Goal: Task Accomplishment & Management: Use online tool/utility

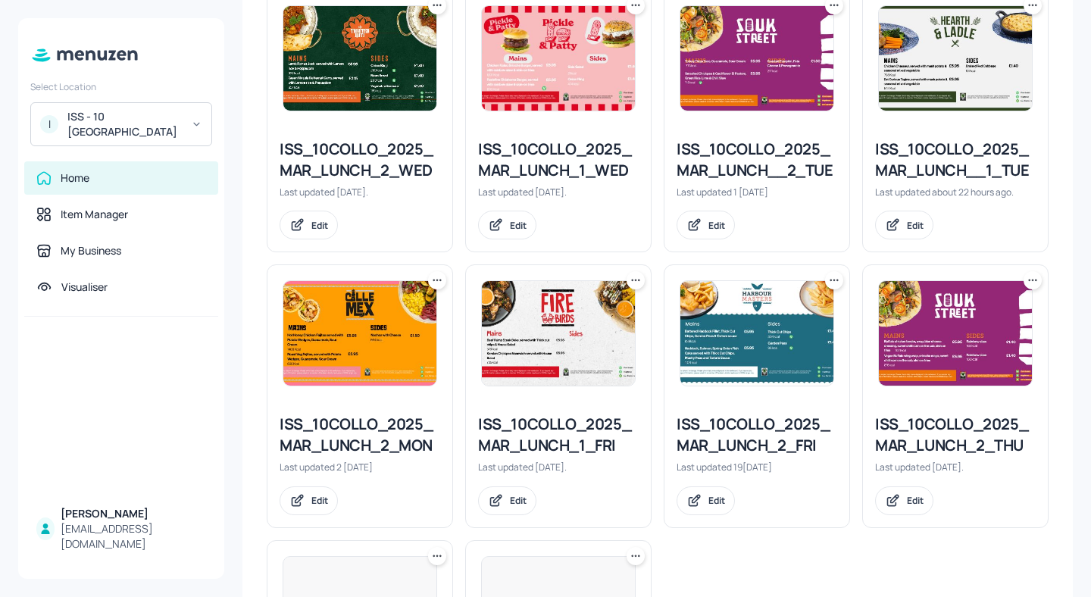
scroll to position [459, 0]
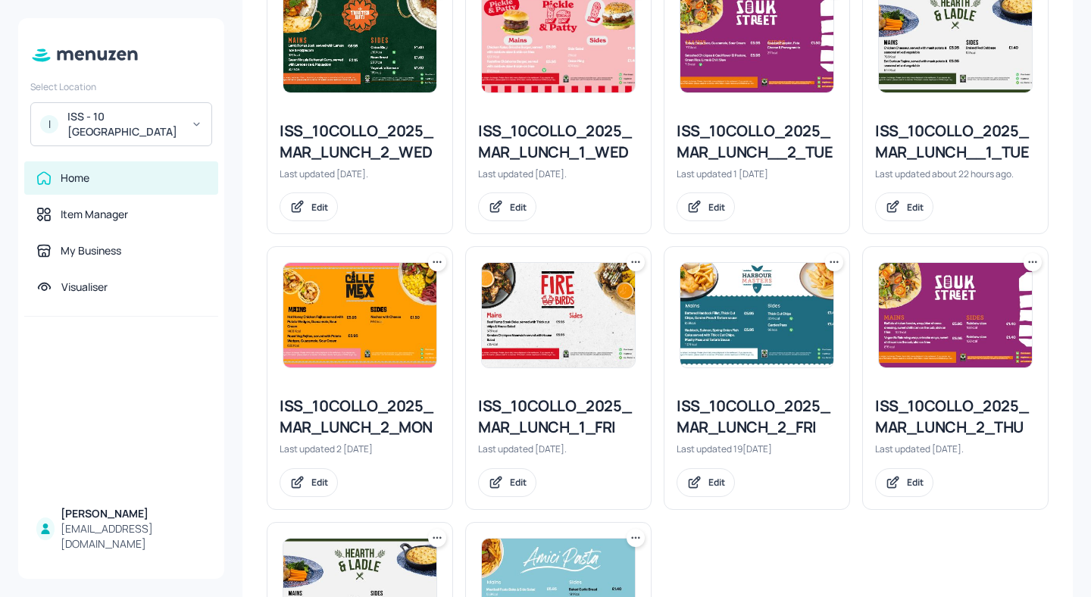
click at [558, 152] on div "ISS_10COLLO_2025_MAR_LUNCH_1_WED" at bounding box center [558, 141] width 161 height 42
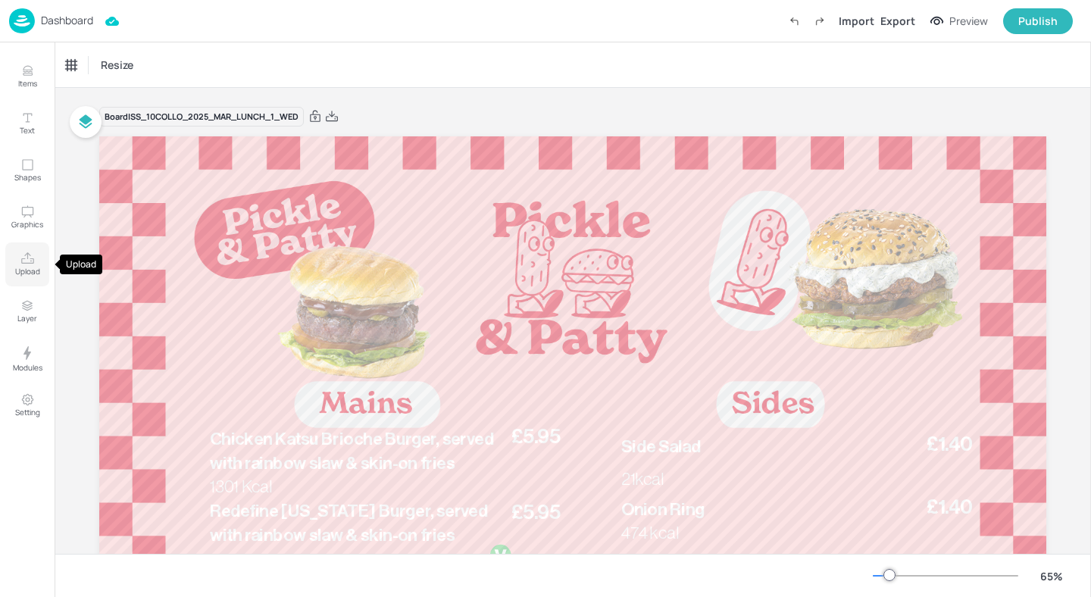
click at [33, 274] on p "Upload" at bounding box center [27, 271] width 25 height 11
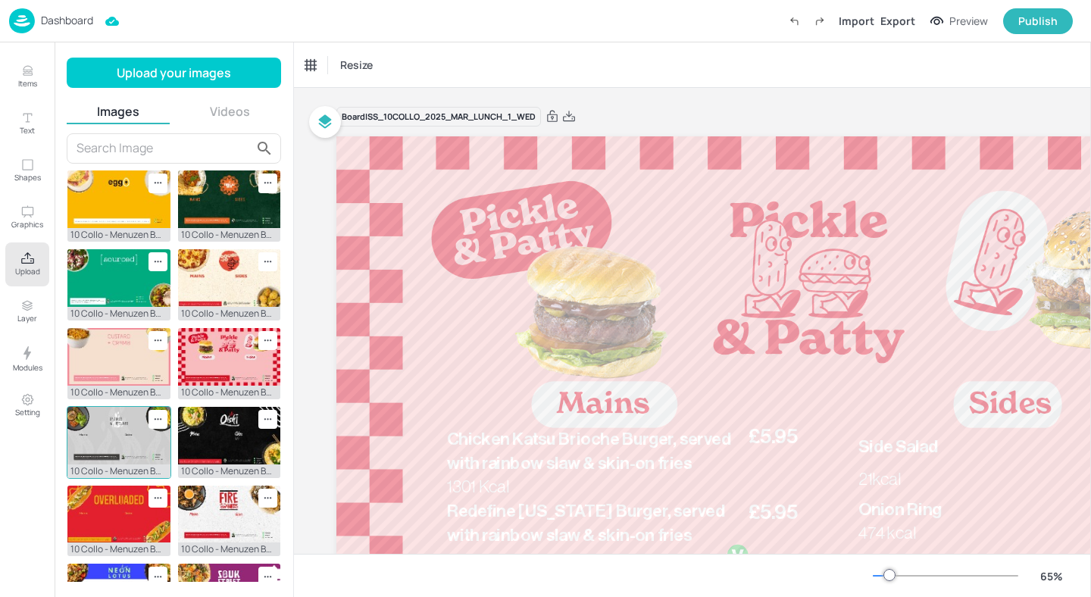
scroll to position [6, 0]
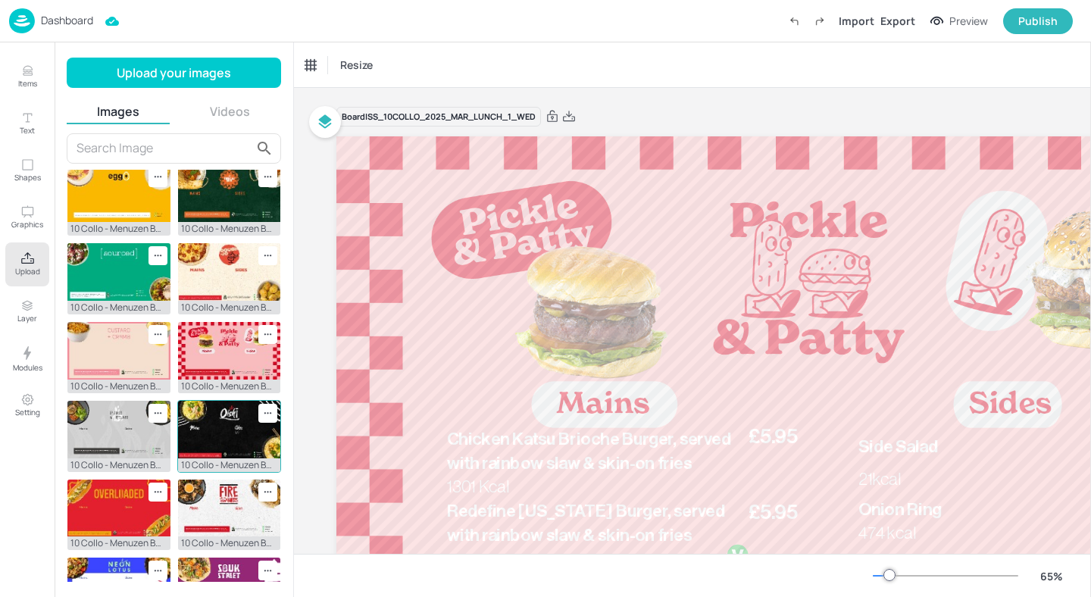
click at [234, 439] on img at bounding box center [229, 430] width 103 height 58
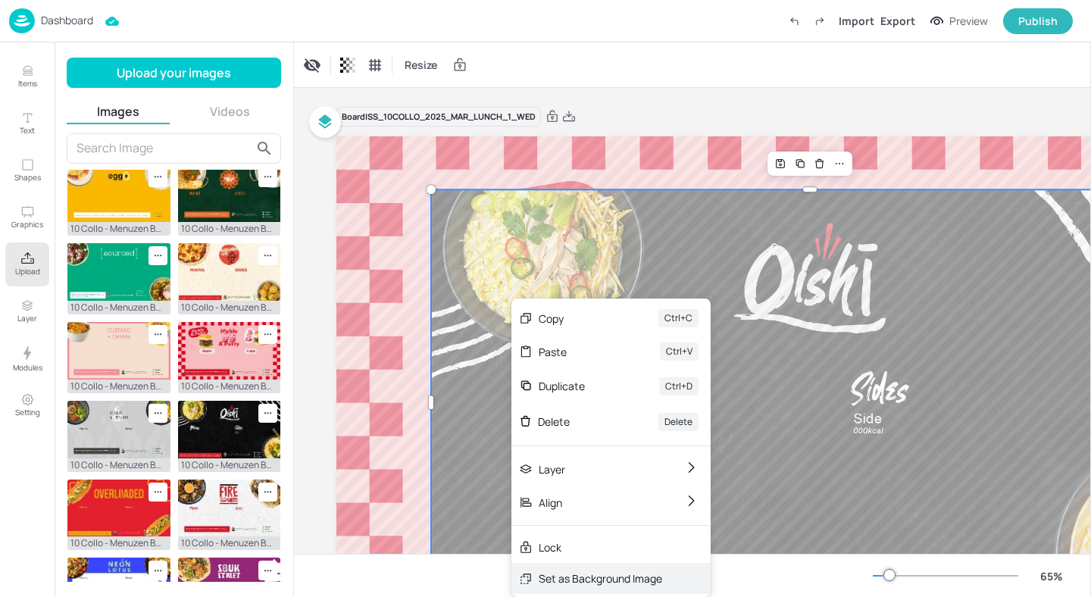
click at [598, 573] on div "Set as Background Image" at bounding box center [599, 578] width 123 height 16
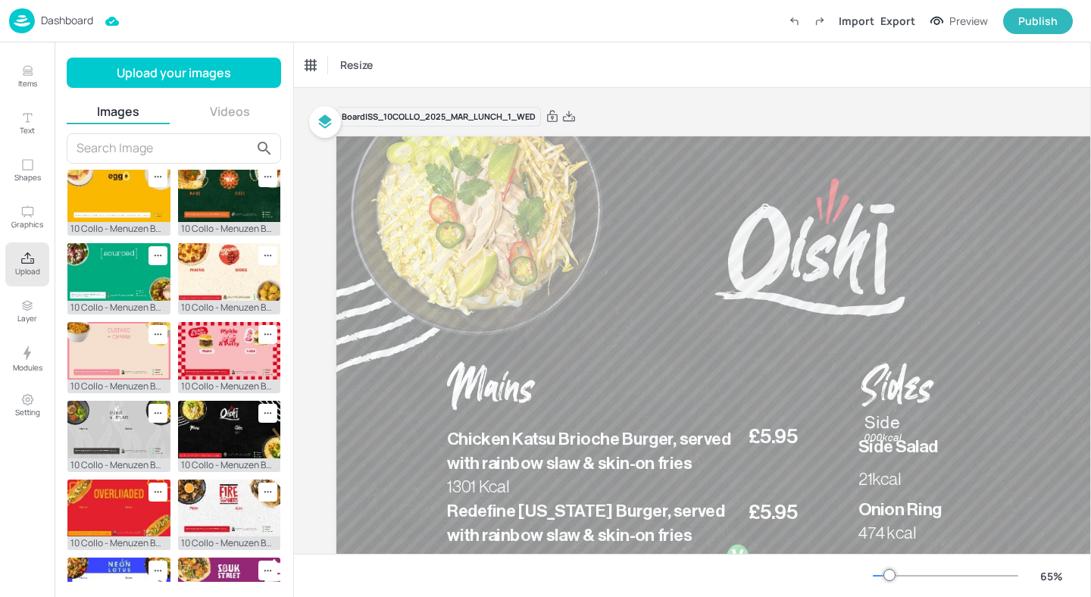
click at [25, 261] on icon "Upload" at bounding box center [27, 258] width 14 height 14
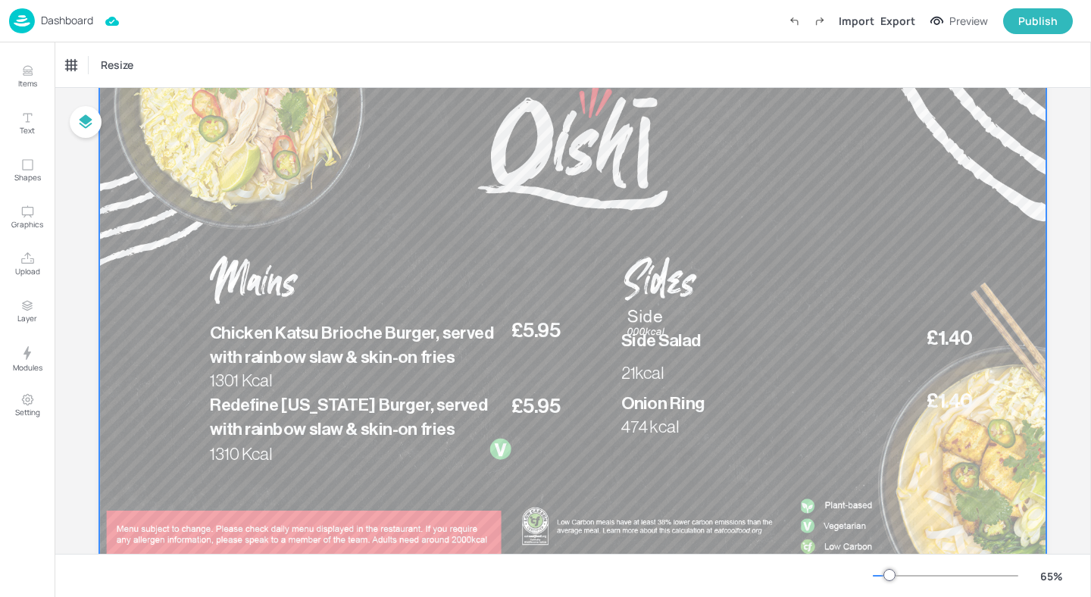
scroll to position [153, 0]
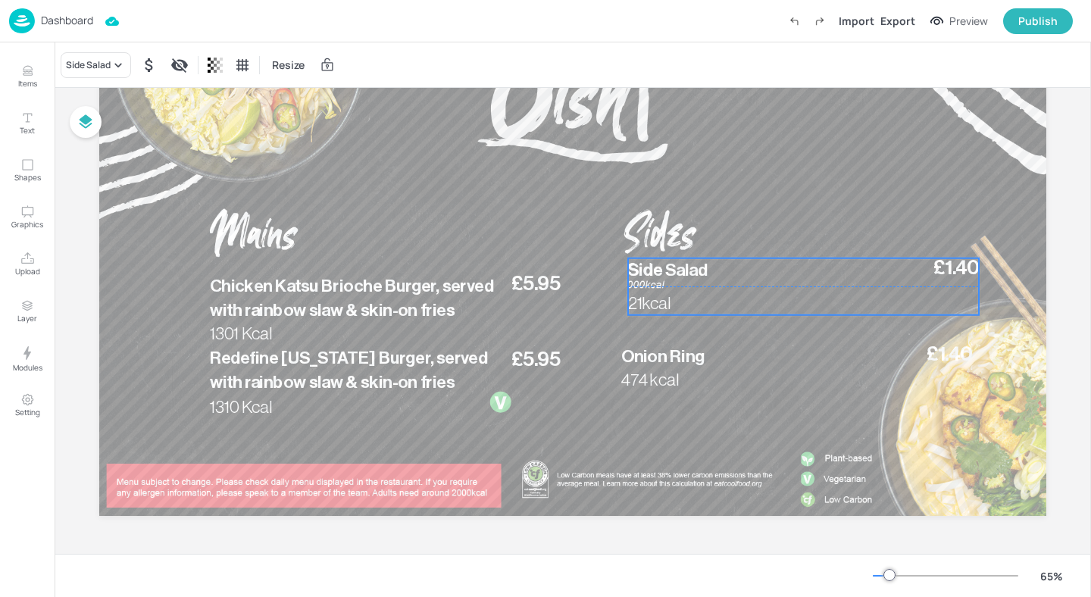
drag, startPoint x: 690, startPoint y: 307, endPoint x: 697, endPoint y: 286, distance: 22.3
click at [697, 286] on div "21kcal £1.40 Side Salad" at bounding box center [803, 286] width 351 height 57
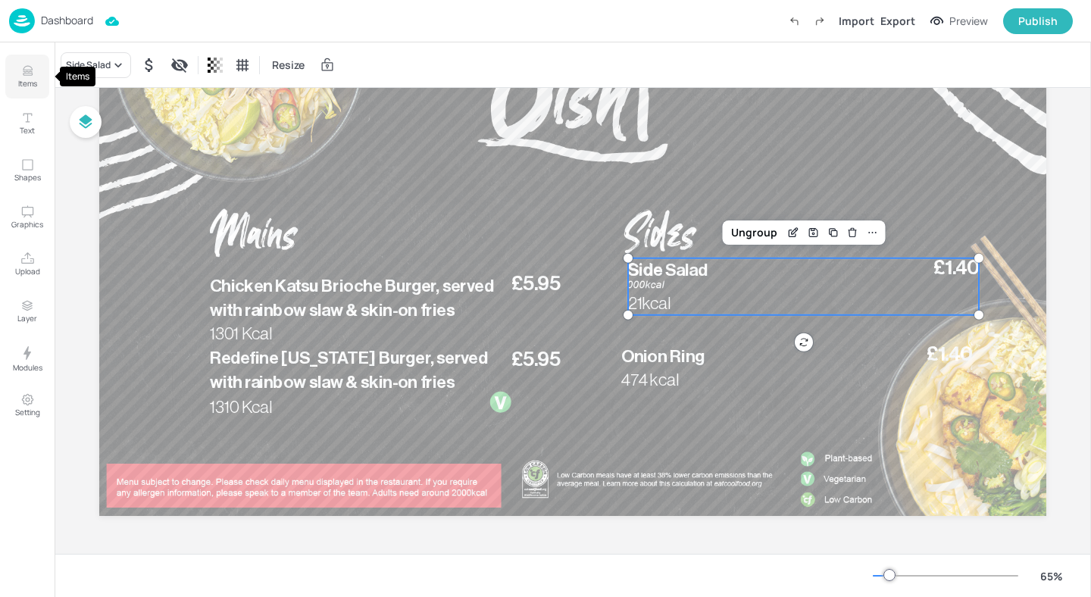
click at [15, 85] on button "Items" at bounding box center [27, 77] width 44 height 44
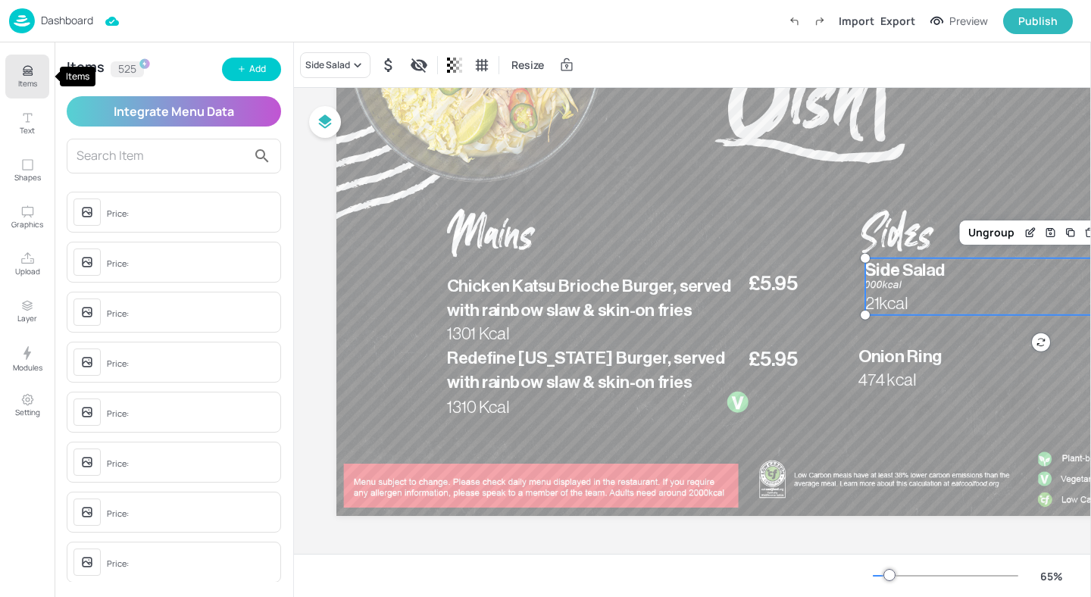
click at [17, 81] on button "Items" at bounding box center [27, 77] width 44 height 44
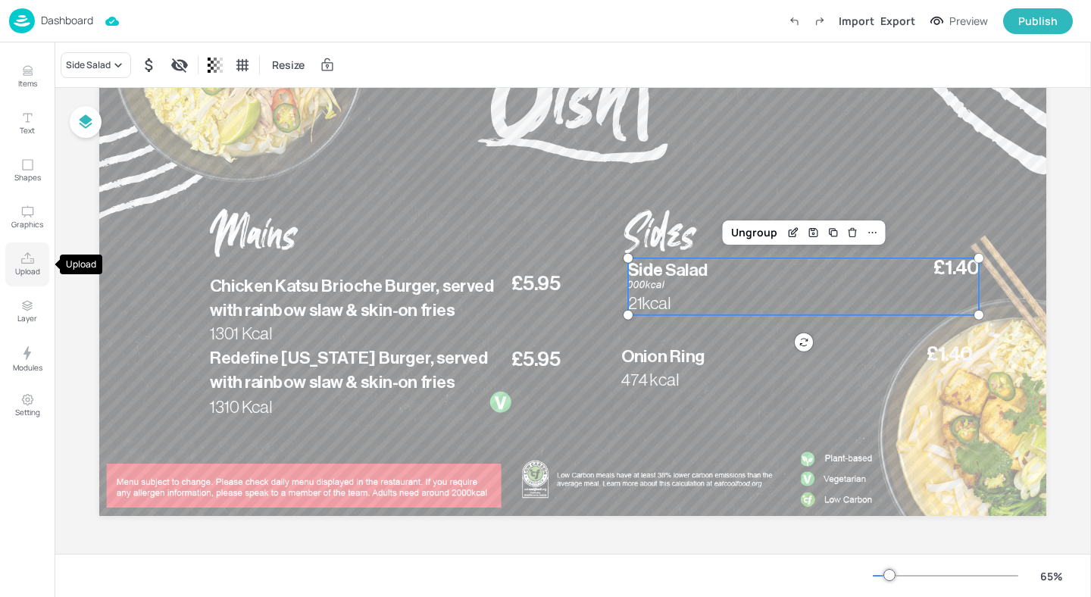
click at [32, 261] on icon "Upload" at bounding box center [27, 258] width 14 height 14
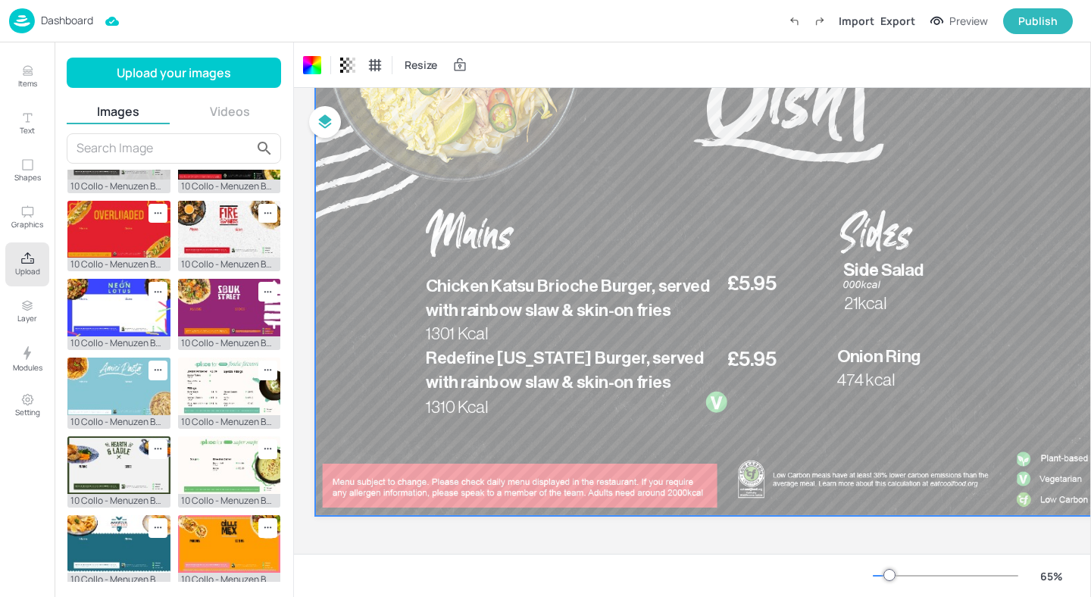
scroll to position [153, 45]
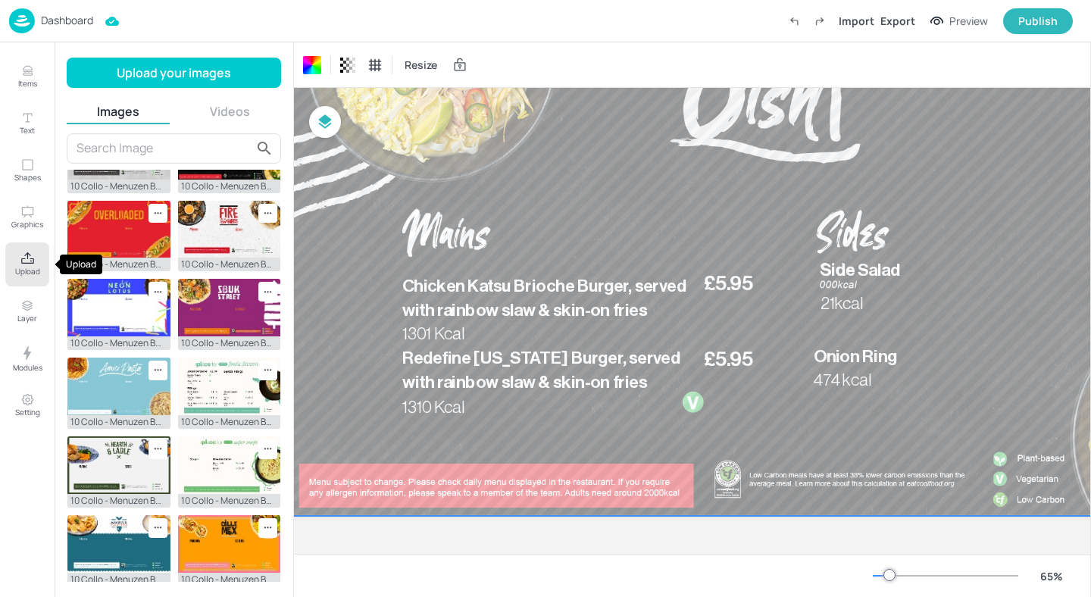
click at [25, 276] on button "Upload" at bounding box center [27, 264] width 44 height 44
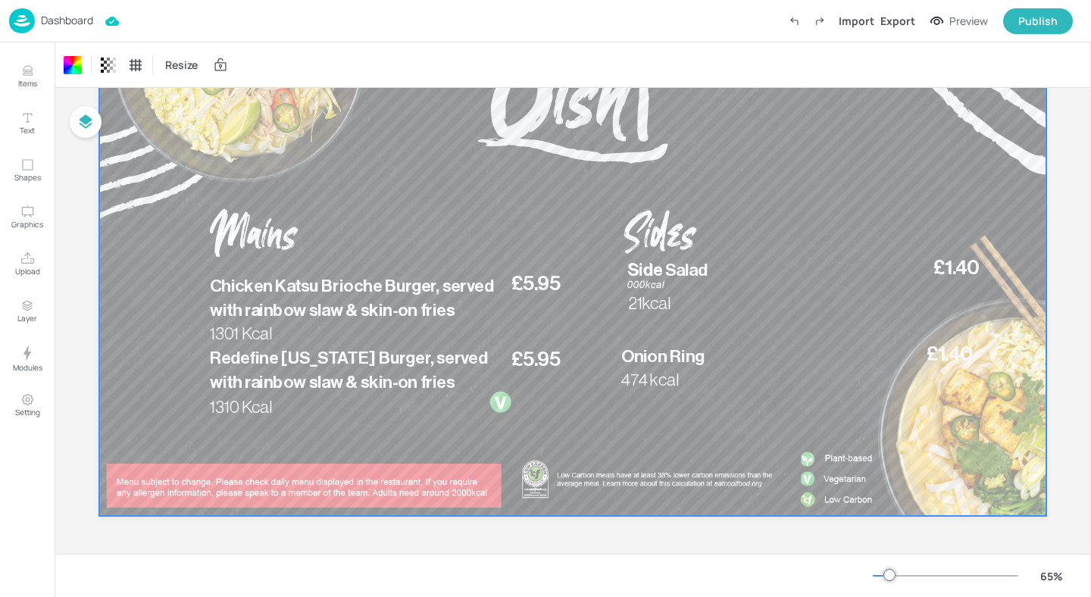
scroll to position [153, 0]
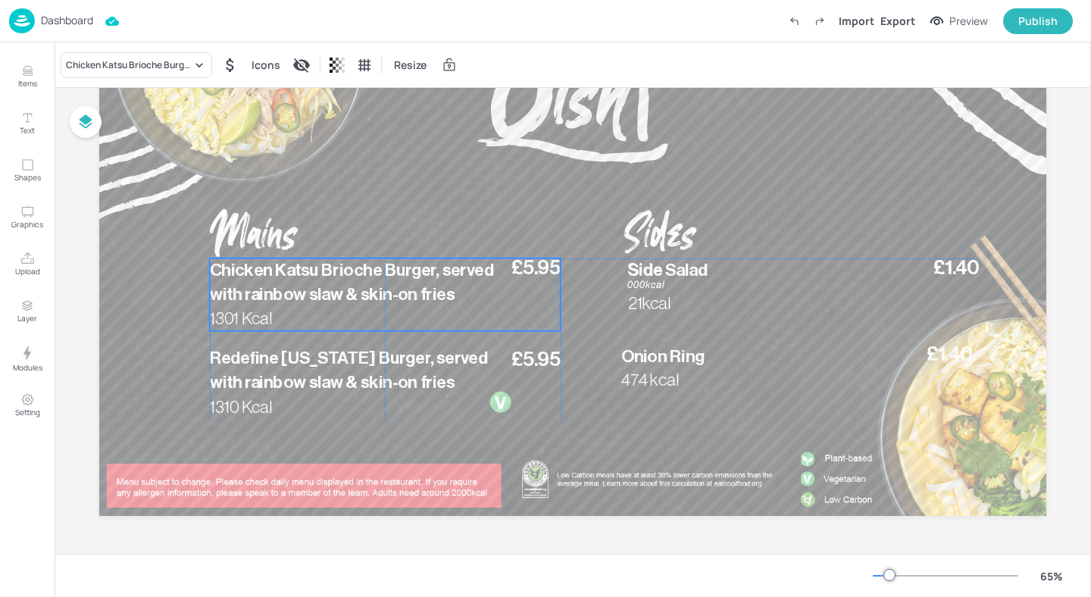
drag, startPoint x: 263, startPoint y: 286, endPoint x: 264, endPoint y: 273, distance: 13.0
click at [264, 273] on span "Chicken Katsu Brioche Burger, served with rainbow slaw & skin-on fries" at bounding box center [352, 282] width 284 height 42
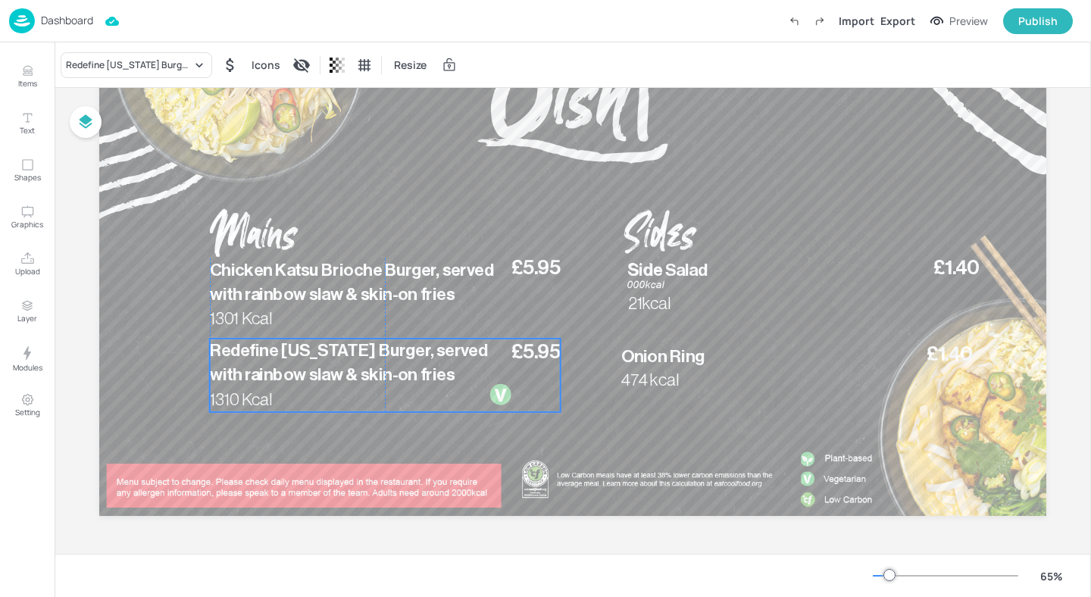
drag, startPoint x: 264, startPoint y: 381, endPoint x: 264, endPoint y: 373, distance: 7.6
click at [264, 373] on span "Redefine Oklahoma Burger, served with rainbow slaw & skin-on fries" at bounding box center [349, 363] width 278 height 42
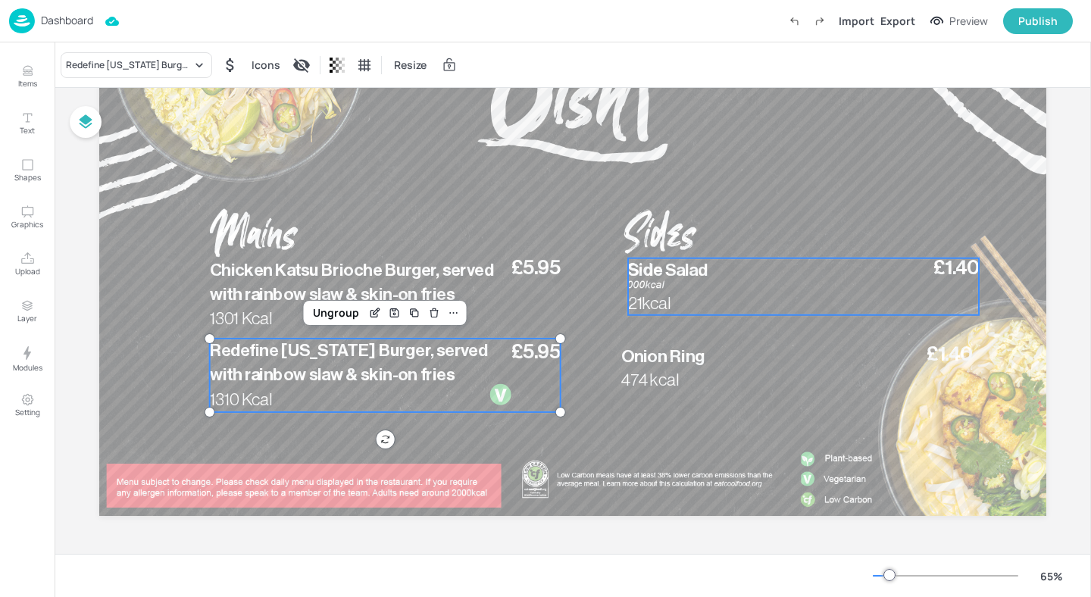
click at [659, 291] on p "21kcal" at bounding box center [664, 303] width 73 height 24
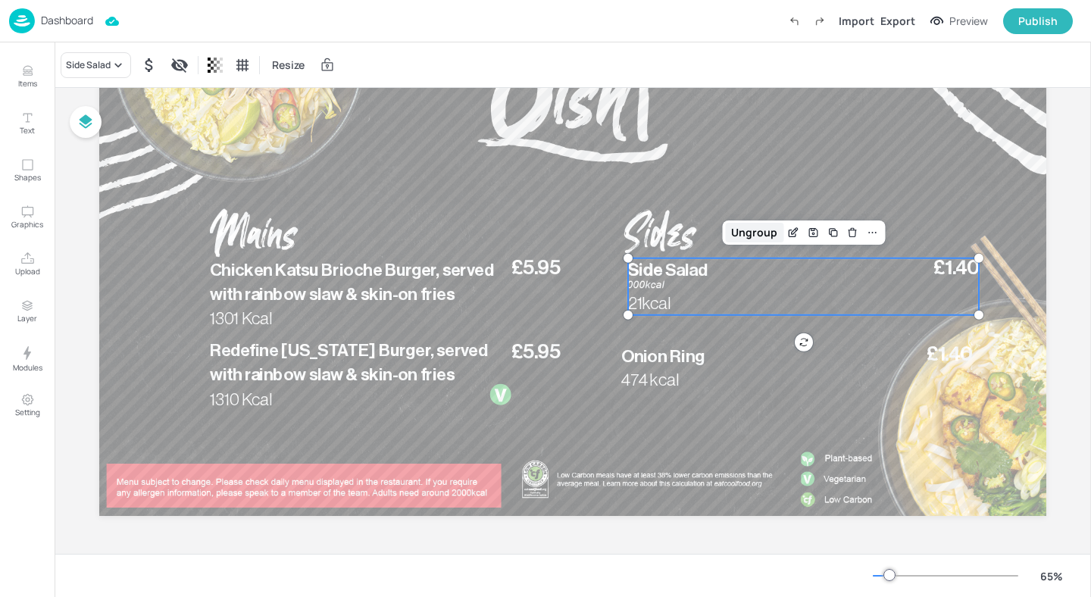
click at [749, 241] on div "Ungroup" at bounding box center [754, 233] width 58 height 20
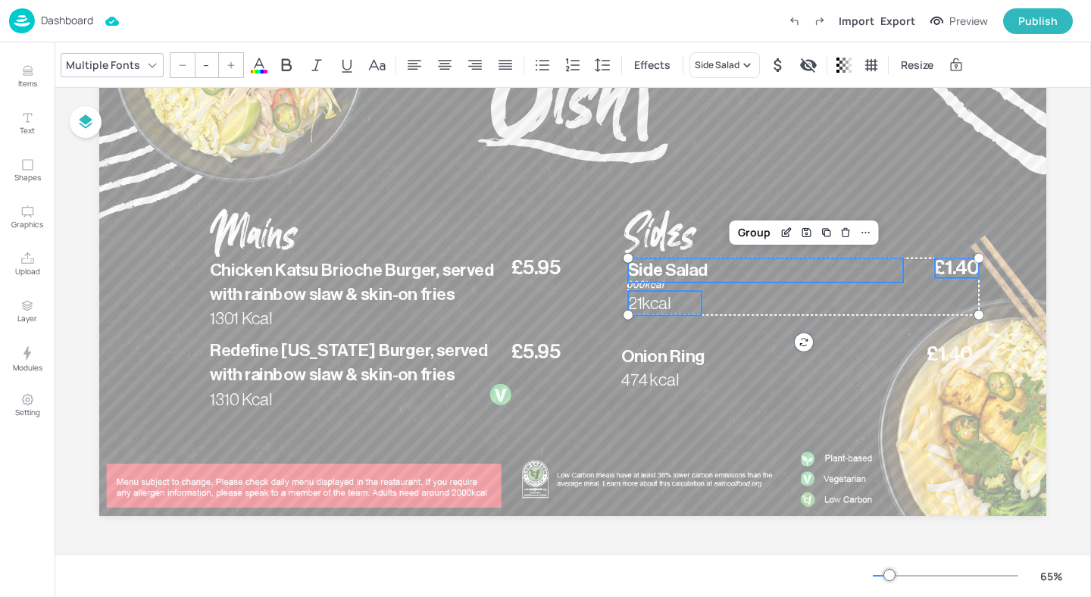
click at [670, 318] on div at bounding box center [572, 249] width 947 height 532
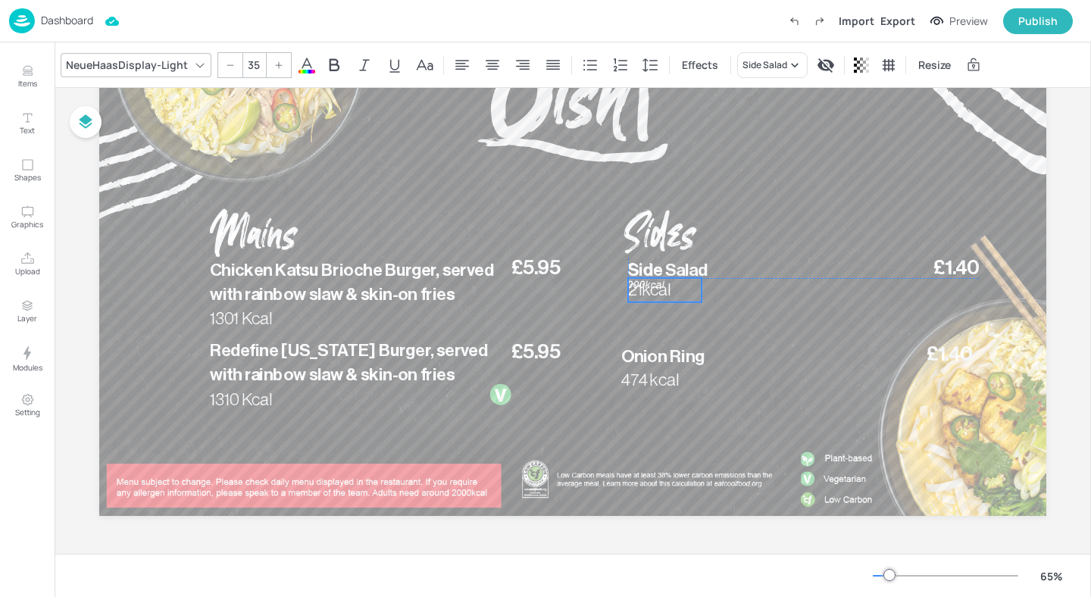
drag, startPoint x: 648, startPoint y: 298, endPoint x: 646, endPoint y: 283, distance: 14.5
click at [646, 283] on span "21kcal" at bounding box center [649, 289] width 42 height 17
click at [644, 291] on span "21kcal" at bounding box center [649, 286] width 42 height 17
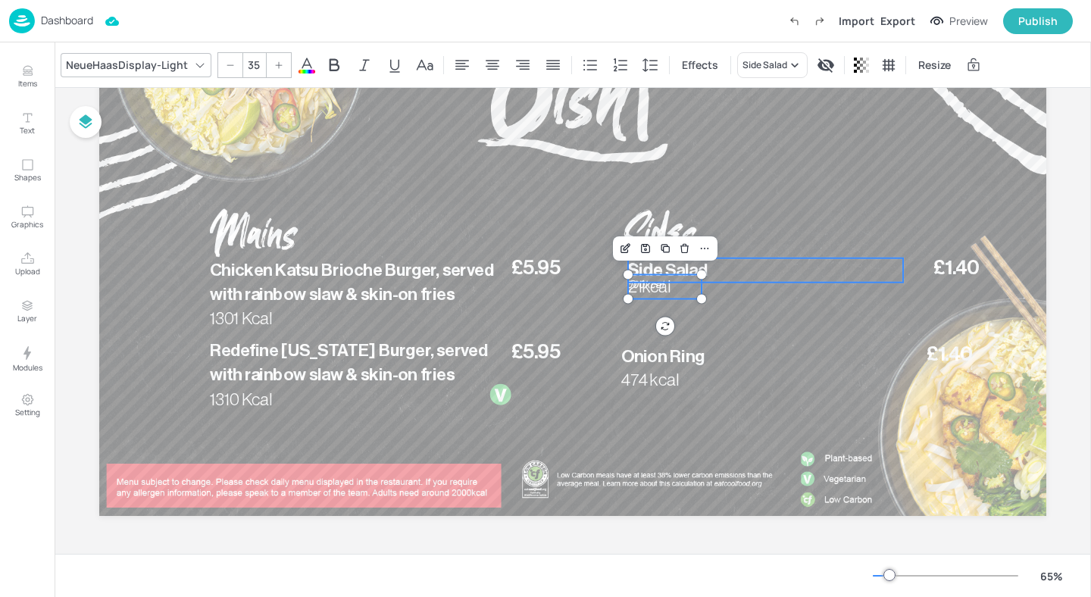
click at [718, 267] on p "Side Salad" at bounding box center [765, 270] width 275 height 24
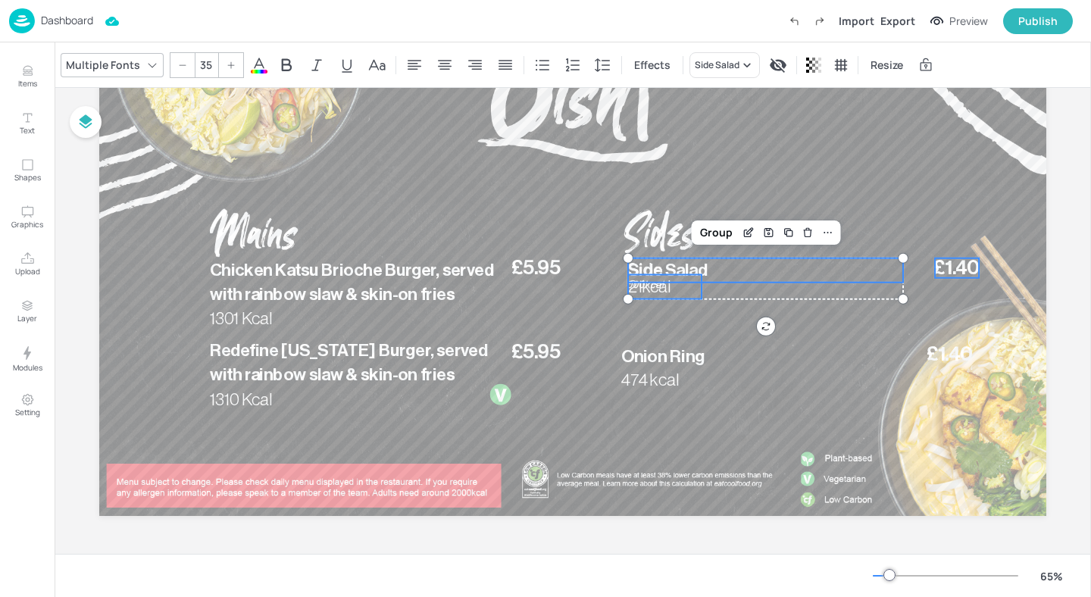
click at [941, 271] on span "£1.40" at bounding box center [956, 268] width 46 height 20
type input "--"
click at [744, 230] on div "Group" at bounding box center [754, 233] width 45 height 20
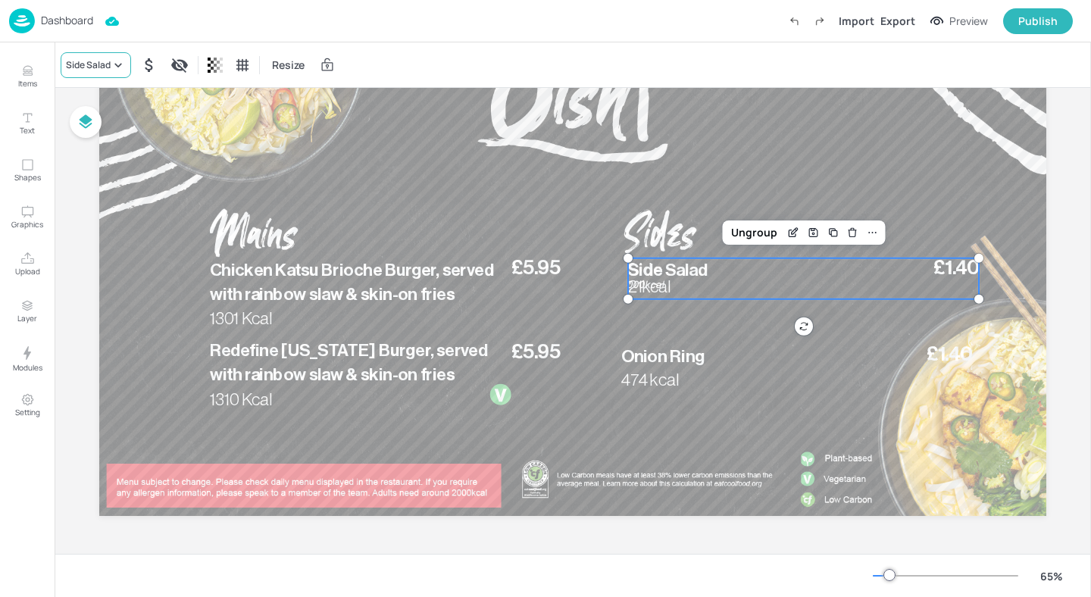
click at [106, 70] on div "Side Salad" at bounding box center [88, 65] width 45 height 14
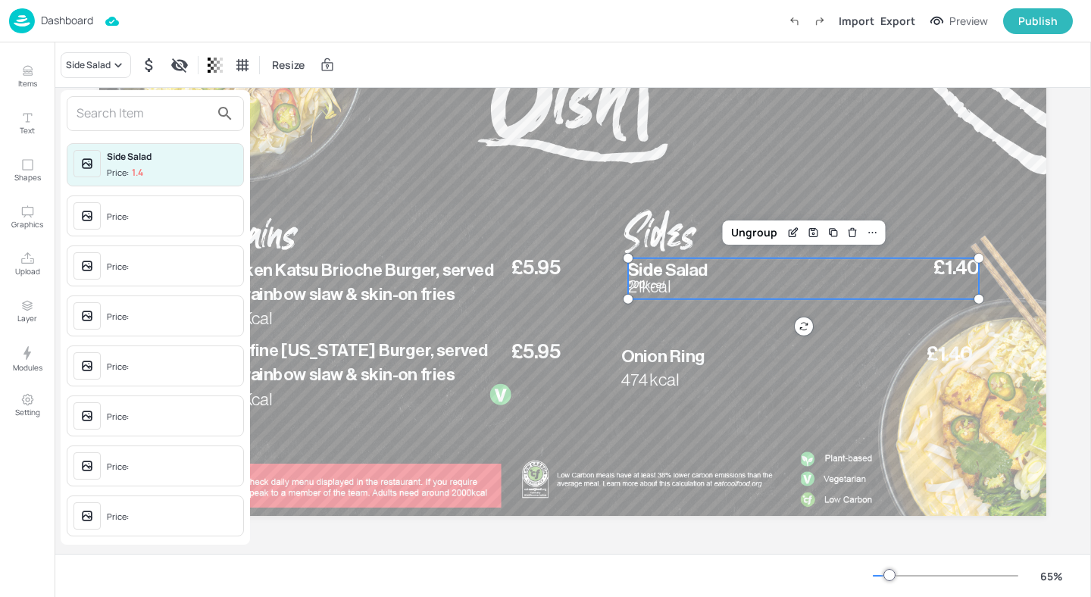
click at [105, 109] on input "text" at bounding box center [142, 113] width 133 height 24
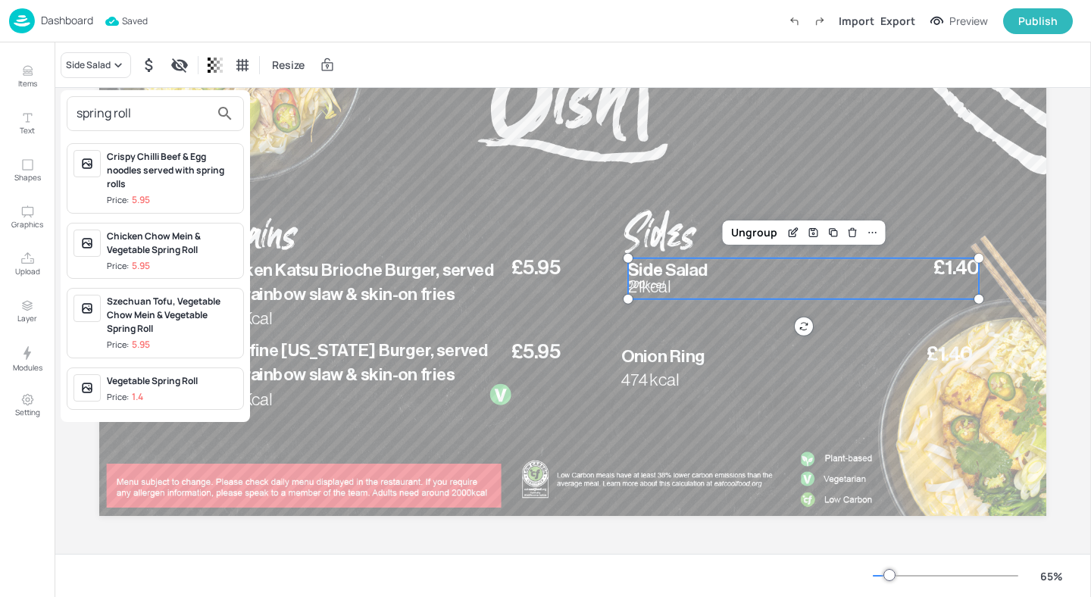
type input "spring roll"
click at [166, 391] on span "Price: 1.4" at bounding box center [172, 397] width 130 height 13
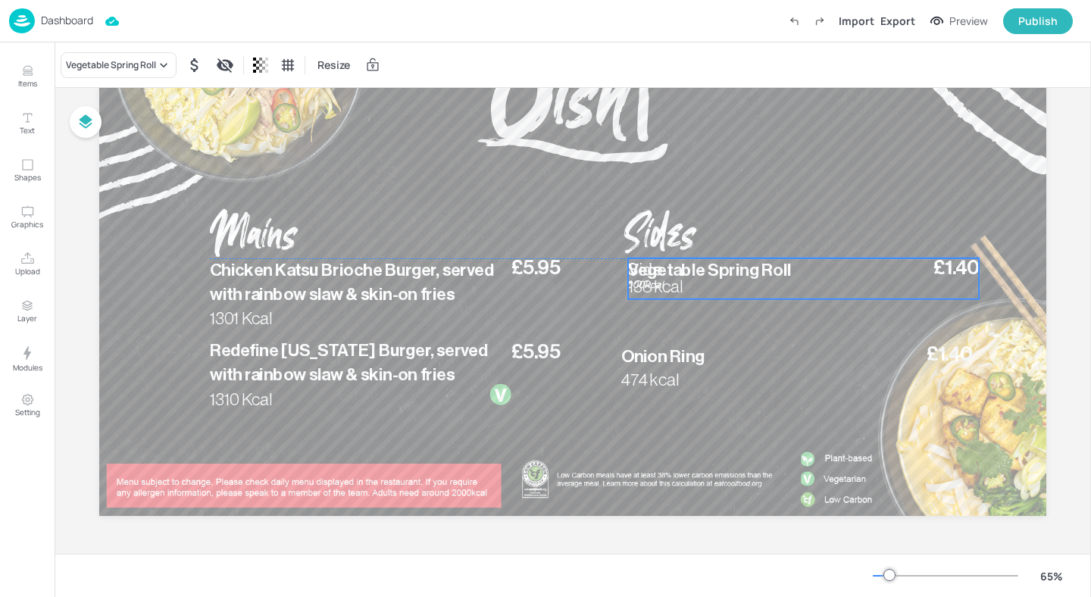
click at [700, 275] on span "Vegetable Spring Roll" at bounding box center [709, 269] width 163 height 17
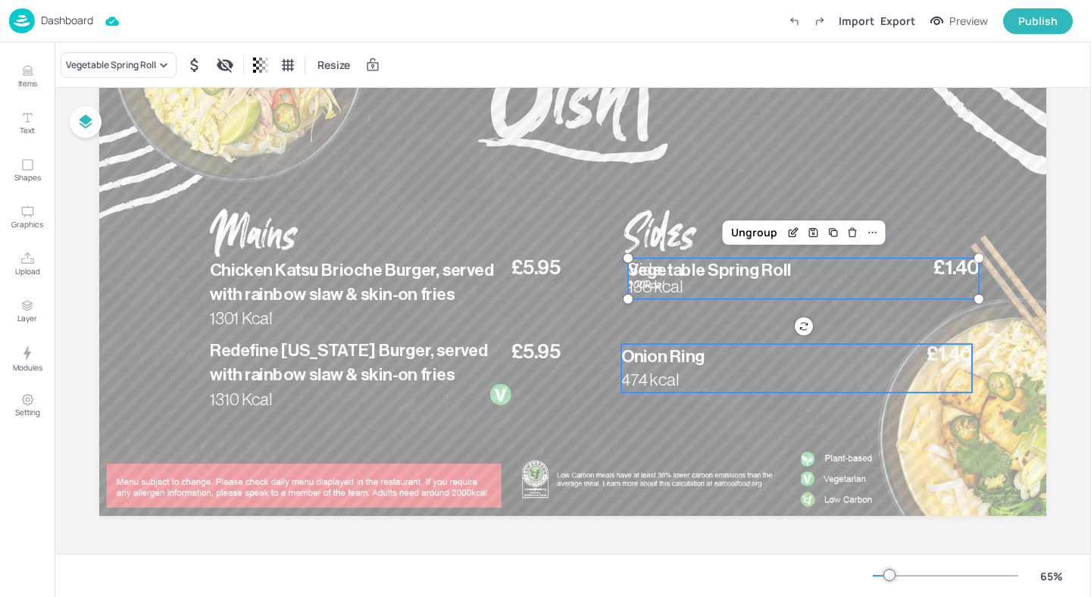
click at [682, 361] on span "Onion Ring" at bounding box center [662, 356] width 83 height 17
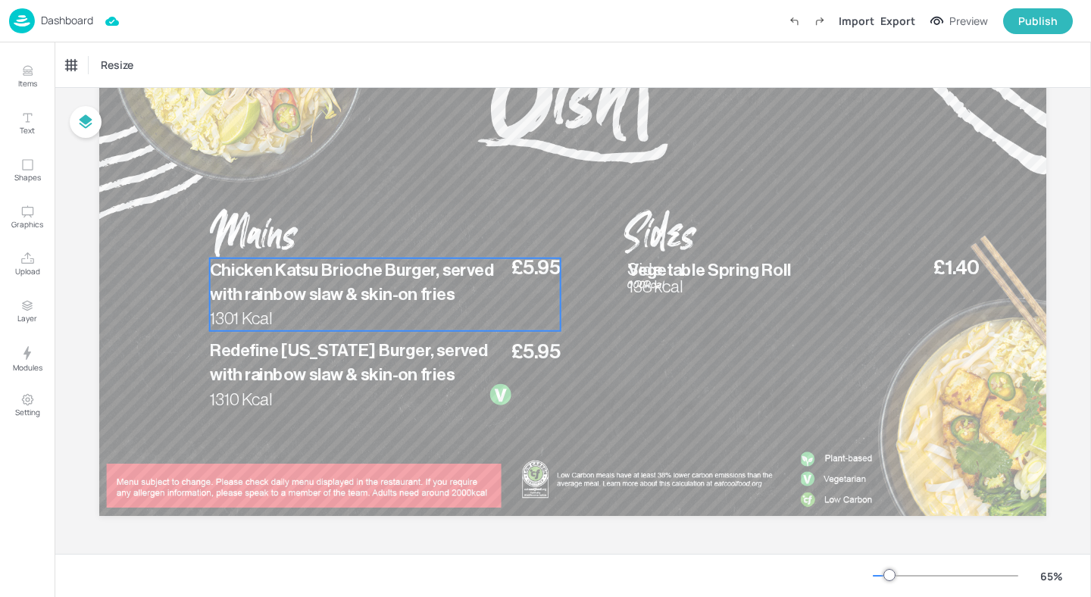
click at [381, 290] on span "Chicken Katsu Brioche Burger, served with rainbow slaw & skin-on fries" at bounding box center [352, 282] width 284 height 42
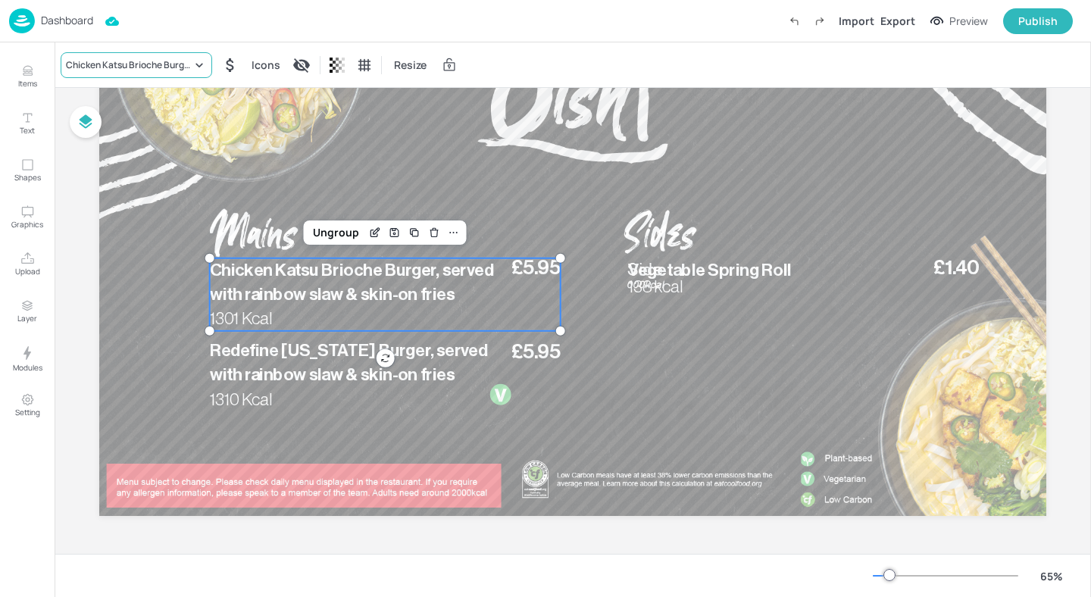
click at [128, 61] on div "Chicken Katsu Brioche Burger, served with rainbow slaw & skin-on fries" at bounding box center [129, 65] width 126 height 14
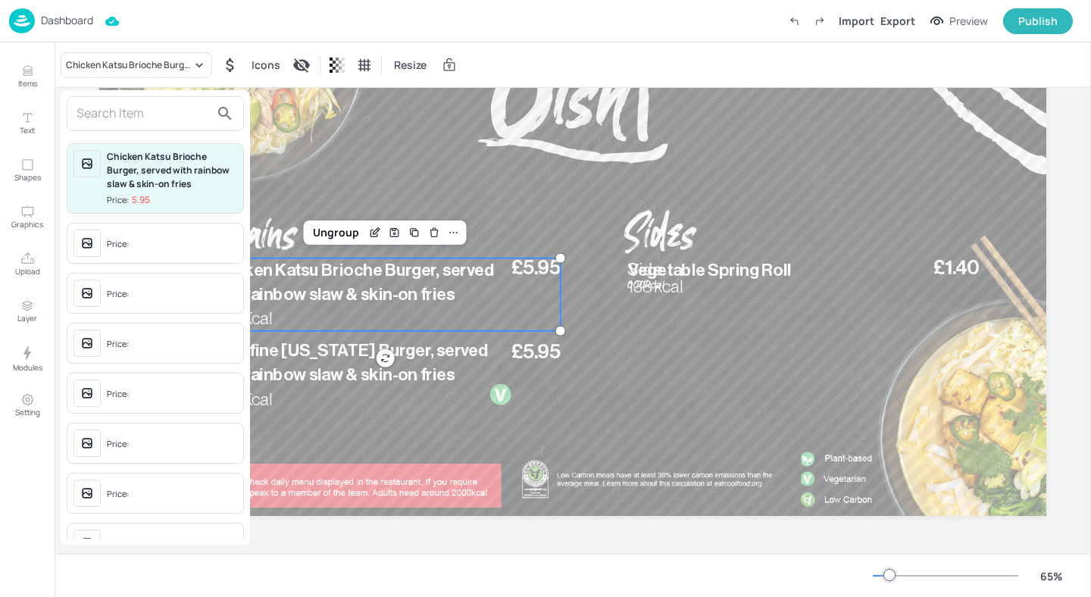
click at [120, 114] on input "text" at bounding box center [142, 113] width 133 height 24
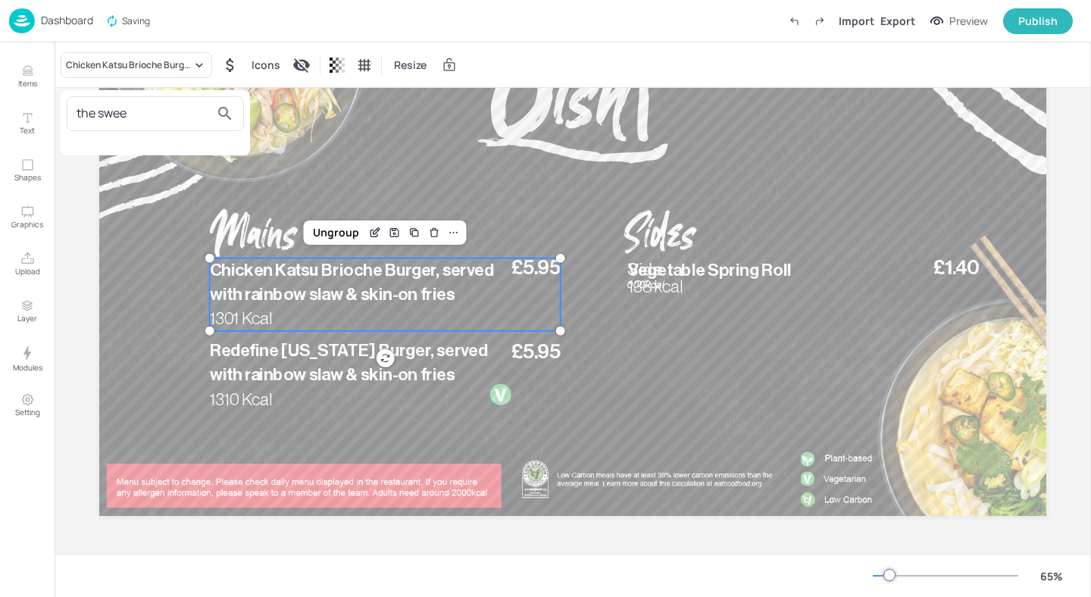
type input "the swee"
click at [30, 79] on div at bounding box center [545, 298] width 1091 height 597
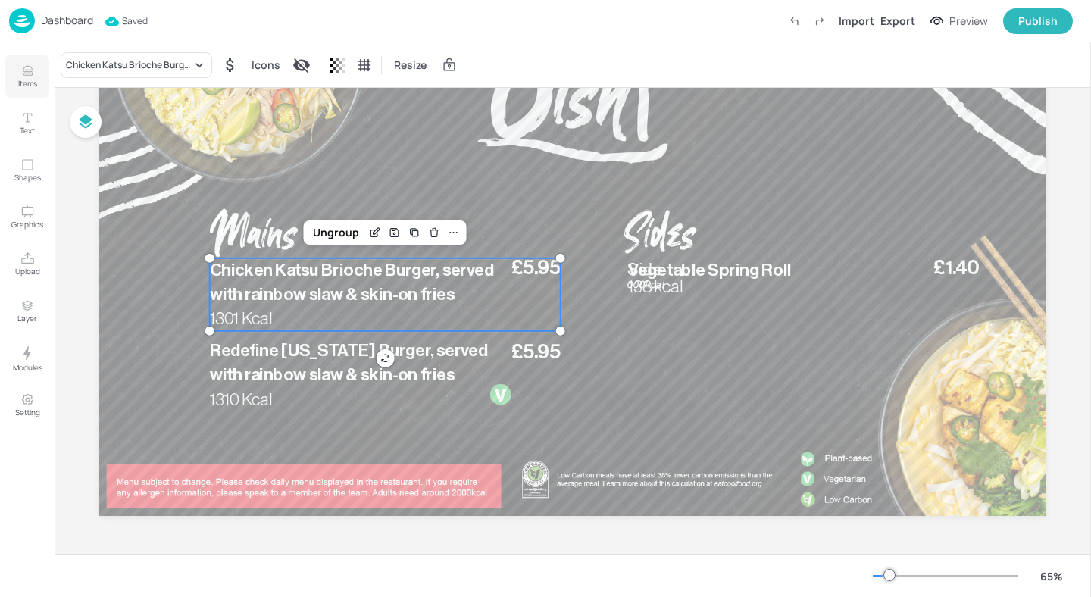
click at [29, 75] on icon "Items" at bounding box center [27, 74] width 9 height 2
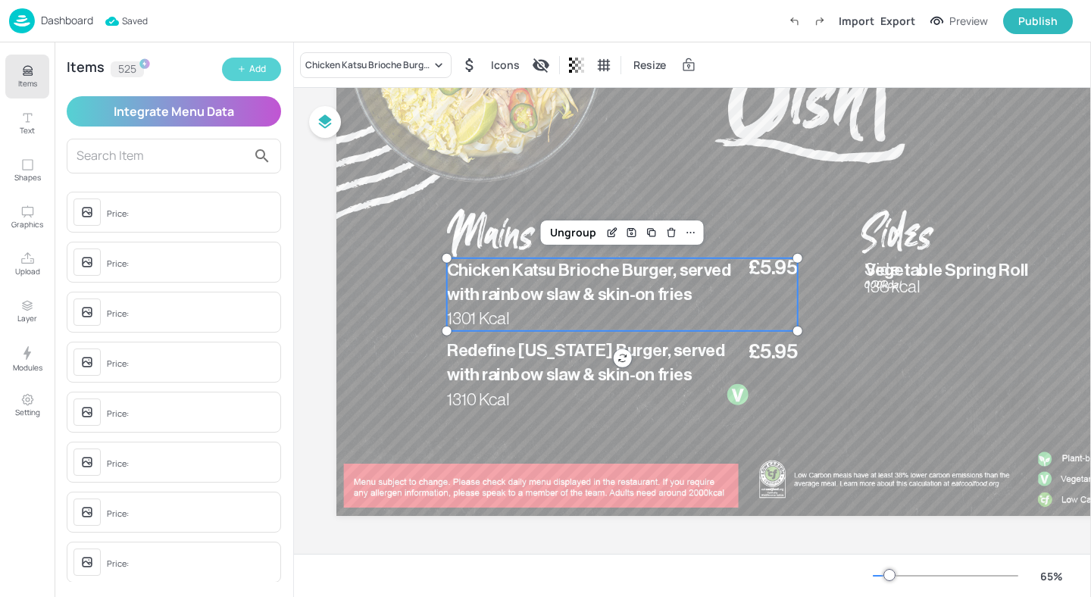
click at [242, 64] on button "Add" at bounding box center [251, 69] width 59 height 23
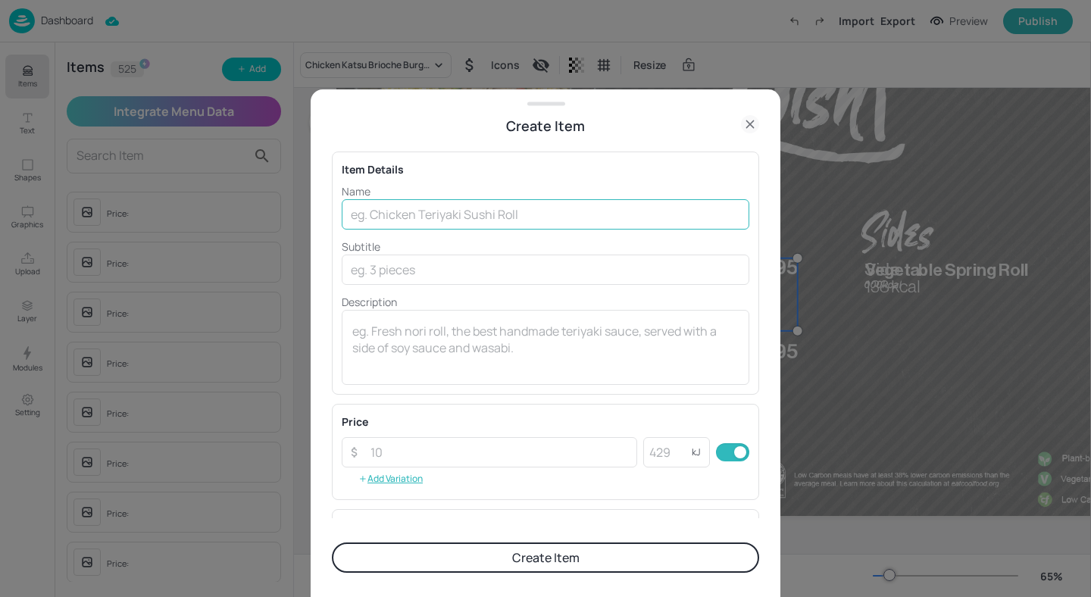
click at [392, 218] on input "text" at bounding box center [545, 214] width 407 height 30
paste input "Thai Sweet chilli Chicken served with egg noodles stir-fry"
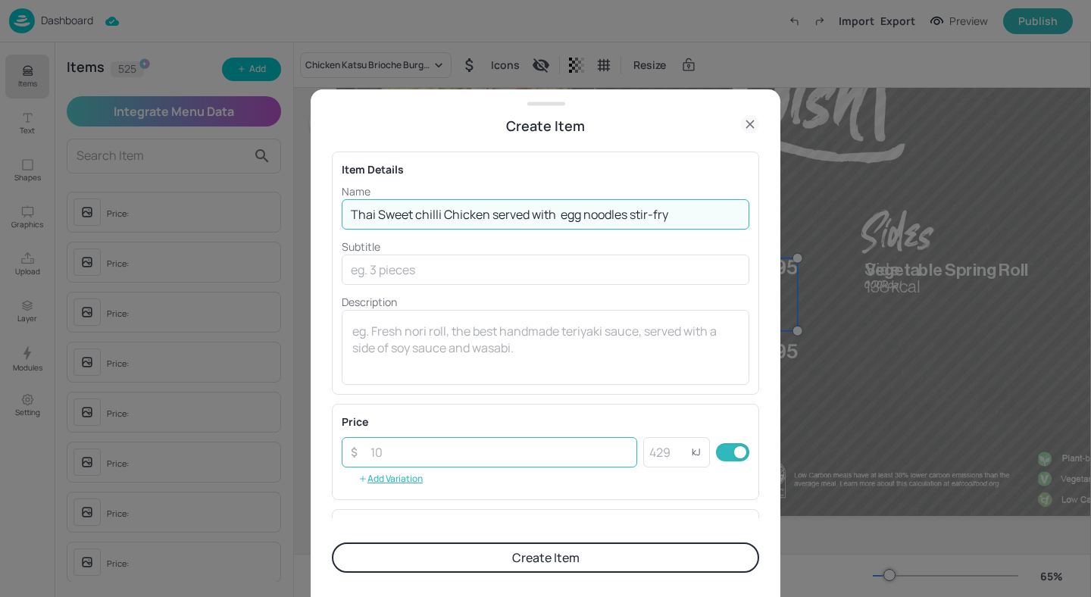
type input "Thai Sweet chilli Chicken served with egg noodles stir-fry"
click at [396, 450] on input "number" at bounding box center [499, 452] width 276 height 30
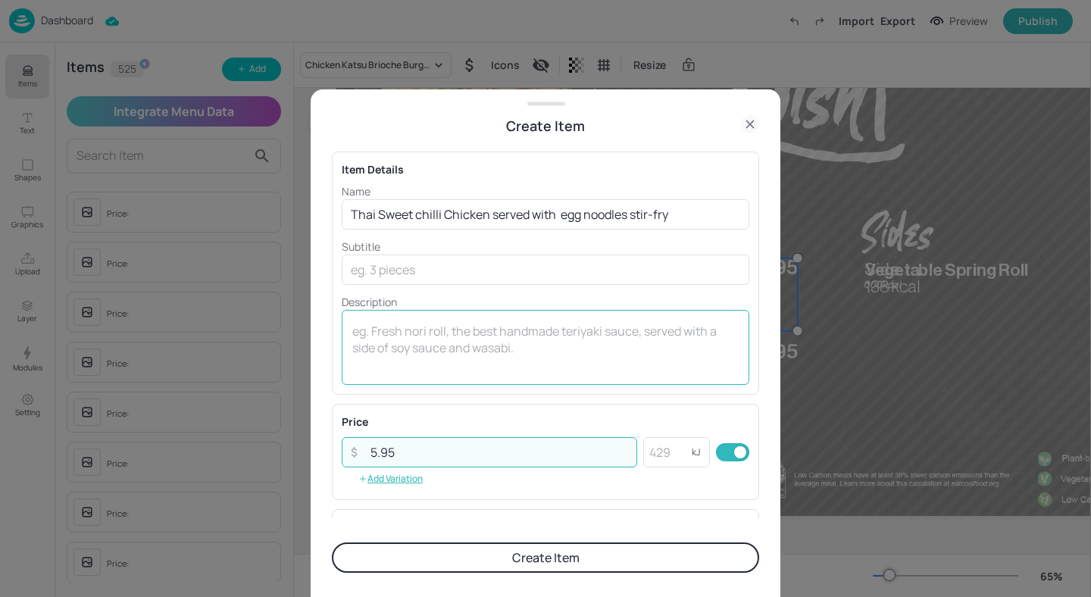
type input "5.95"
click at [463, 352] on textarea at bounding box center [545, 348] width 386 height 50
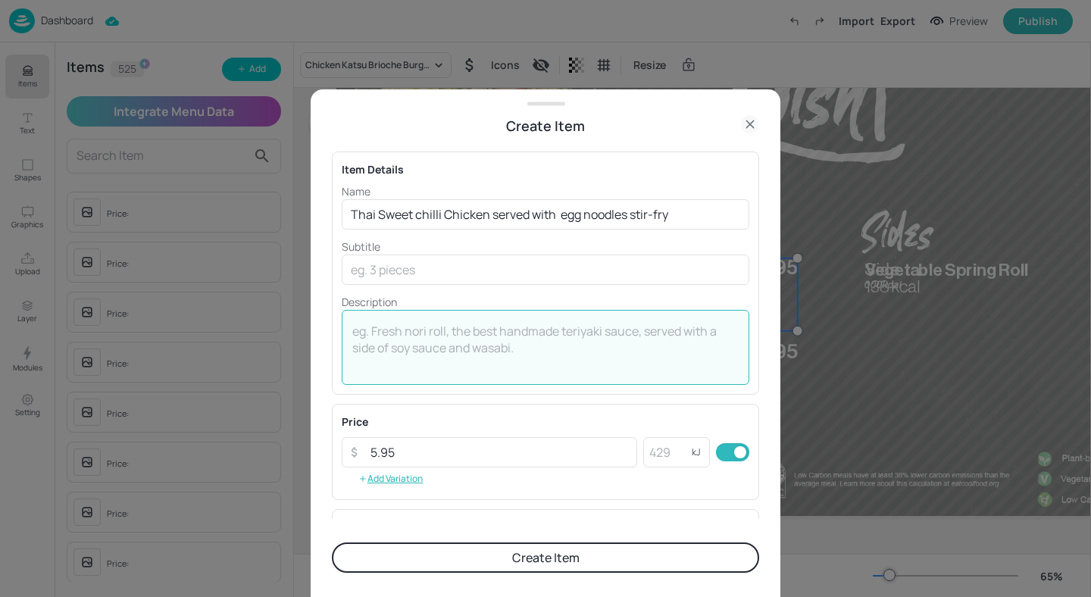
click at [429, 332] on textarea at bounding box center [545, 348] width 386 height 50
paste textarea "715 Kcal"
click at [379, 331] on textarea "715 Kcal" at bounding box center [545, 348] width 386 height 50
type textarea "715 kcal"
click at [476, 560] on button "Create Item" at bounding box center [545, 557] width 427 height 30
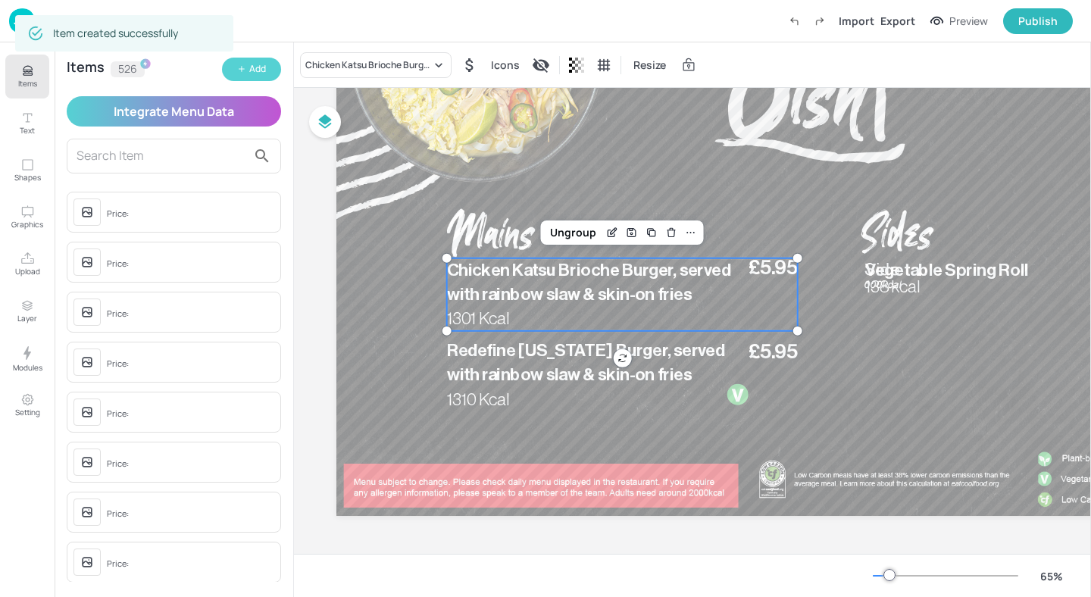
click at [266, 73] on button "Add" at bounding box center [251, 69] width 59 height 23
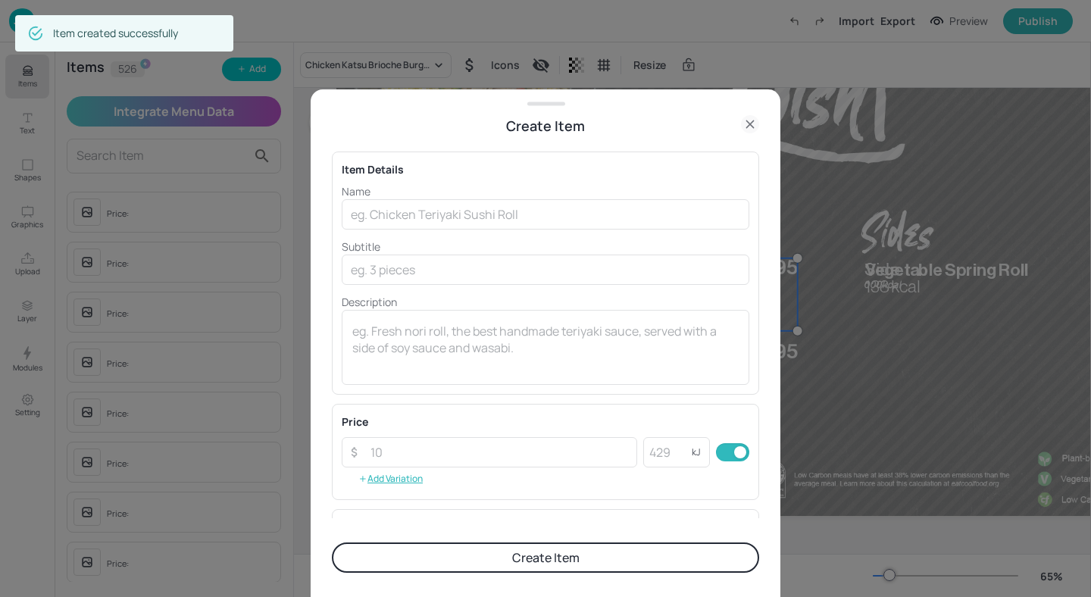
click at [467, 230] on div "Name ​ Subtitle ​ Description x ​" at bounding box center [545, 283] width 407 height 201
click at [473, 208] on input "text" at bounding box center [545, 214] width 407 height 30
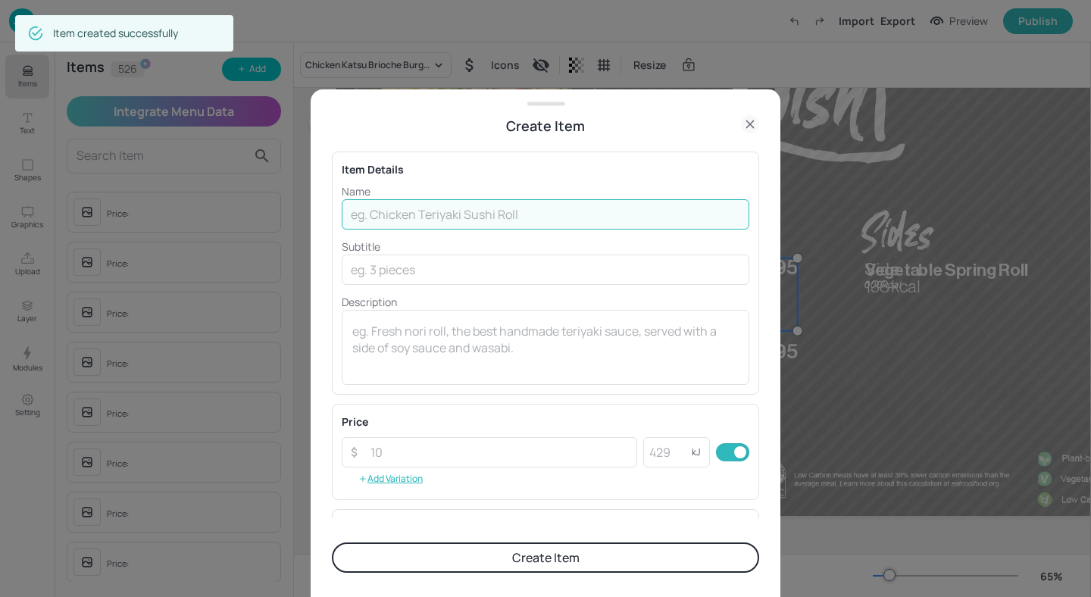
paste input "Sesame, Miso Tuna Steak served with egg noodles stir-fry"
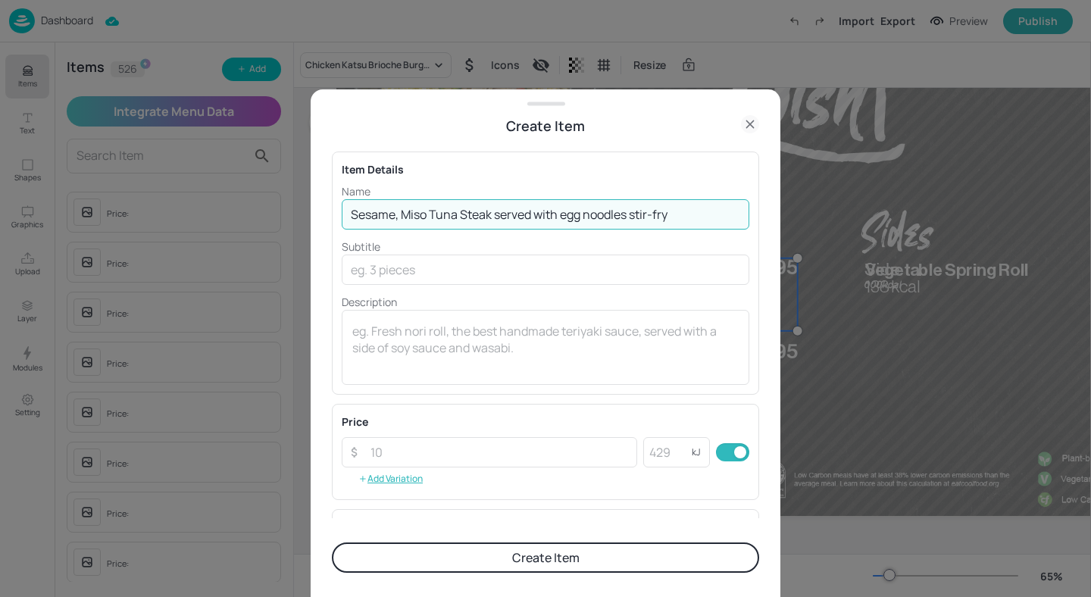
type input "Sesame, Miso Tuna Steak served with egg noodles stir-fry"
click at [414, 319] on div "x ​" at bounding box center [545, 347] width 407 height 75
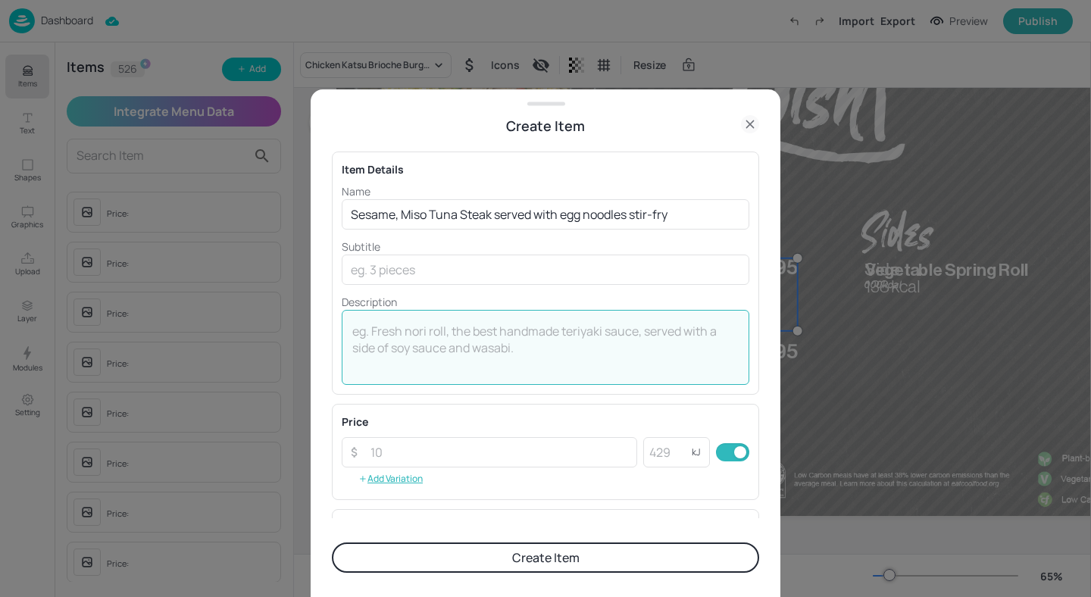
paste textarea "538 Kcal"
click at [382, 332] on textarea "538 Kcal" at bounding box center [545, 348] width 386 height 50
type textarea "538 kcal"
click at [388, 440] on input "number" at bounding box center [499, 452] width 276 height 30
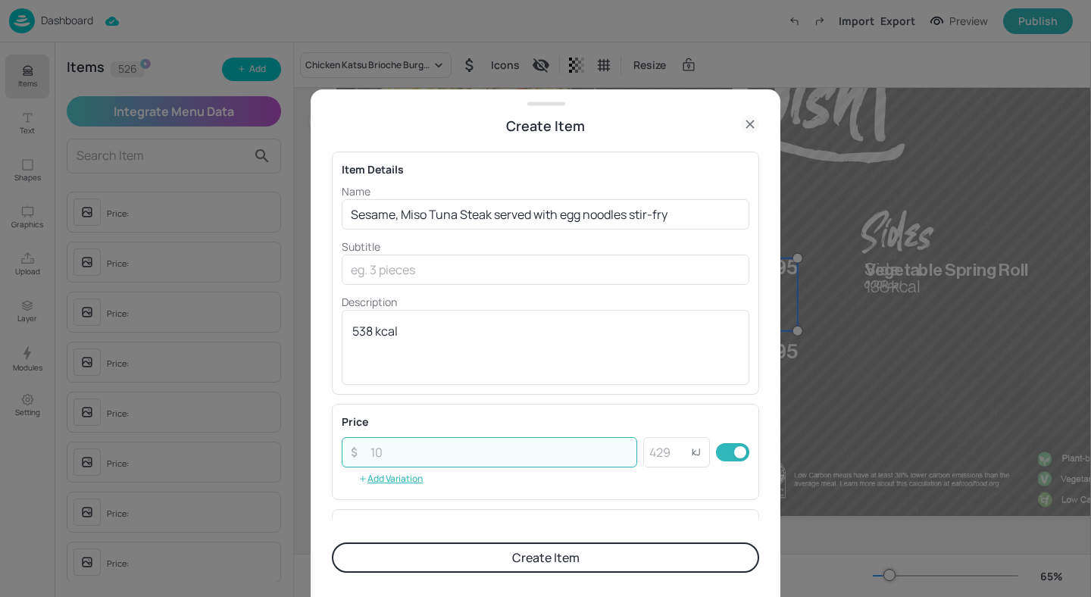
paste input "5.95"
type input "5.95"
click at [462, 549] on button "Create Item" at bounding box center [545, 557] width 427 height 30
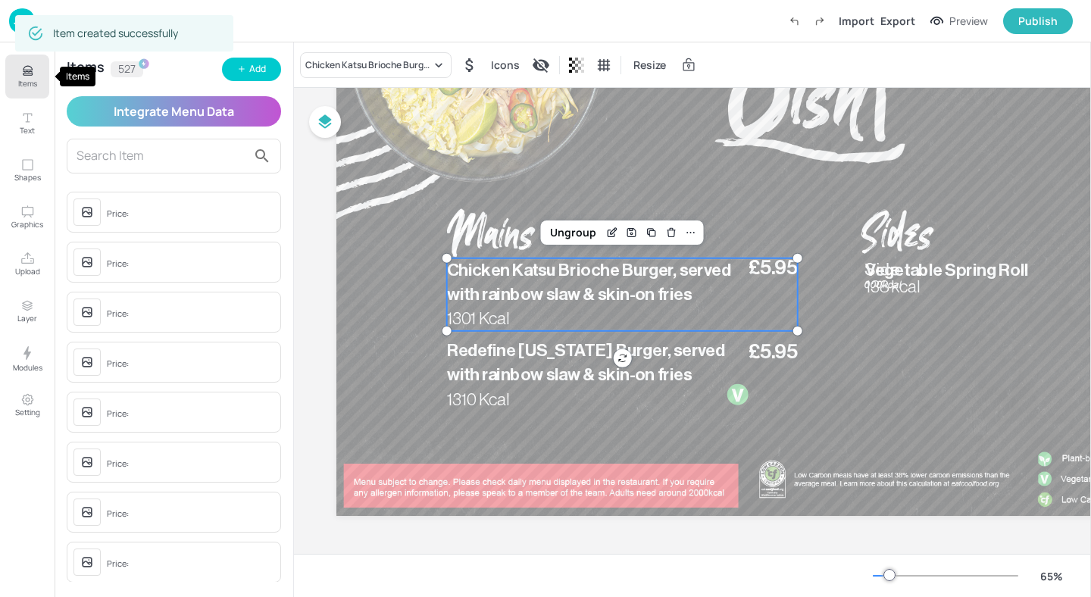
click at [26, 72] on icon "Items" at bounding box center [27, 71] width 14 height 14
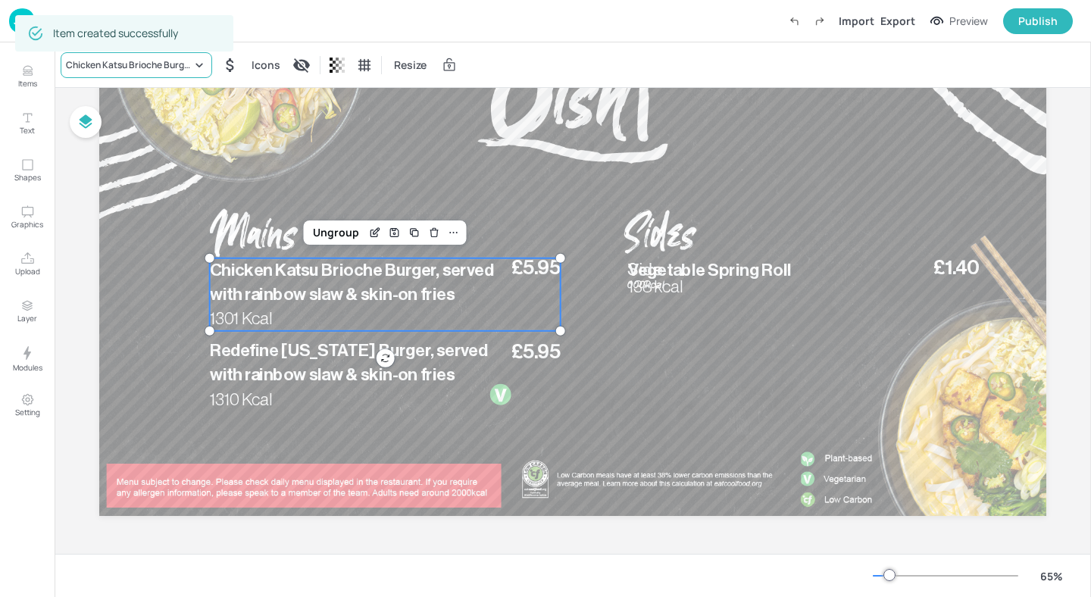
click at [157, 64] on div "Chicken Katsu Brioche Burger, served with rainbow slaw & skin-on fries" at bounding box center [129, 65] width 126 height 14
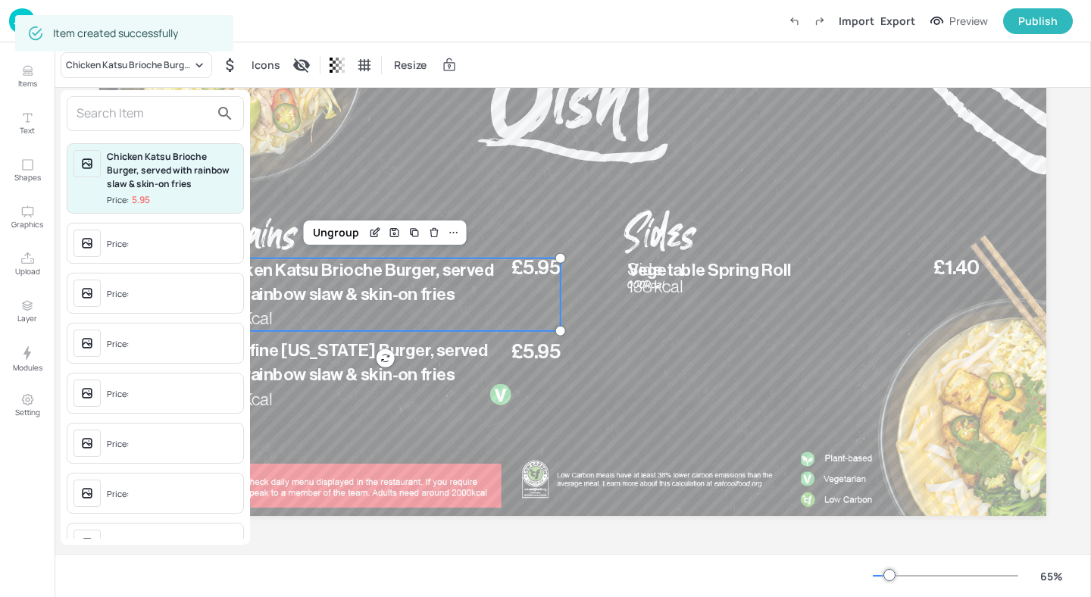
click at [126, 116] on input "text" at bounding box center [142, 113] width 133 height 24
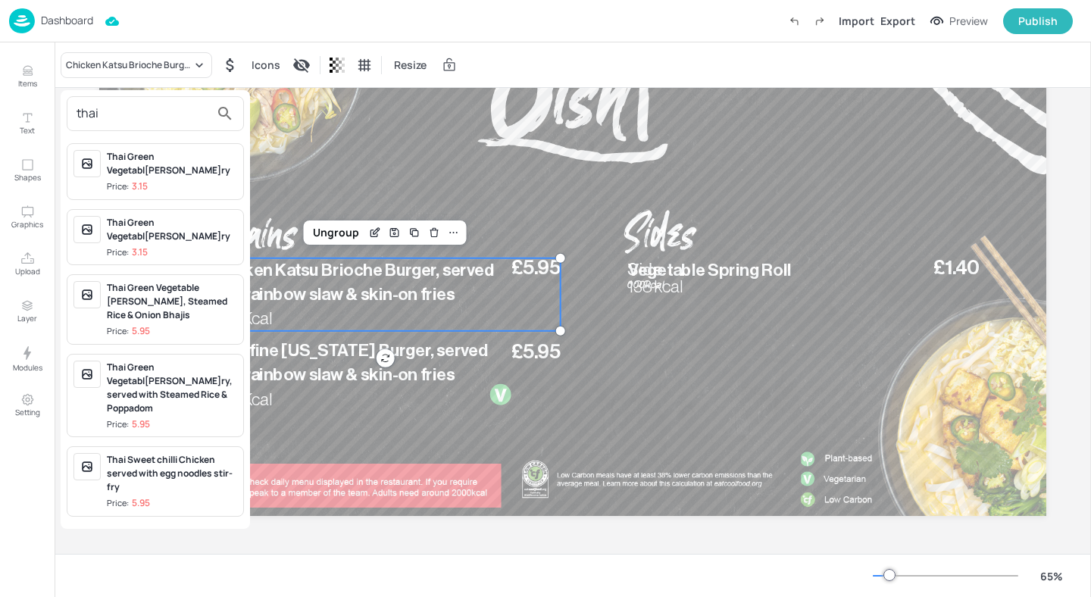
type input "thai"
click at [170, 453] on div "Thai Sweet chilli Chicken served with egg noodles stir-fry" at bounding box center [172, 473] width 130 height 41
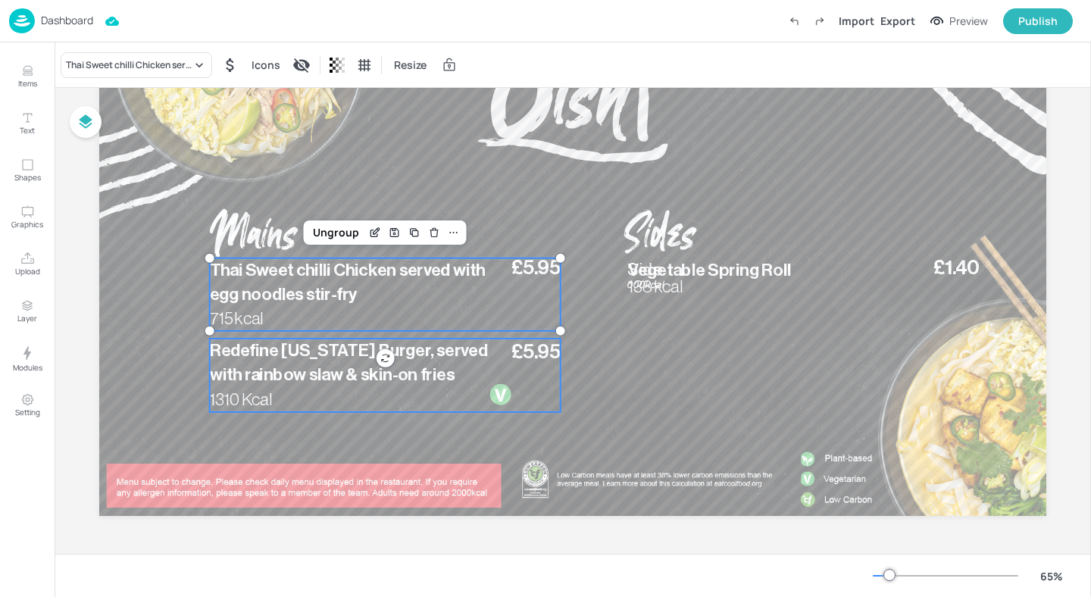
click at [313, 354] on span "Redefine Oklahoma Burger, served with rainbow slaw & skin-on fries" at bounding box center [349, 363] width 278 height 42
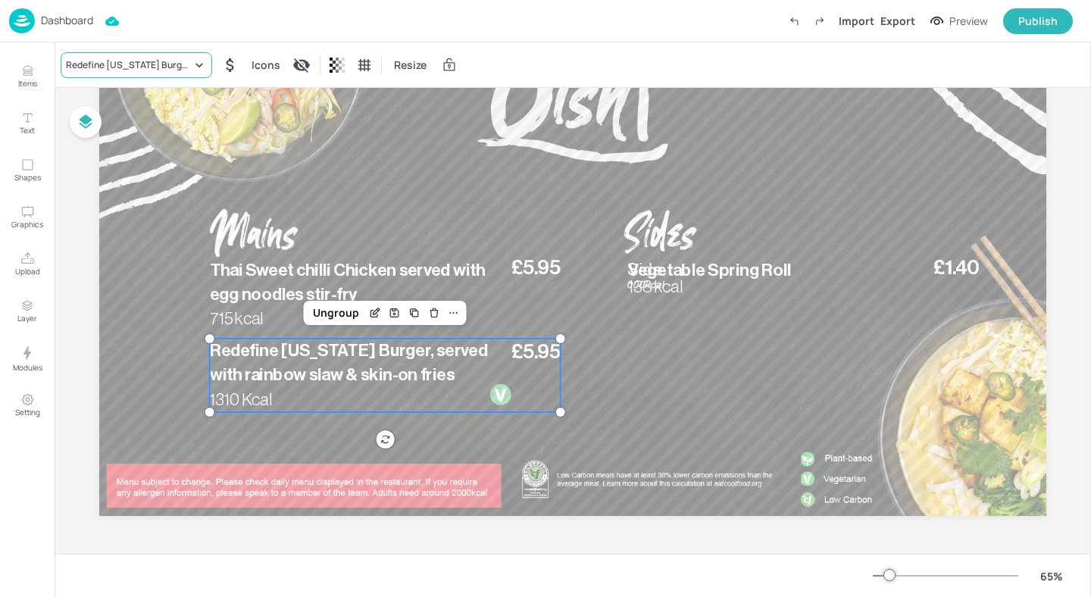
click at [124, 57] on div "Redefine Oklahoma Burger, served with rainbow slaw & skin-on fries" at bounding box center [136, 65] width 151 height 26
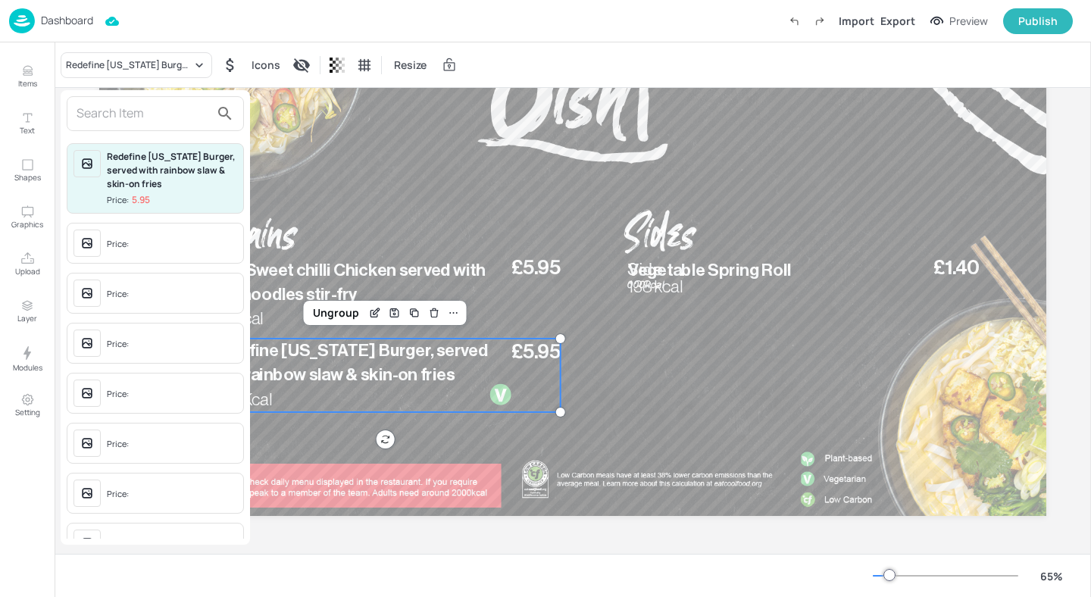
click at [114, 114] on input "text" at bounding box center [142, 113] width 133 height 24
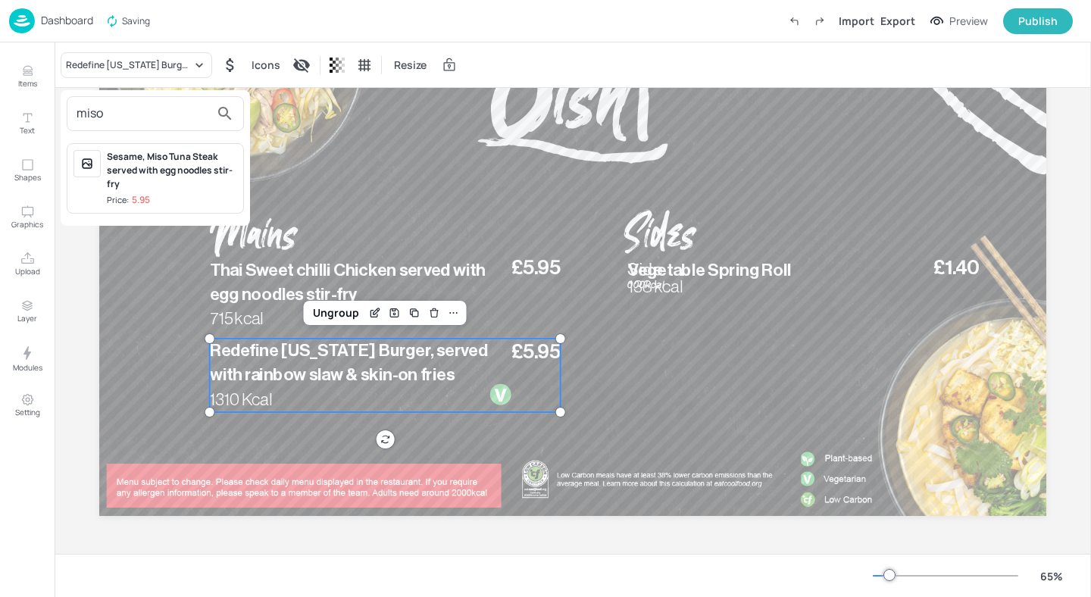
type input "miso"
click at [208, 184] on div "Sesame, Miso Tuna Steak served with egg noodles stir-fry" at bounding box center [172, 170] width 130 height 41
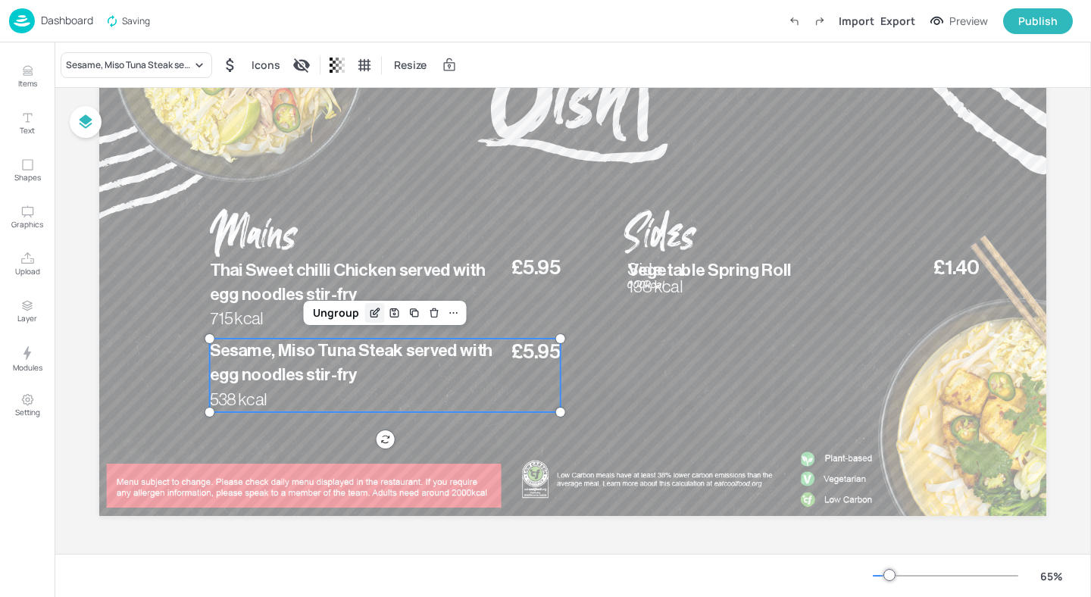
click at [368, 311] on icon "Edit Item" at bounding box center [374, 313] width 13 height 12
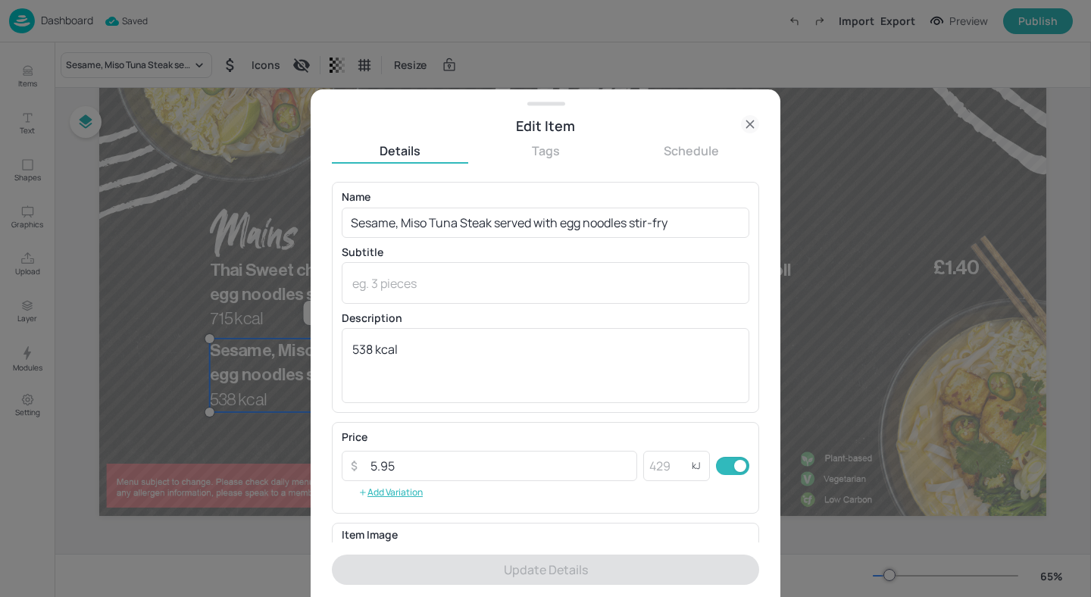
scroll to position [201, 0]
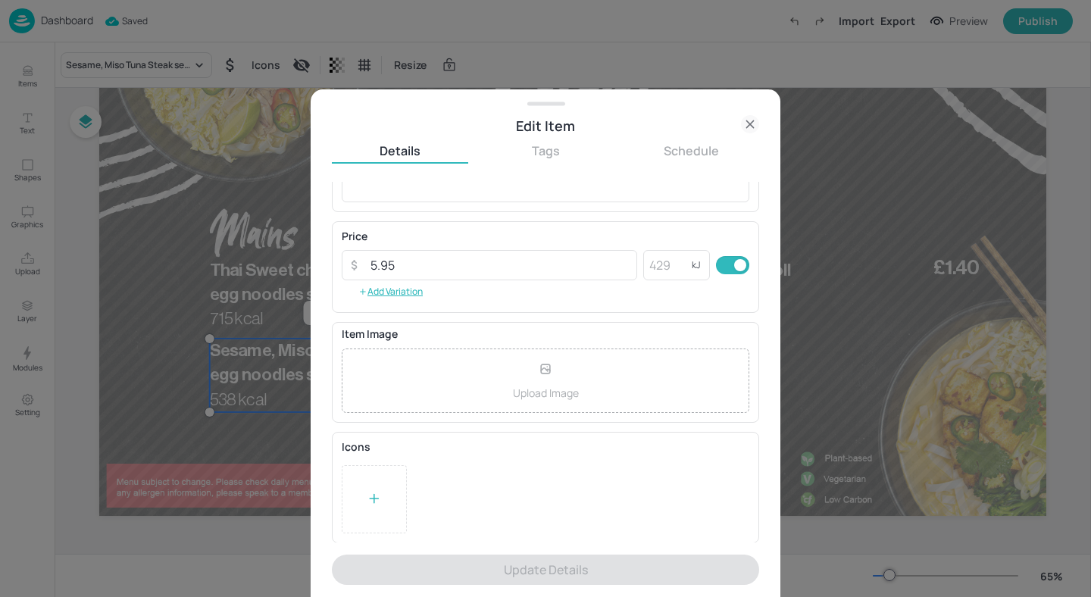
click at [363, 482] on div at bounding box center [374, 499] width 65 height 68
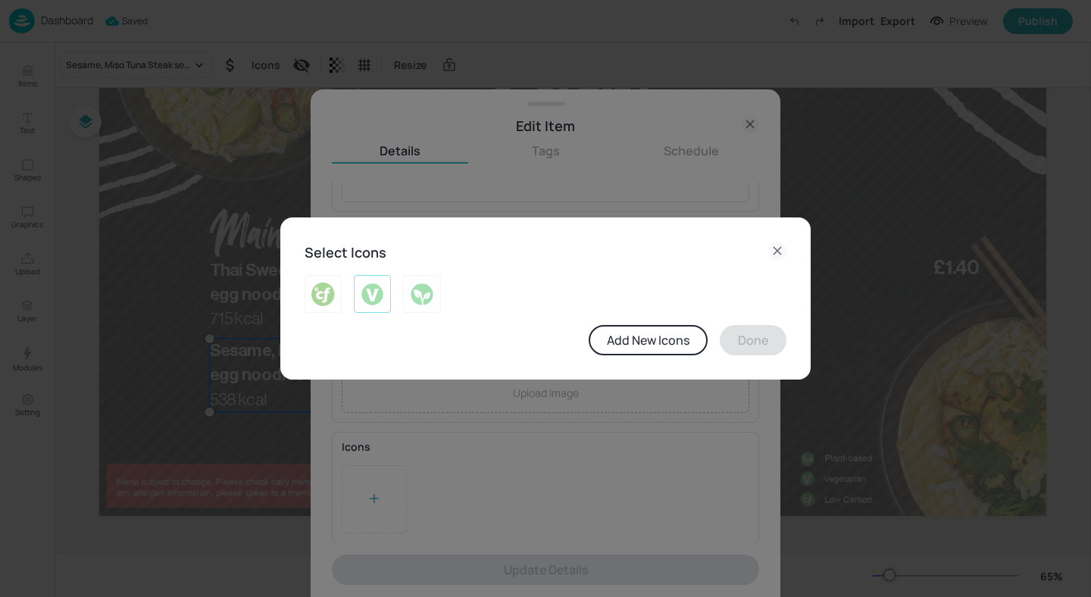
click at [373, 311] on div at bounding box center [372, 294] width 37 height 38
click at [761, 345] on button "Done" at bounding box center [752, 340] width 67 height 30
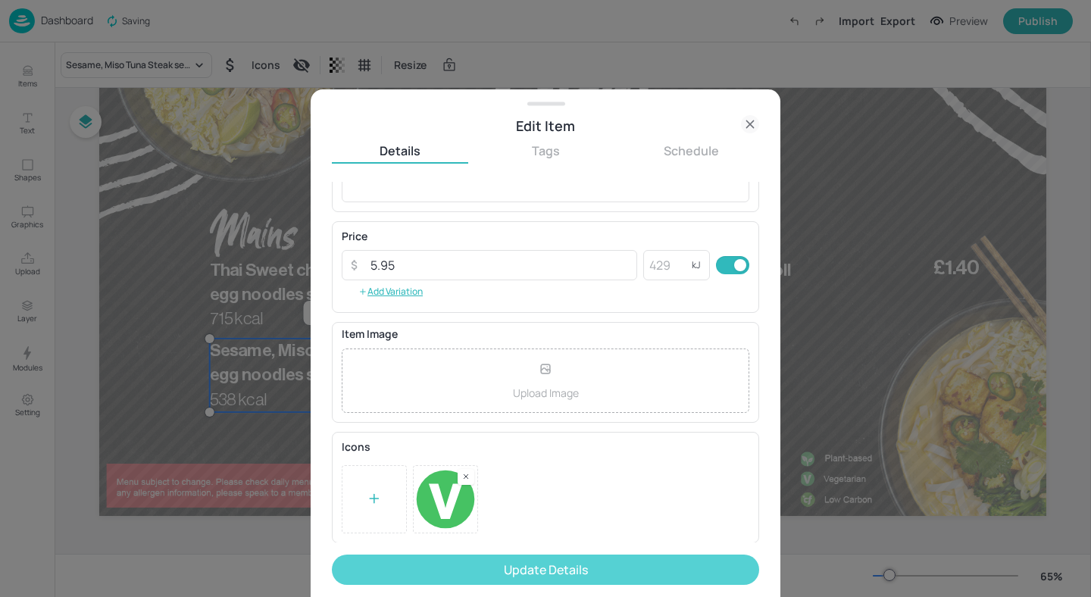
click at [654, 568] on button "Update Details" at bounding box center [545, 569] width 427 height 30
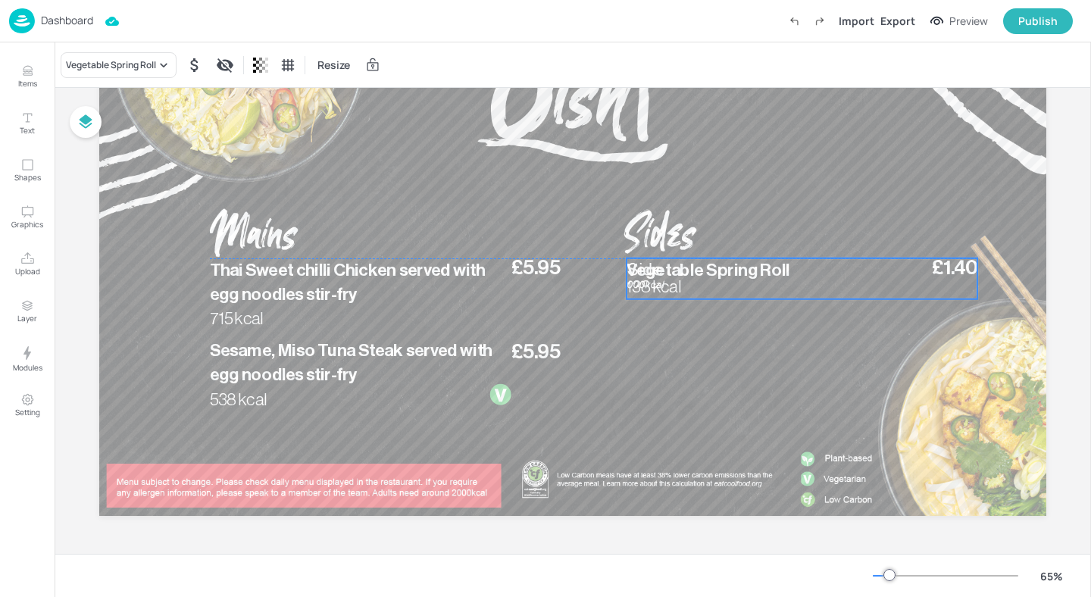
click at [689, 288] on p "138 kcal" at bounding box center [662, 286] width 73 height 24
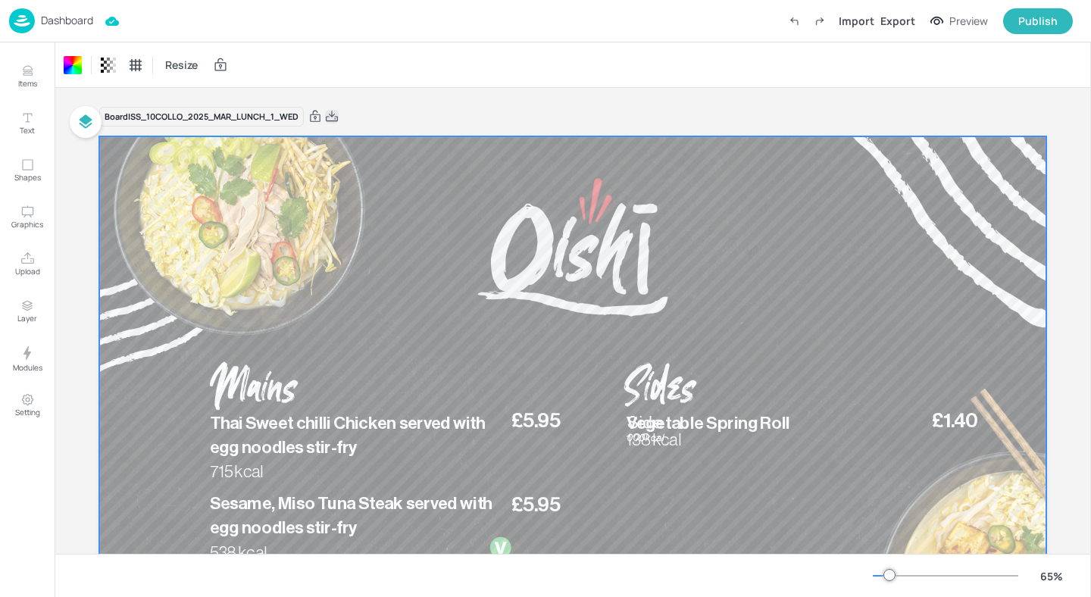
click at [332, 120] on icon at bounding box center [332, 116] width 12 height 11
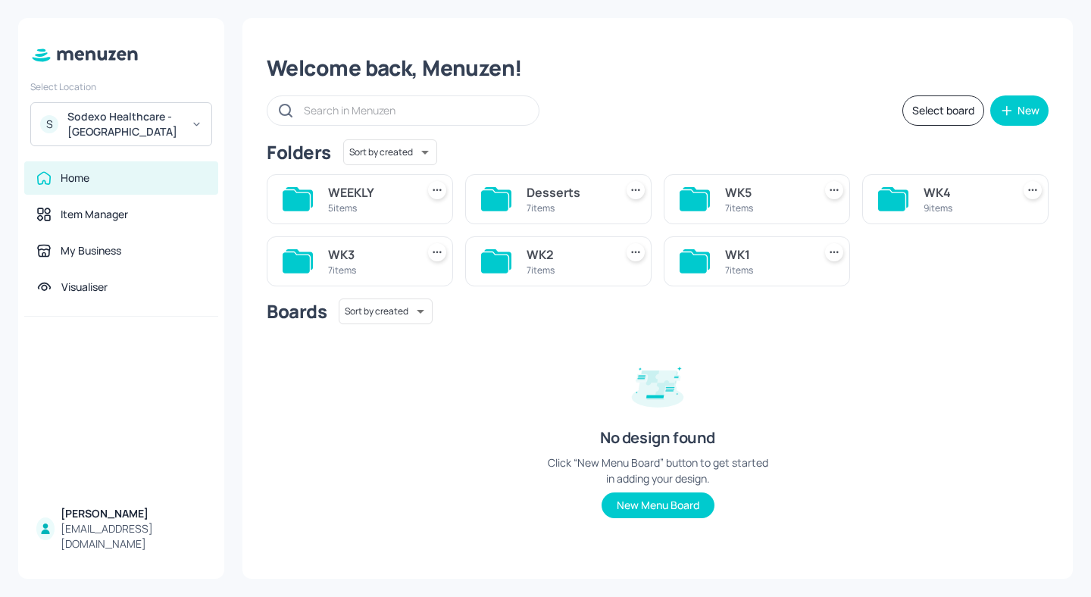
click at [548, 270] on div "7 items" at bounding box center [567, 270] width 82 height 13
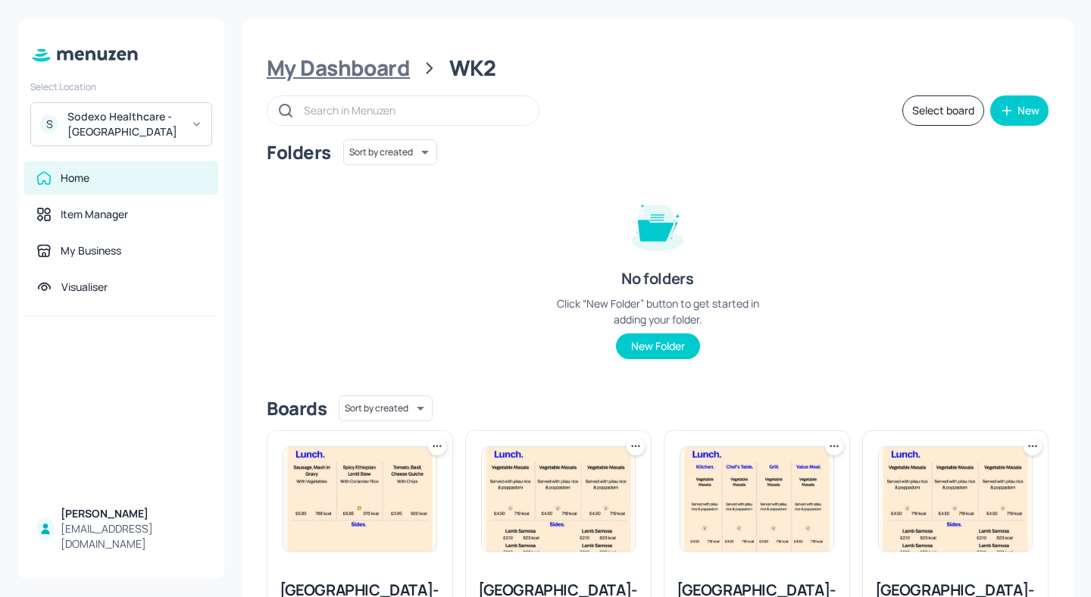
click at [376, 55] on div "My Dashboard" at bounding box center [338, 68] width 143 height 27
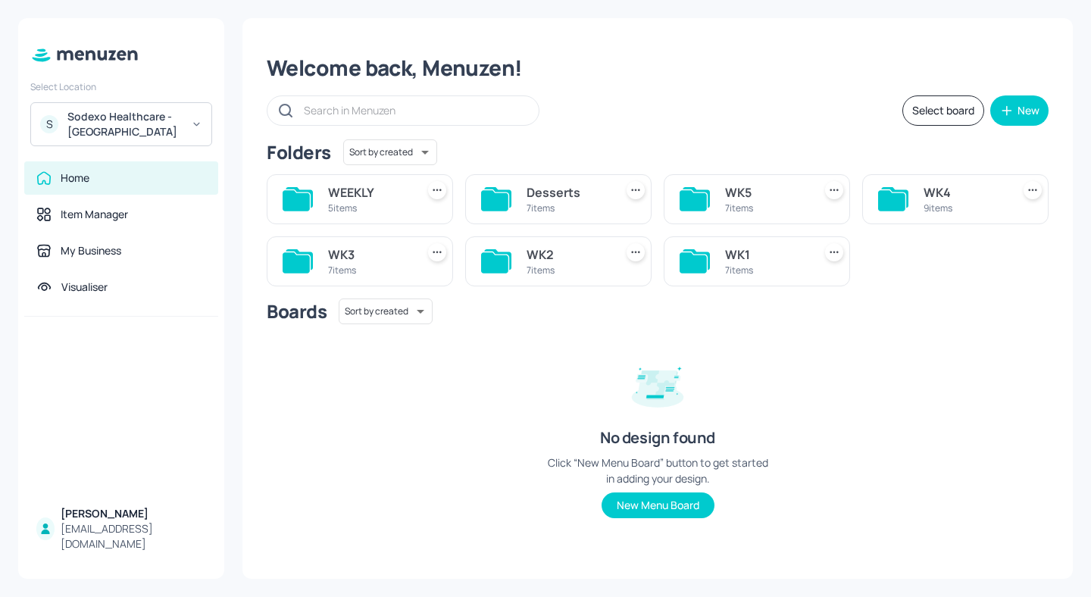
click at [900, 181] on div at bounding box center [893, 199] width 30 height 36
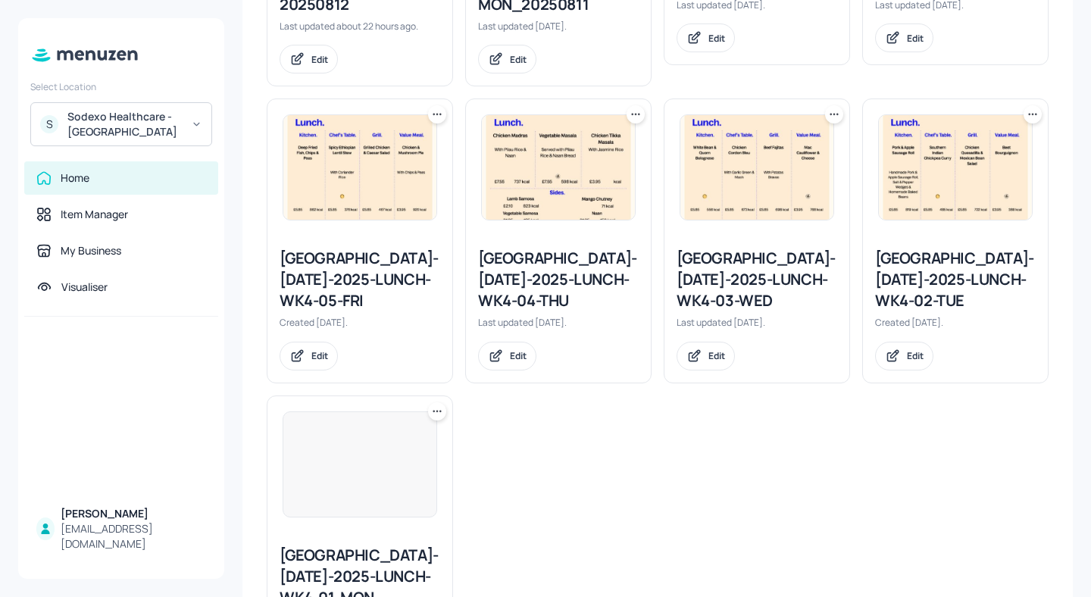
scroll to position [664, 0]
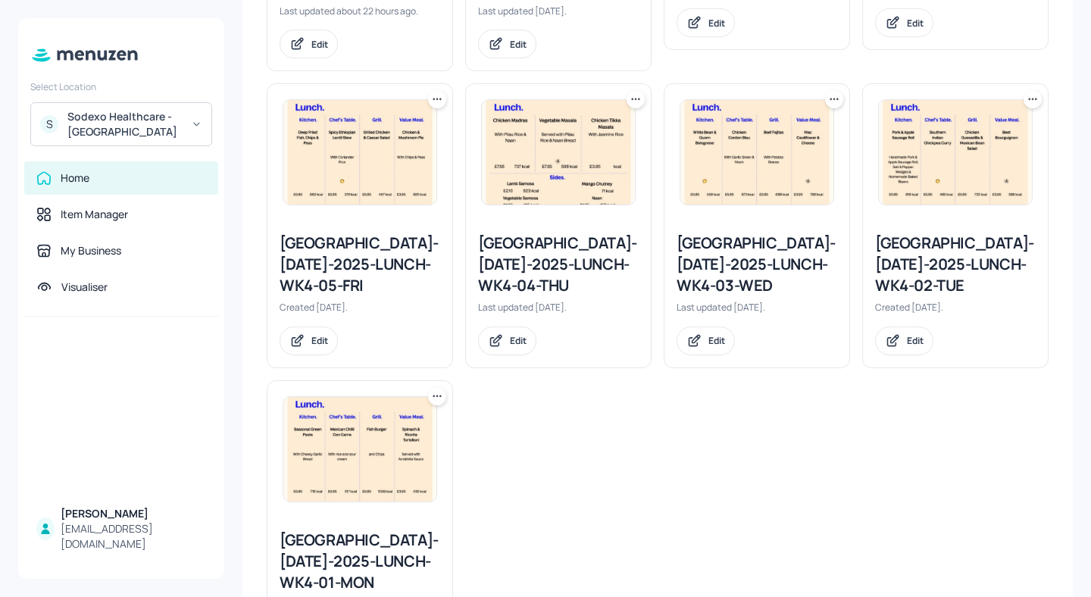
click at [827, 92] on icon at bounding box center [833, 99] width 15 height 15
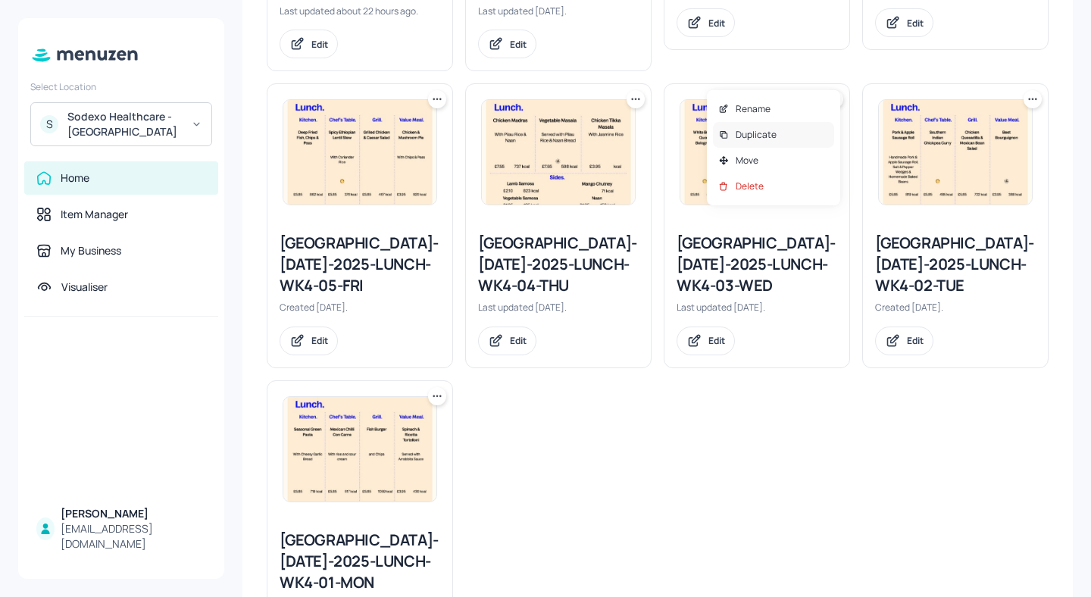
click at [799, 136] on div "Duplicate" at bounding box center [773, 135] width 121 height 26
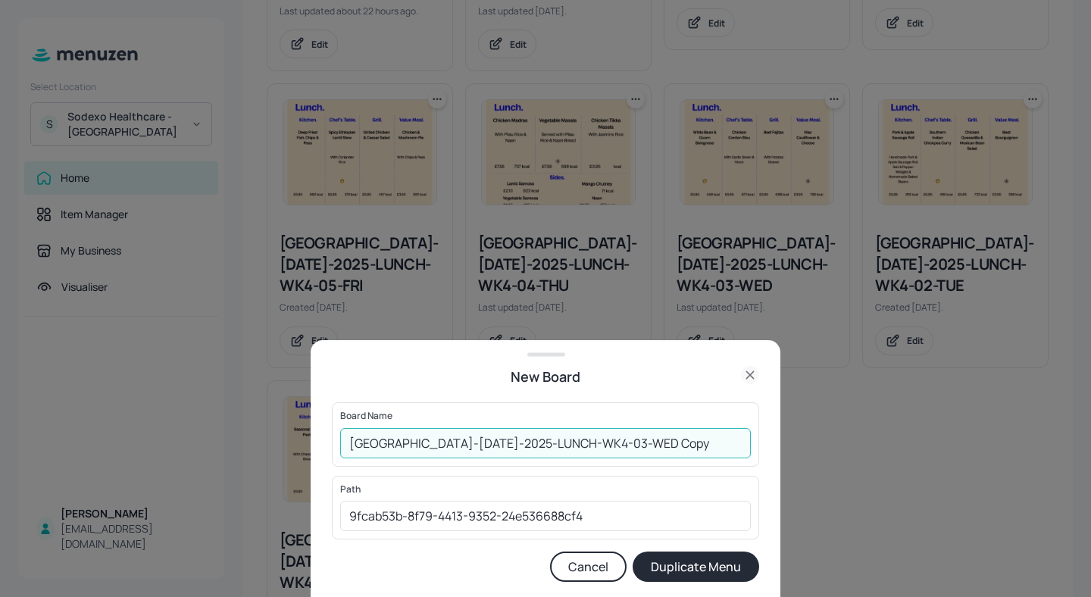
drag, startPoint x: 694, startPoint y: 443, endPoint x: 627, endPoint y: 443, distance: 67.4
click at [627, 443] on input "[GEOGRAPHIC_DATA]-[DATE]-2025-LUNCH-WK4-03-WED Copy" at bounding box center [545, 443] width 410 height 30
click at [349, 440] on input "[GEOGRAPHIC_DATA]-[DATE]-2025-LUNCH-WK4-03-WED" at bounding box center [545, 443] width 410 height 30
click at [684, 449] on input "01ed-[GEOGRAPHIC_DATA]-[DATE]-2025-LUNCH-WK4-03-WED" at bounding box center [545, 443] width 410 height 30
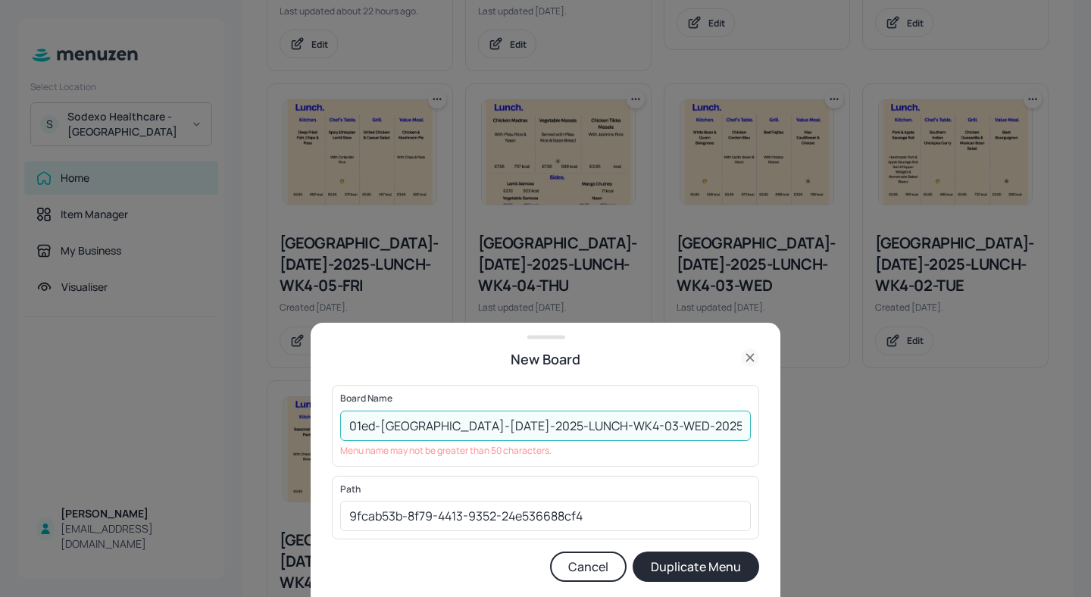
drag, startPoint x: 413, startPoint y: 423, endPoint x: 379, endPoint y: 423, distance: 34.1
click at [379, 423] on input "01ed-[GEOGRAPHIC_DATA]-[DATE]-2025-LUNCH-WK4-03-WED-20250813" at bounding box center [545, 425] width 410 height 30
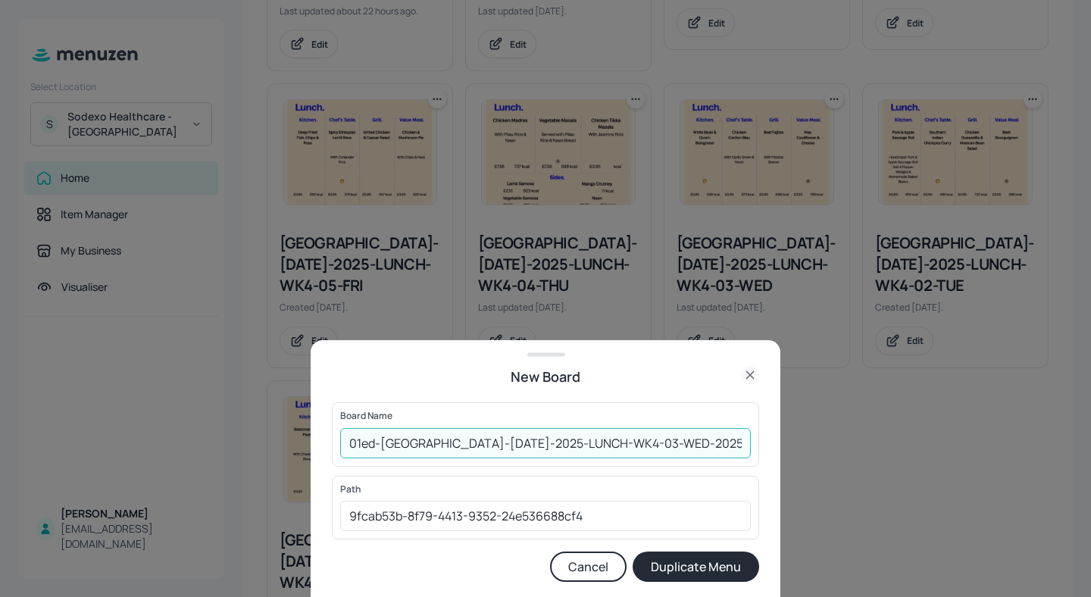
type input "01ed-[GEOGRAPHIC_DATA]-[DATE]-2025-LUNCH-WK4-03-WED-20250813"
click at [707, 562] on button "Duplicate Menu" at bounding box center [695, 566] width 126 height 30
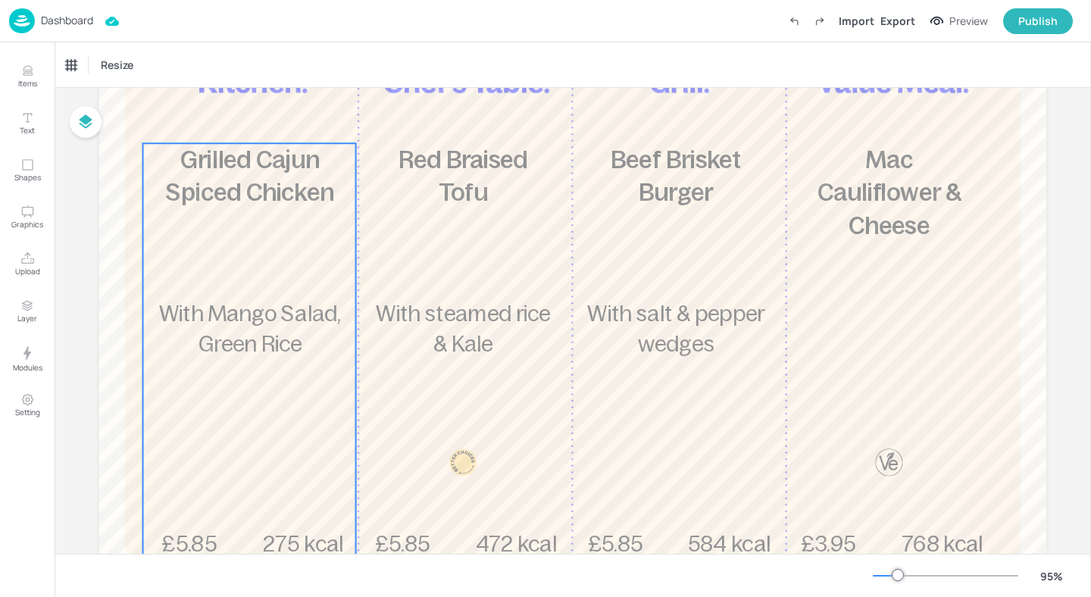
scroll to position [242, 0]
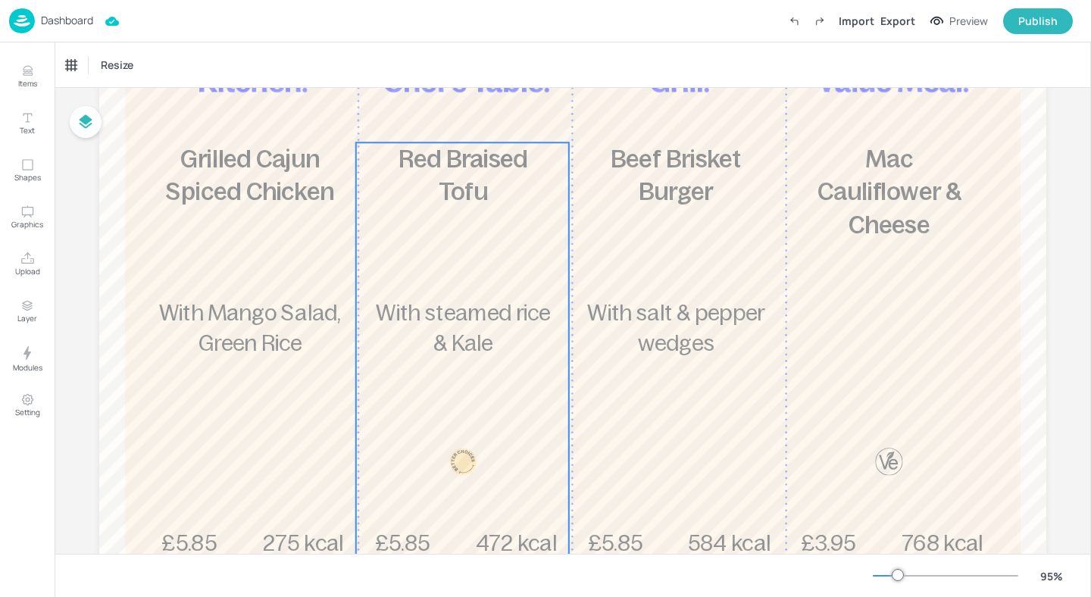
click at [460, 277] on div "£5.85 Red Braised Tofu With steamed rice & Kale 472 kcal" at bounding box center [462, 350] width 213 height 416
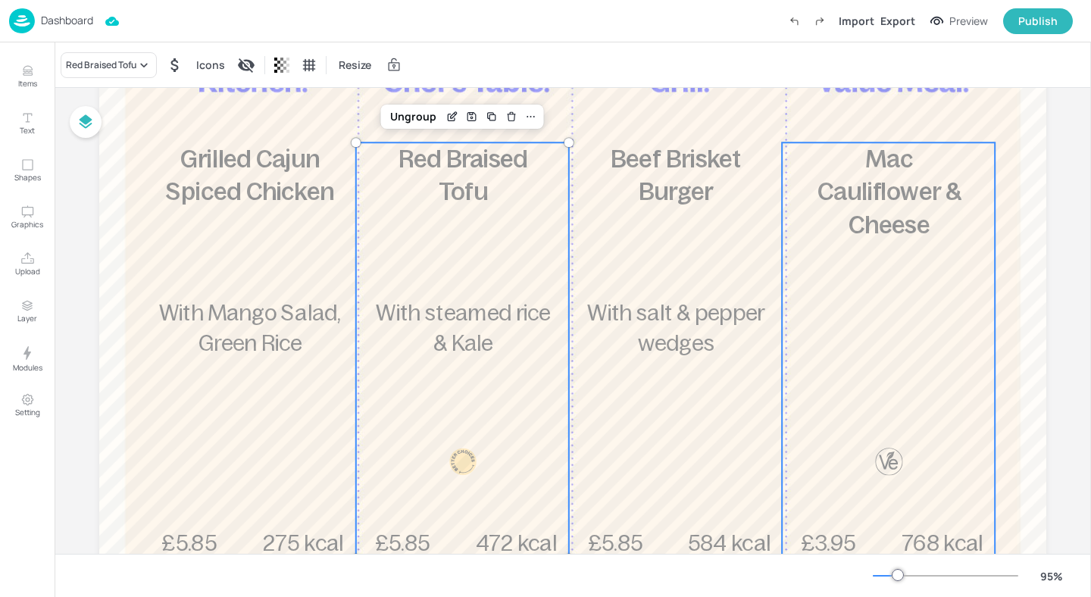
click at [892, 229] on span "Mac Cauliflower & Cheese" at bounding box center [888, 191] width 142 height 93
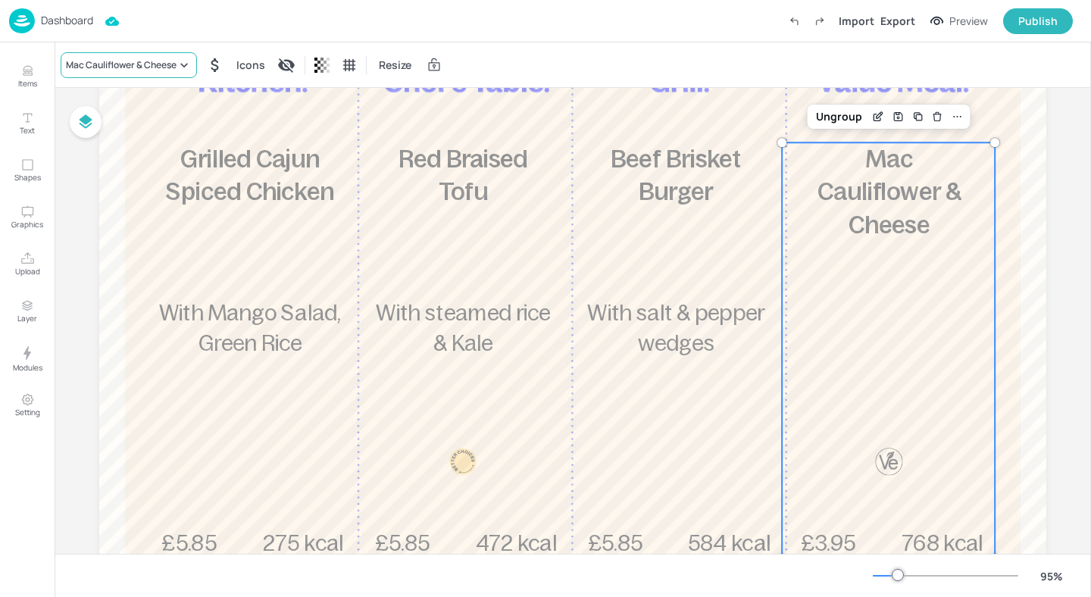
click at [111, 61] on div "Mac Cauliflower & Cheese" at bounding box center [121, 65] width 111 height 14
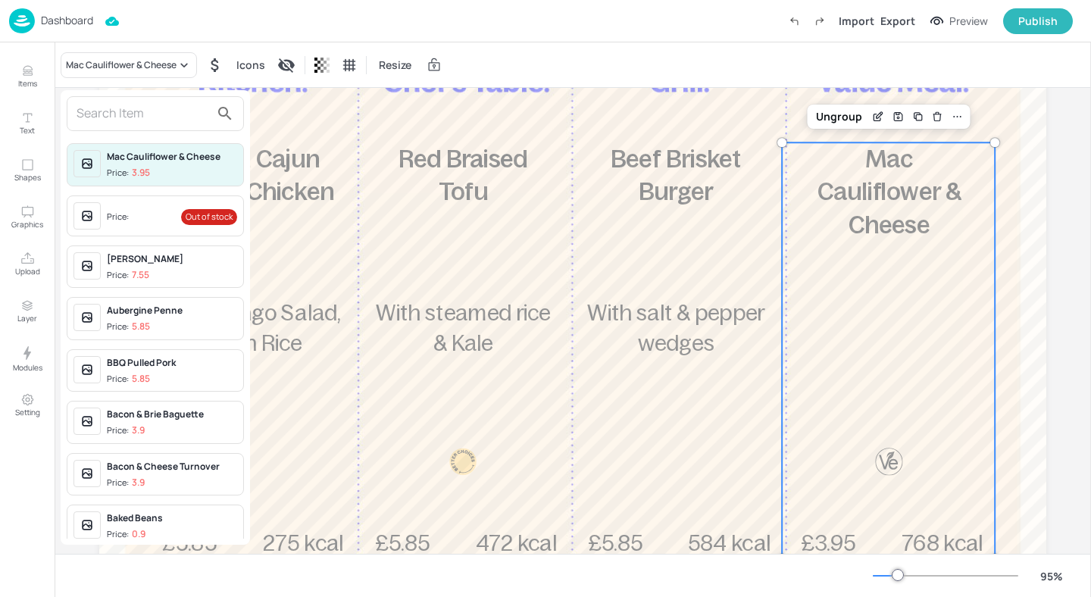
click at [92, 123] on input "text" at bounding box center [142, 113] width 133 height 24
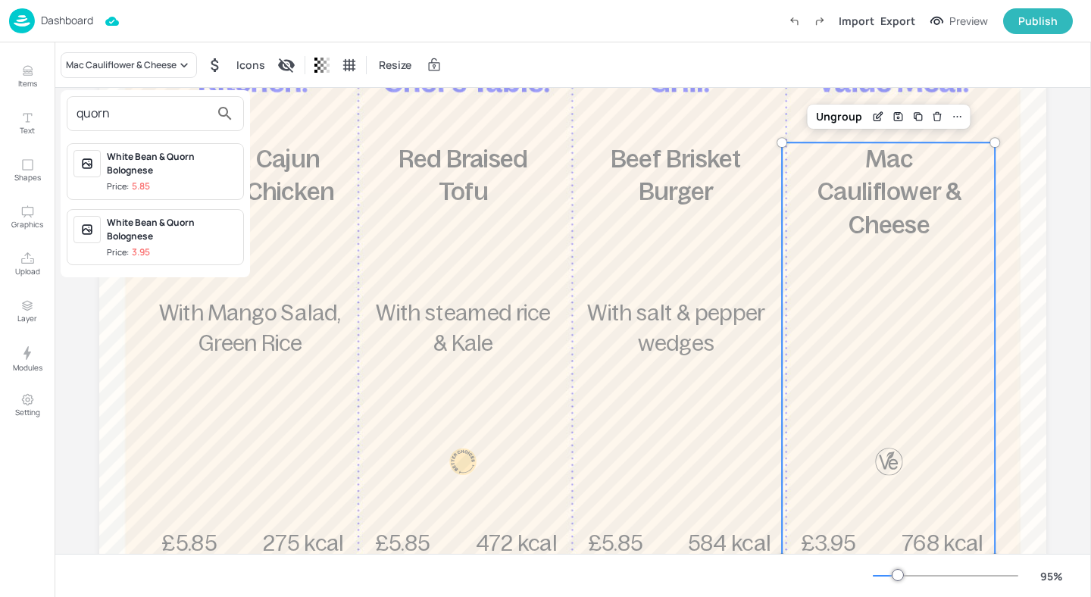
type input "quorn"
click at [39, 67] on div at bounding box center [545, 298] width 1091 height 597
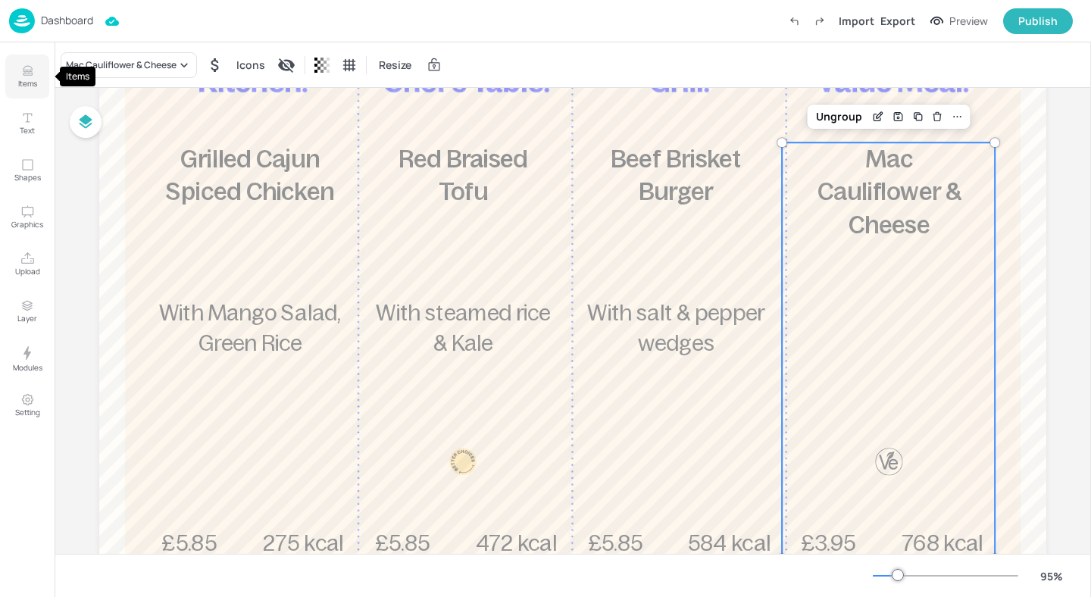
click at [29, 77] on icon "Items" at bounding box center [27, 71] width 14 height 14
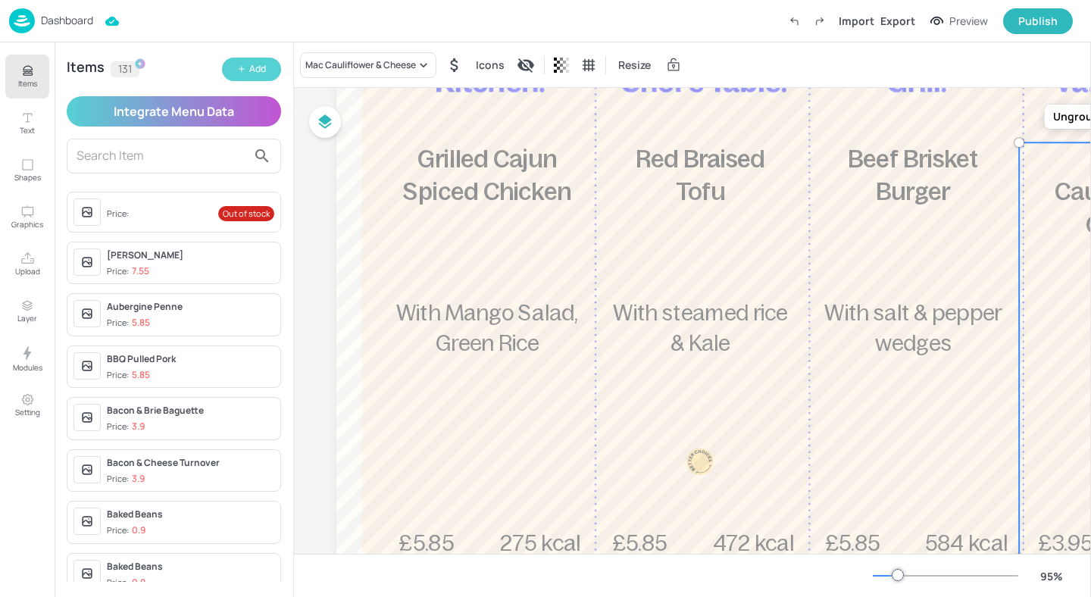
click at [256, 75] on div "Add" at bounding box center [257, 69] width 17 height 14
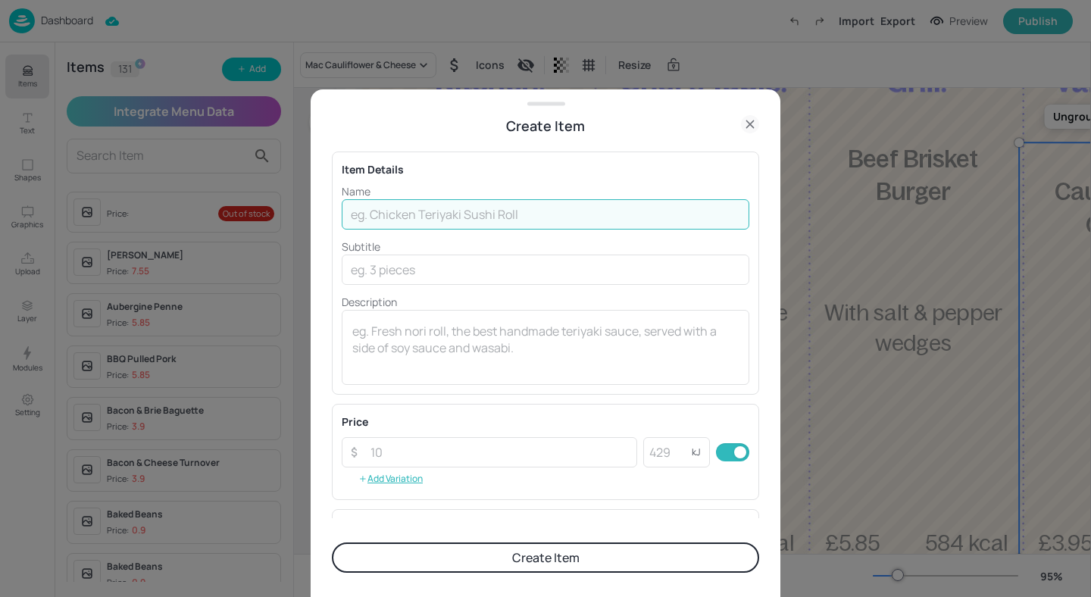
click at [550, 212] on input "text" at bounding box center [545, 214] width 407 height 30
type input "Quorn Fillet with Rice"
click at [439, 360] on textarea at bounding box center [545, 348] width 386 height 50
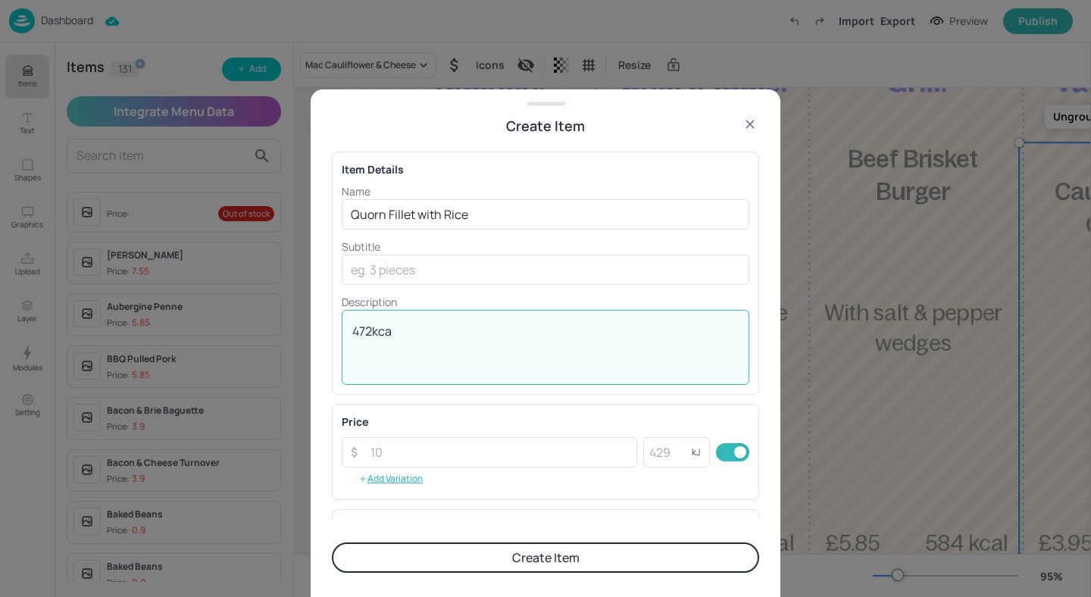
type textarea "472kcal"
drag, startPoint x: 430, startPoint y: 336, endPoint x: 320, endPoint y: 315, distance: 111.8
click at [320, 315] on div "Create Item Item Details Name Quorn Fillet with Rice ​ Subtitle ​ Description 4…" at bounding box center [546, 342] width 470 height 507
click at [673, 457] on input "number" at bounding box center [667, 452] width 48 height 30
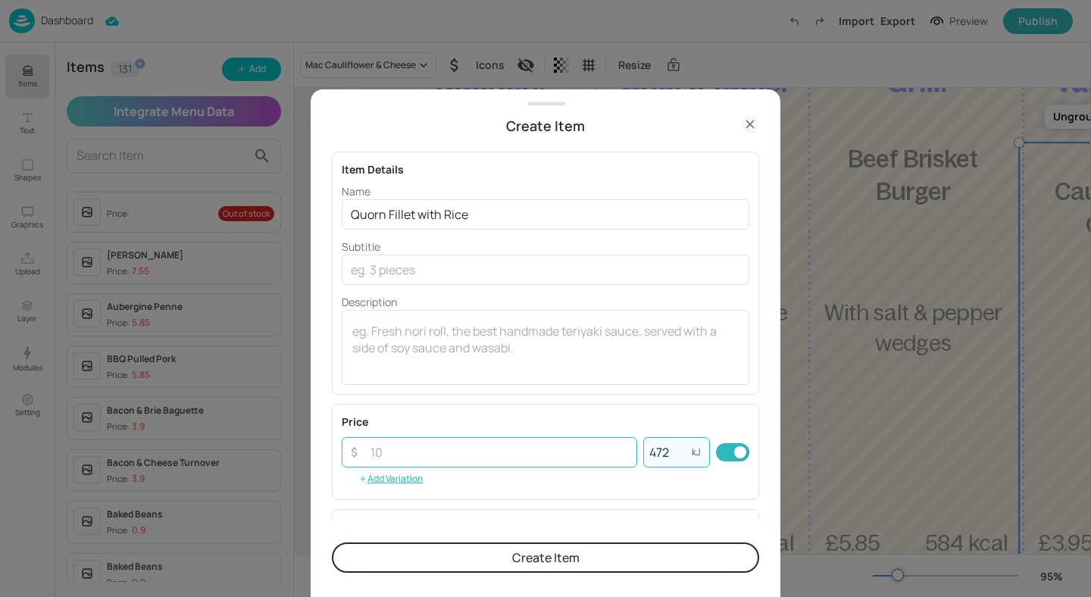
type input "472"
click at [561, 444] on input "number" at bounding box center [499, 452] width 276 height 30
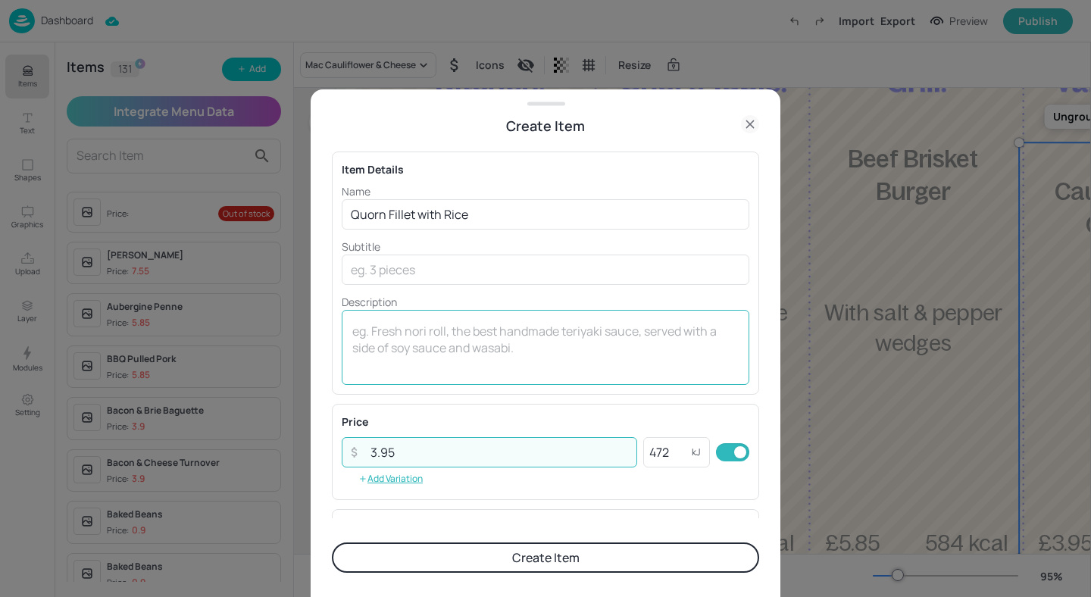
scroll to position [219, 0]
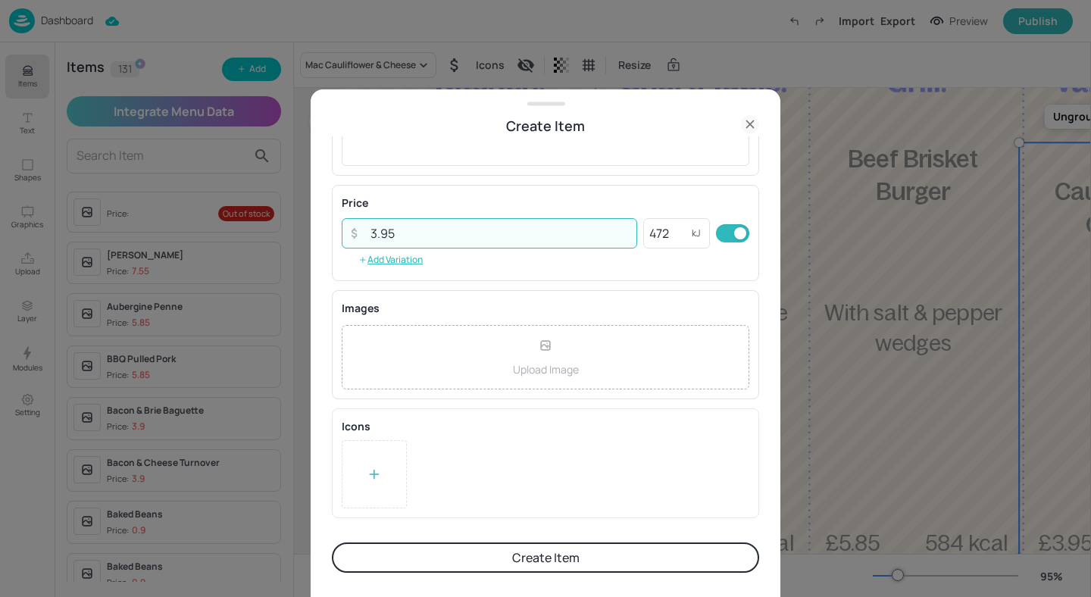
type input "3.95"
click at [379, 475] on icon at bounding box center [374, 474] width 15 height 15
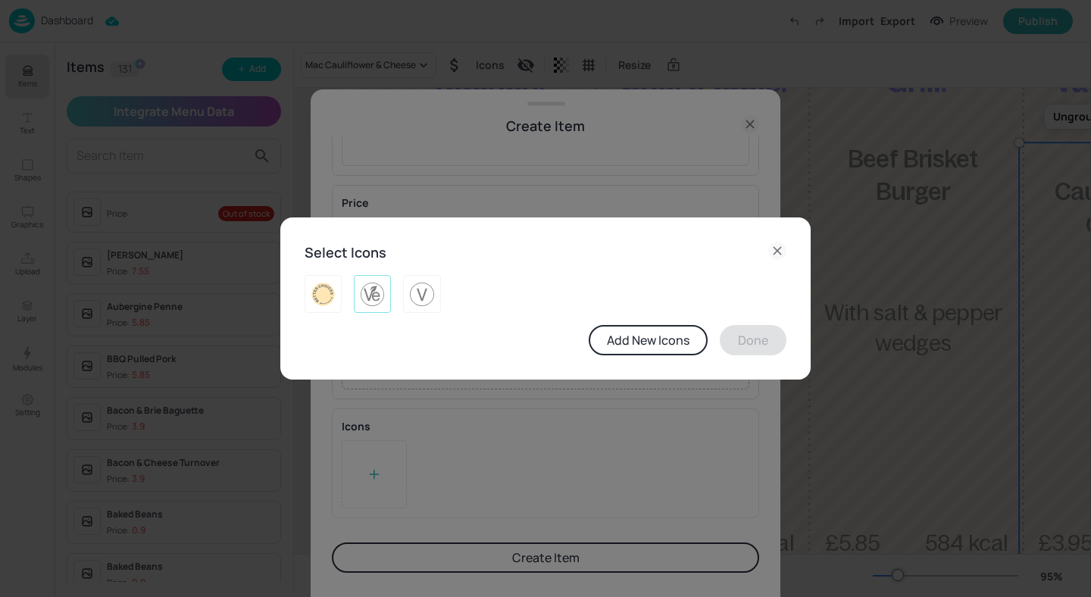
click at [366, 287] on img at bounding box center [372, 294] width 23 height 24
click at [360, 292] on div at bounding box center [372, 294] width 37 height 38
click at [422, 292] on img at bounding box center [421, 294] width 23 height 24
click at [771, 348] on button "Done" at bounding box center [752, 340] width 67 height 30
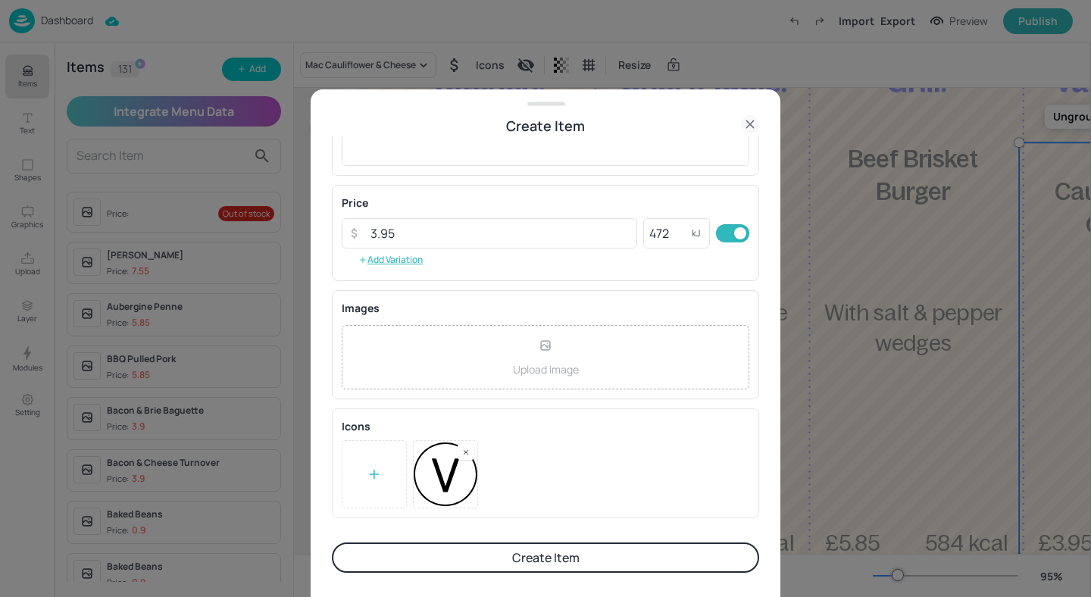
click at [641, 560] on button "Create Item" at bounding box center [545, 557] width 427 height 30
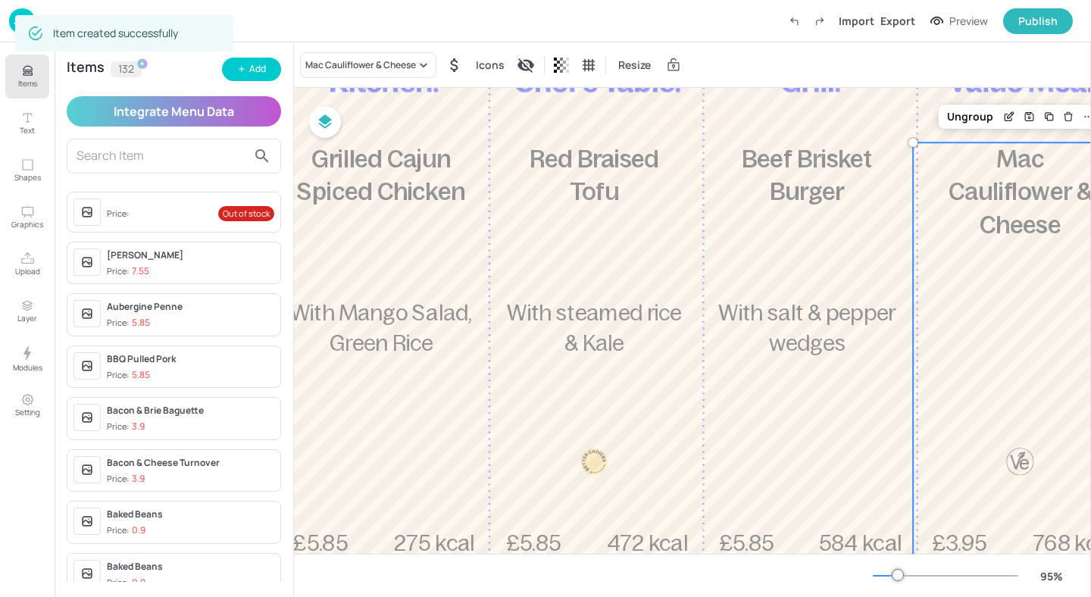
scroll to position [242, 118]
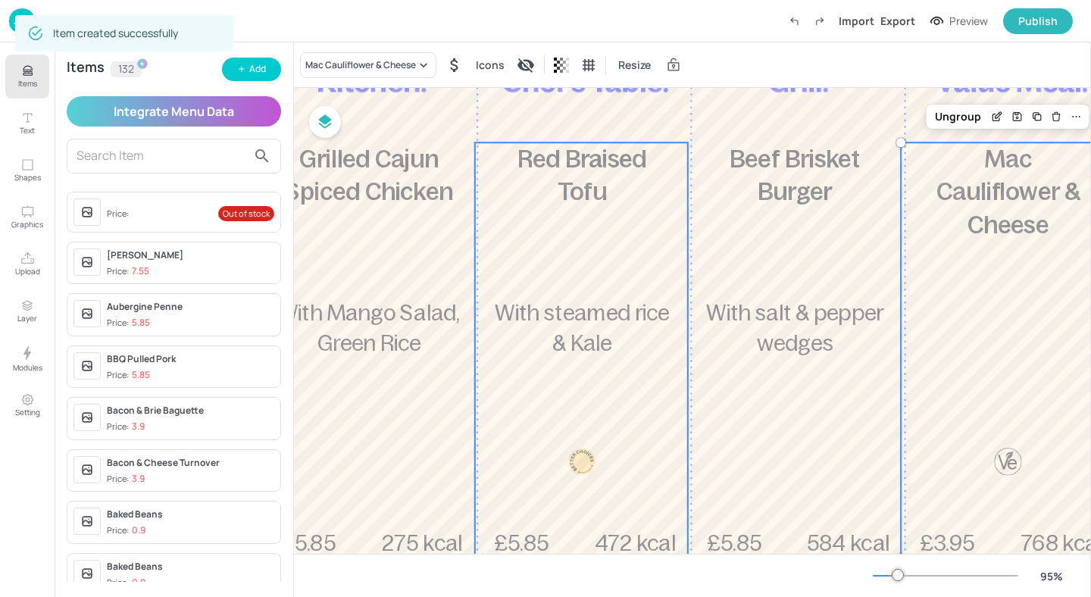
click at [611, 176] on p "Red Braised Tofu" at bounding box center [582, 175] width 170 height 67
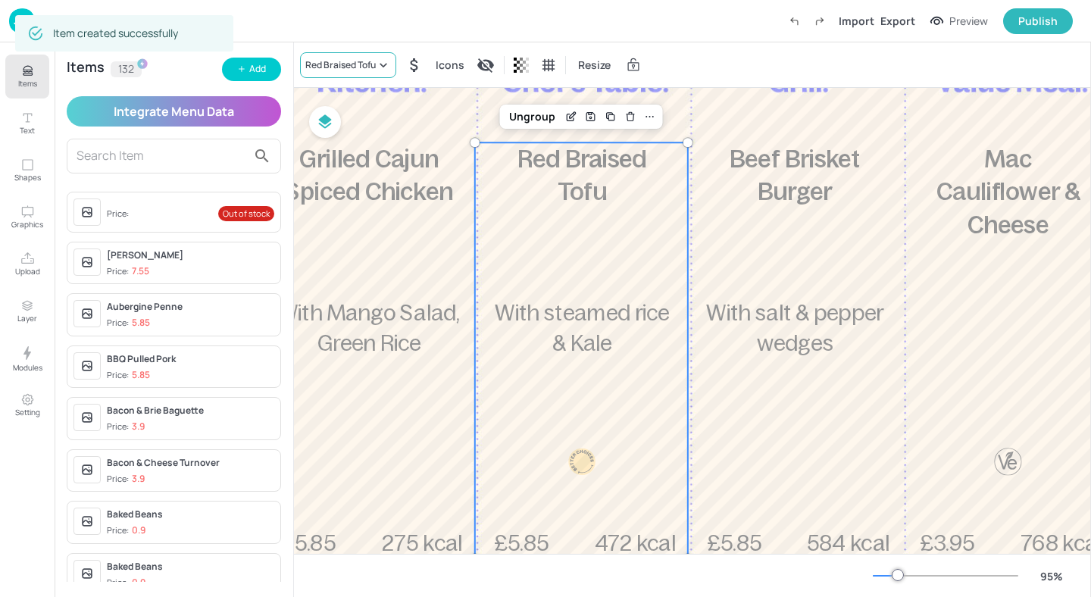
click at [382, 71] on icon at bounding box center [383, 65] width 15 height 15
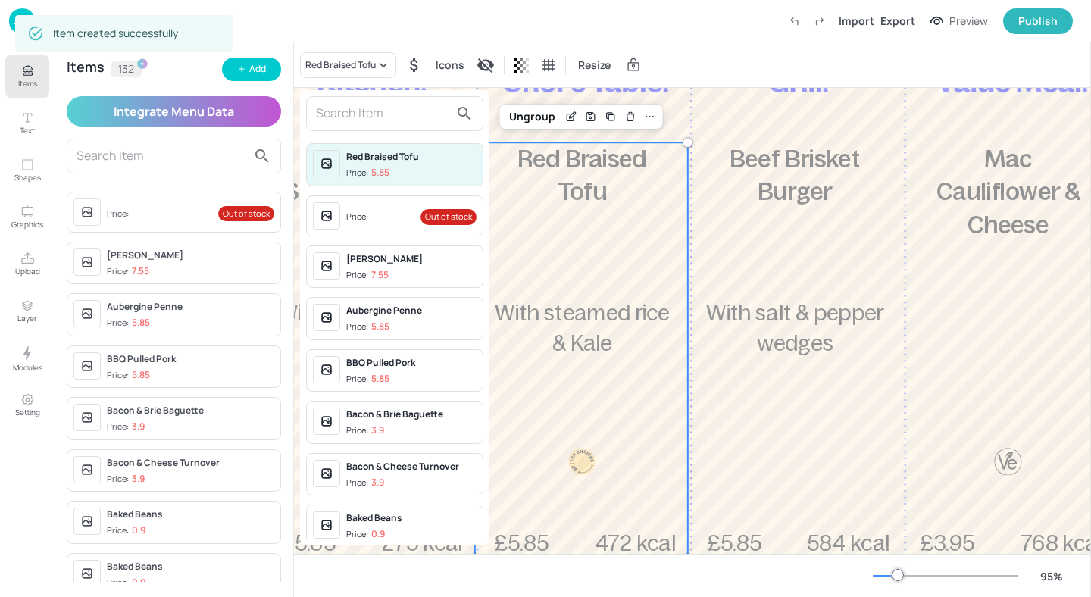
click at [388, 214] on span "Price: Out of stock" at bounding box center [411, 217] width 130 height 24
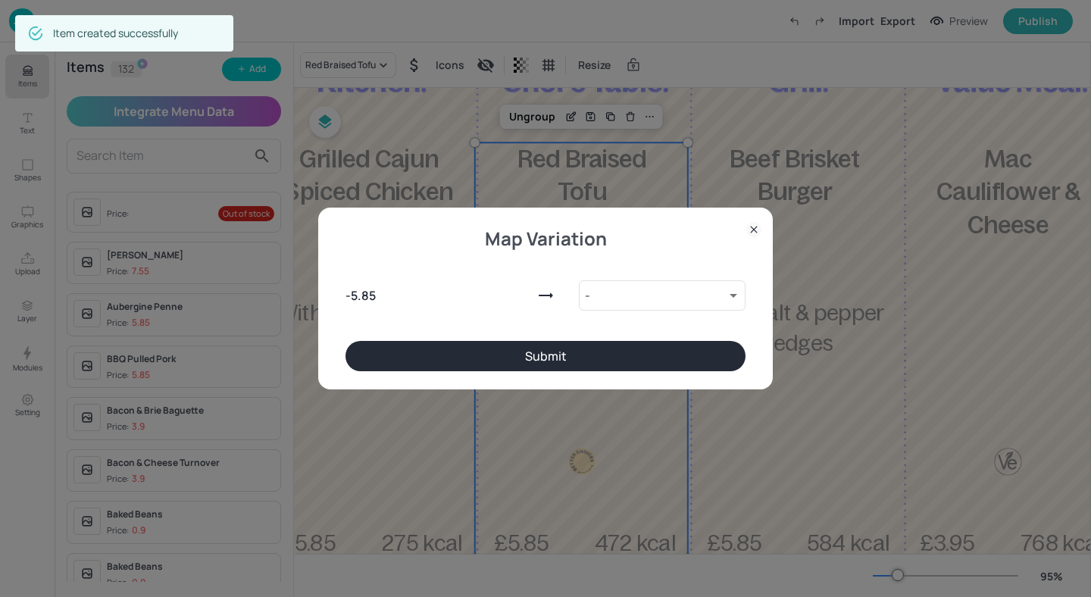
click at [657, 362] on button "Submit" at bounding box center [545, 356] width 400 height 30
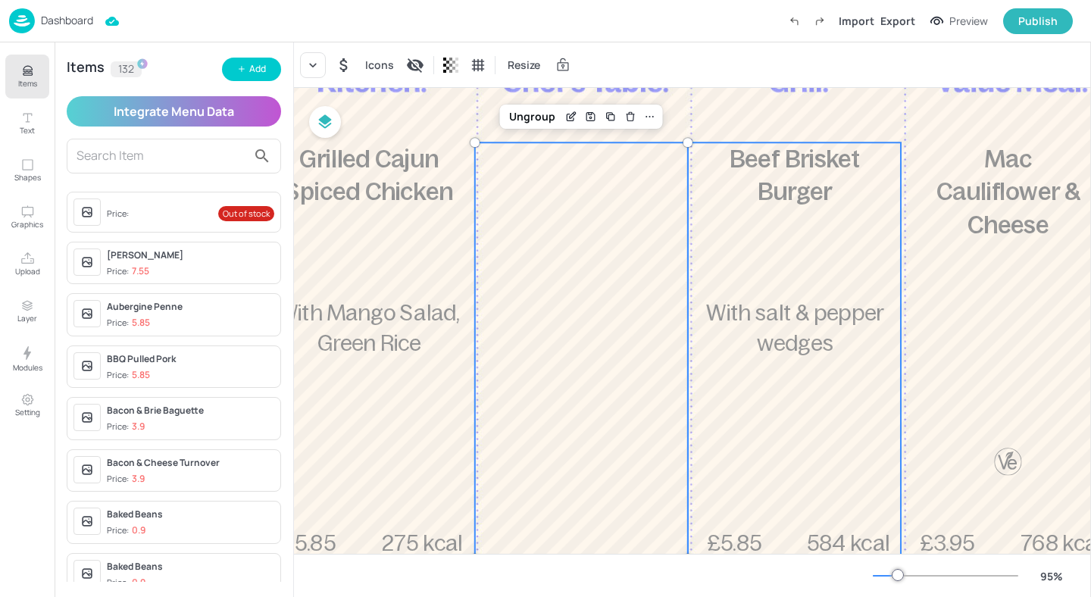
scroll to position [242, 239]
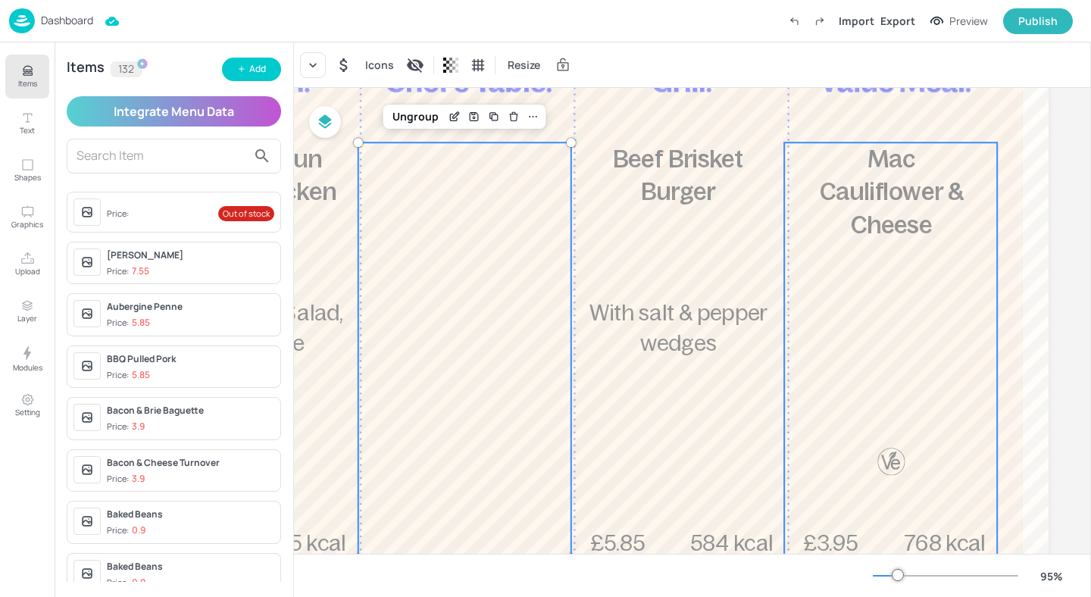
click at [866, 305] on div "£3.95 Mac Cauliflower & Cheese 768 kcal" at bounding box center [890, 350] width 213 height 416
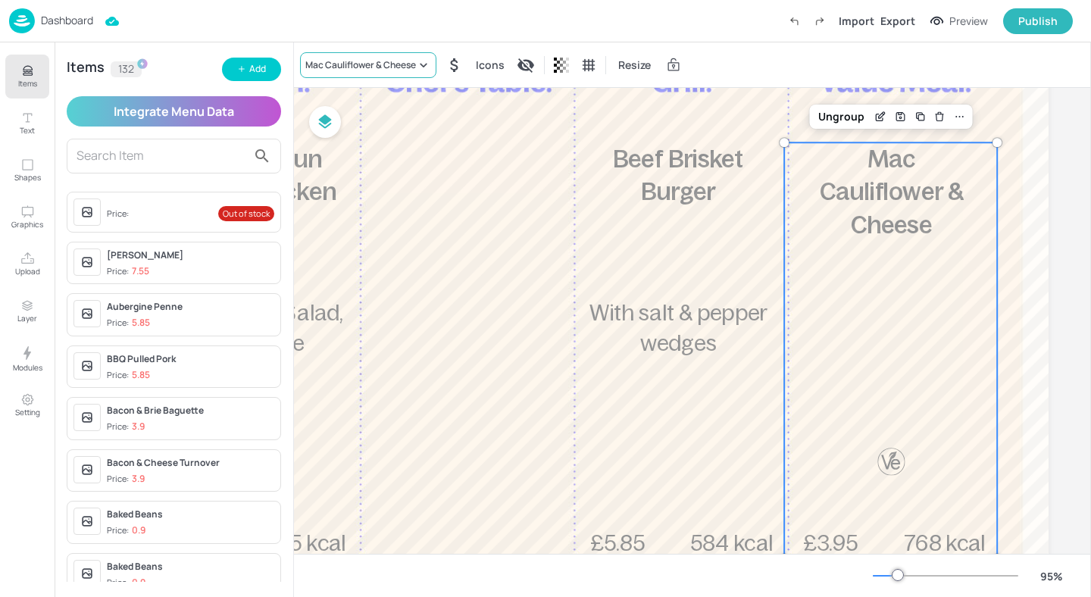
click at [401, 73] on div "Mac Cauliflower & Cheese" at bounding box center [368, 65] width 136 height 26
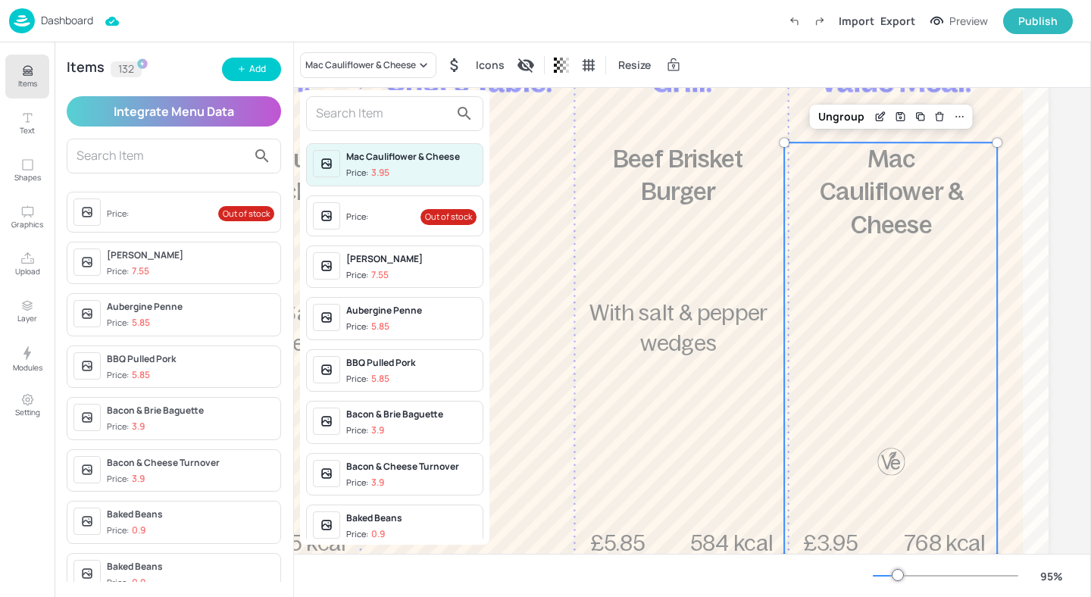
click at [398, 111] on input "text" at bounding box center [382, 113] width 133 height 24
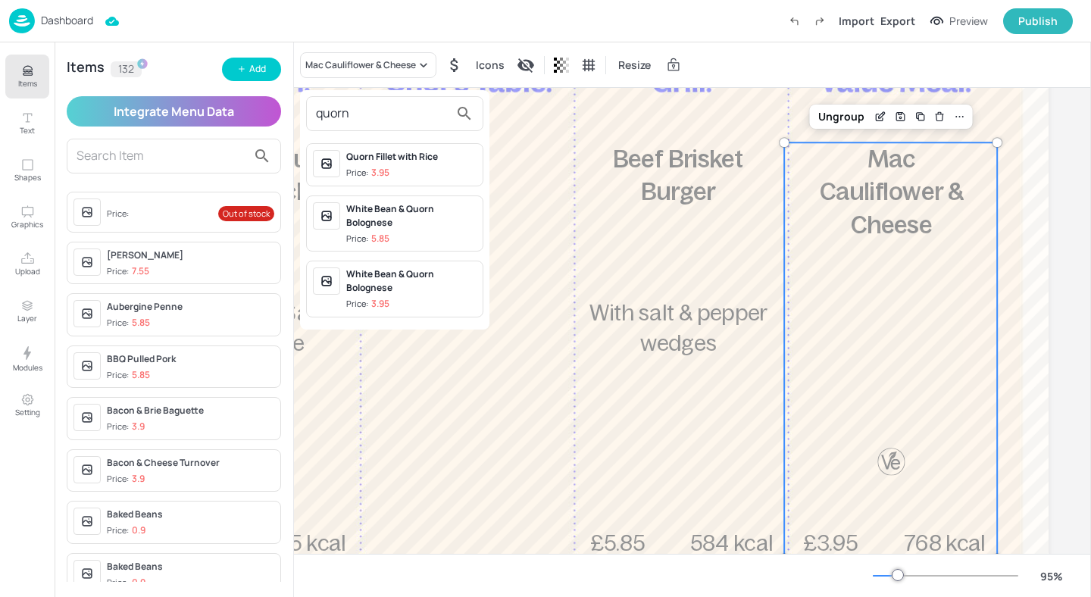
type input "quorn"
click at [442, 168] on span "Price: 3.95" at bounding box center [411, 173] width 130 height 13
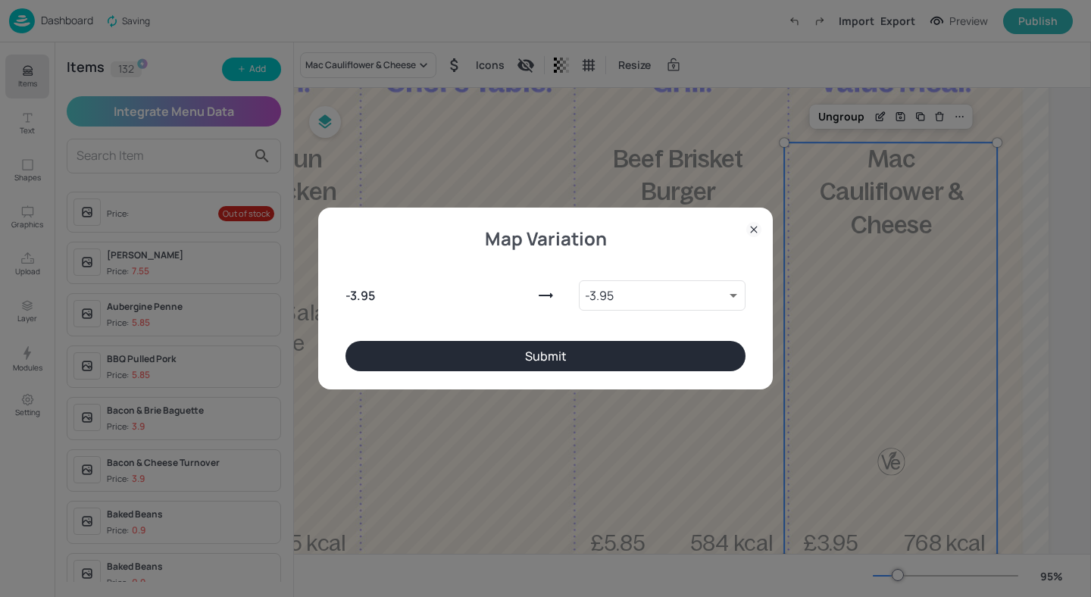
click at [488, 361] on button "Submit" at bounding box center [545, 356] width 400 height 30
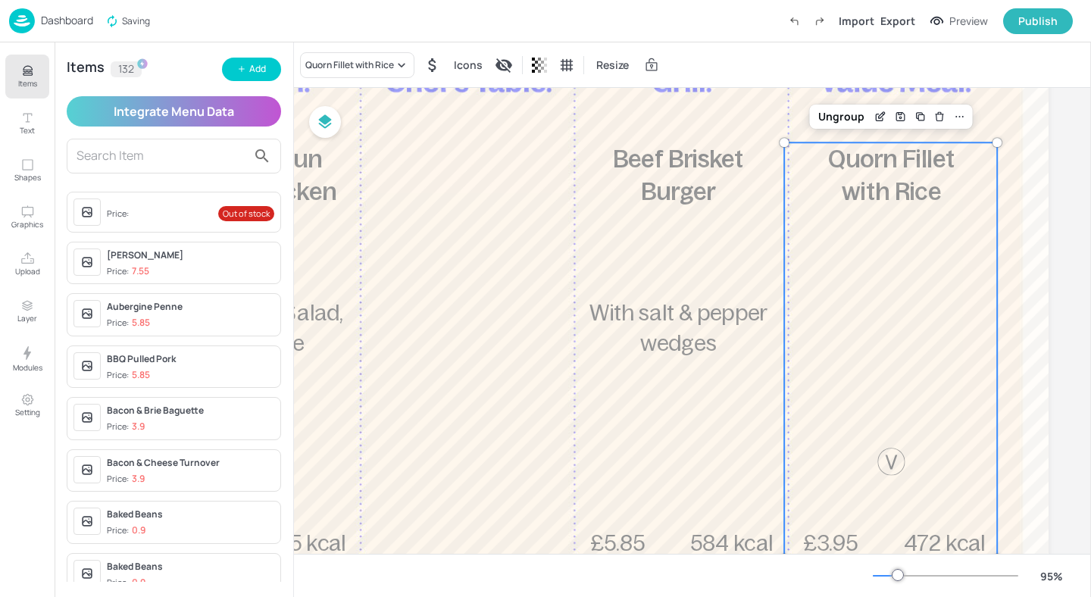
click at [20, 74] on icon "Items" at bounding box center [27, 71] width 14 height 14
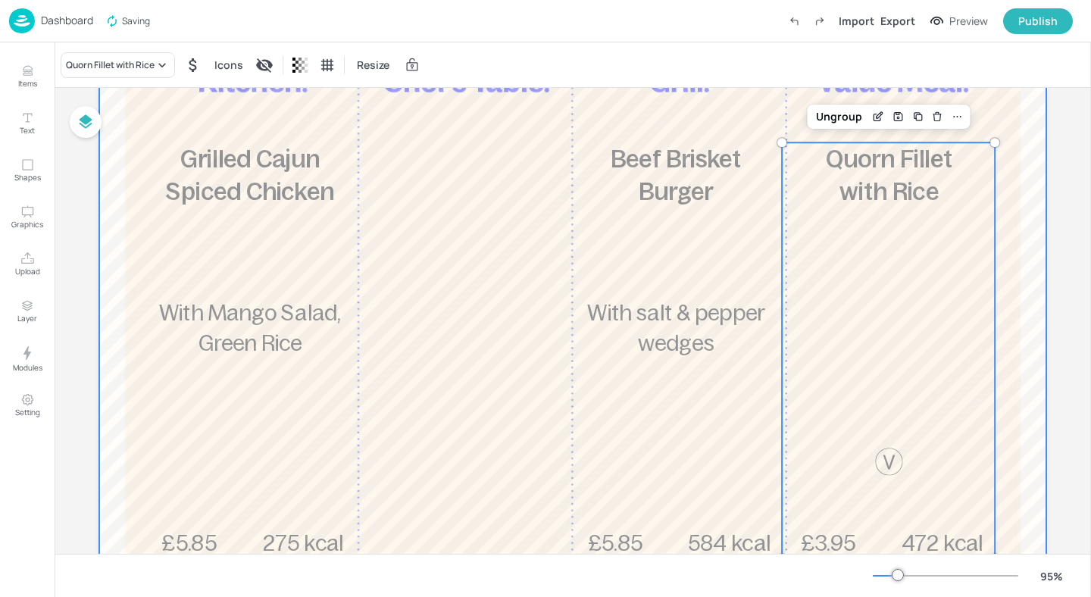
scroll to position [242, 0]
click at [572, 105] on div at bounding box center [572, 283] width 947 height 778
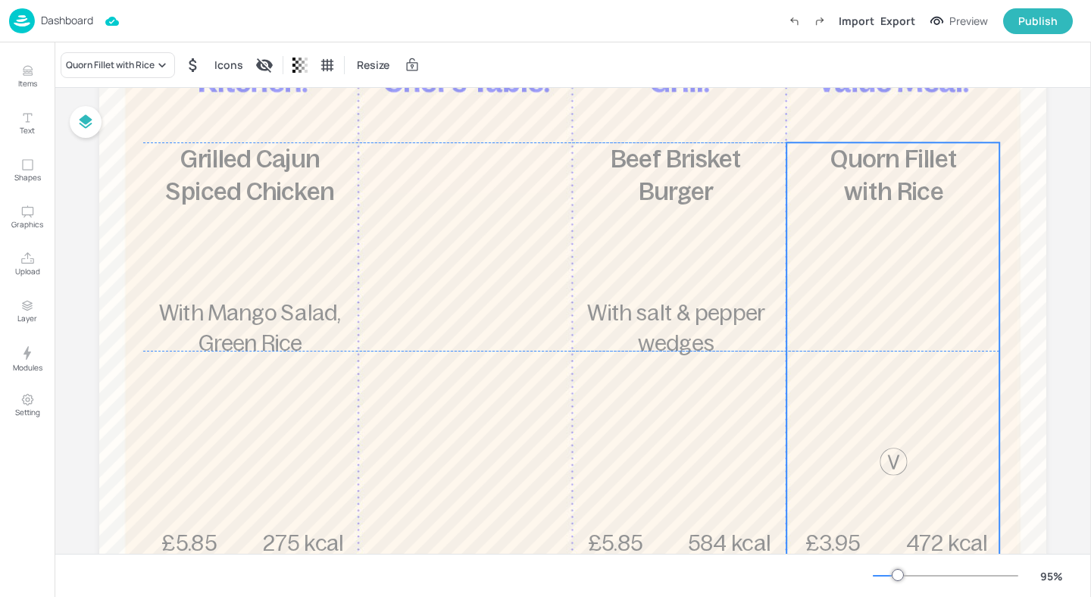
click at [948, 220] on div "£3.95 Quorn Fillet with Rice 472 kcal" at bounding box center [892, 350] width 213 height 416
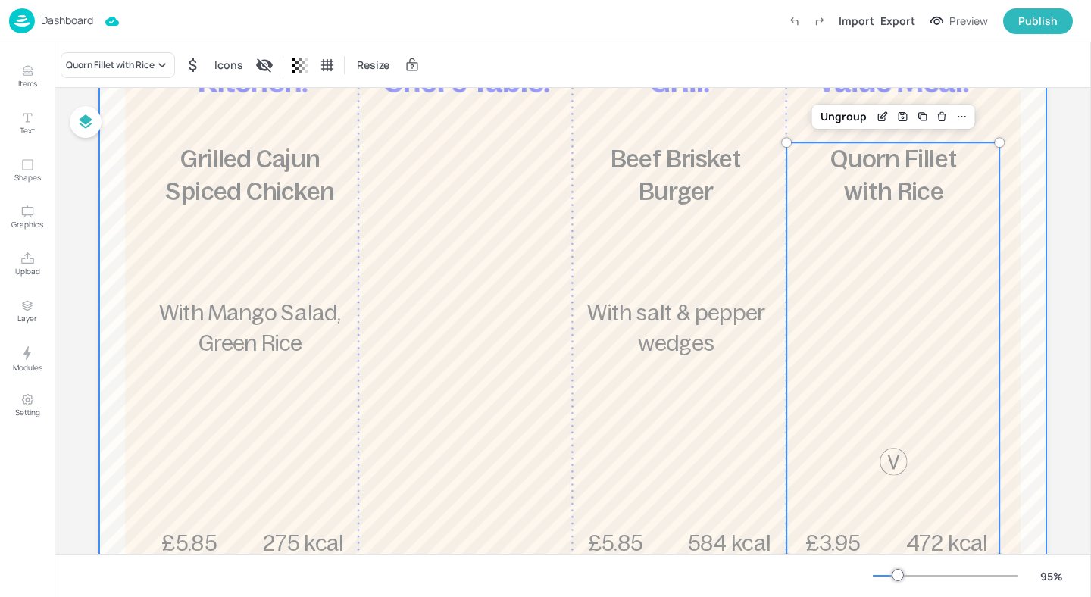
click at [1012, 206] on div at bounding box center [572, 283] width 947 height 778
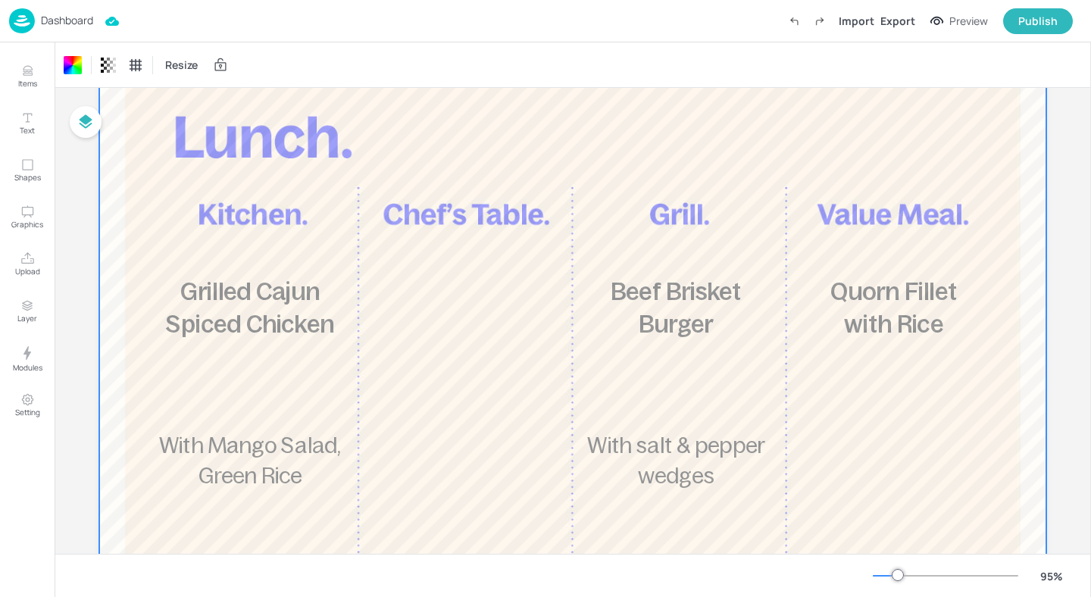
scroll to position [109, 0]
click at [903, 30] on div "Import Export Preview Publish" at bounding box center [927, 21] width 292 height 26
click at [902, 22] on div "Export" at bounding box center [897, 21] width 35 height 16
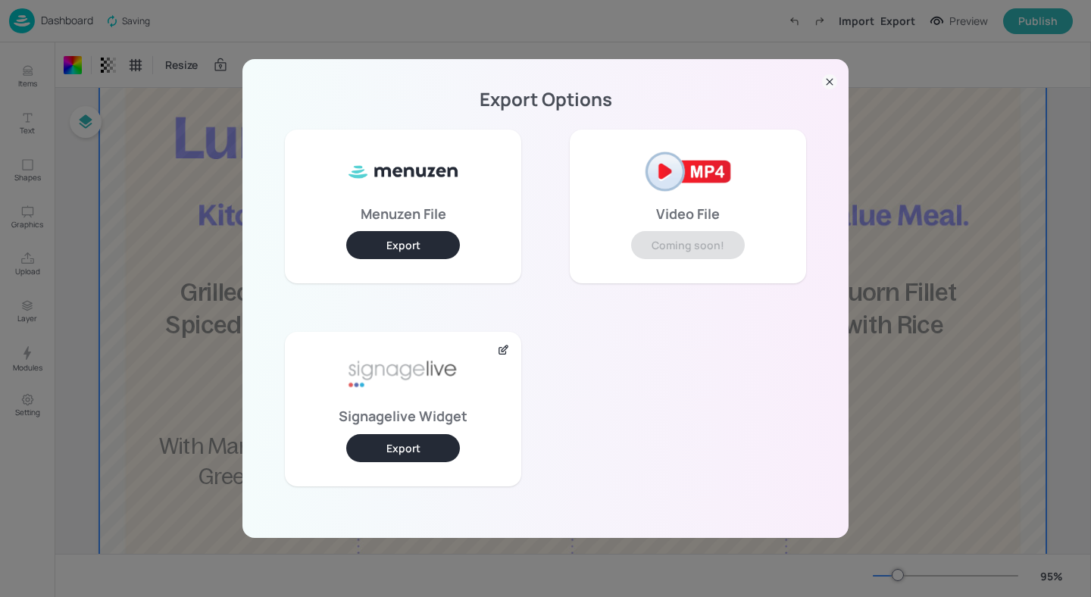
click at [826, 79] on icon at bounding box center [829, 81] width 15 height 15
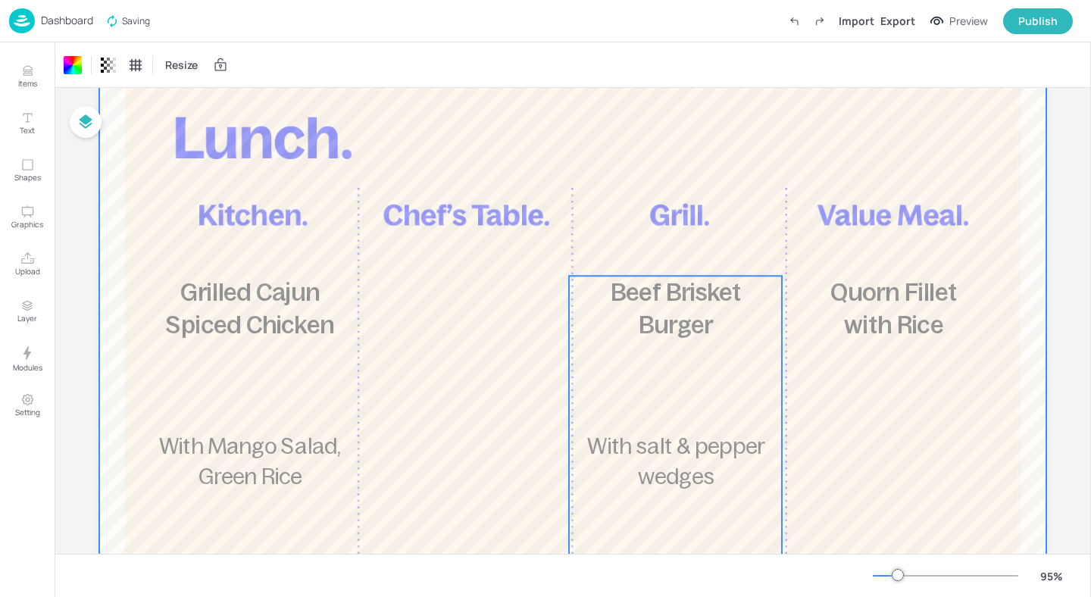
click at [642, 417] on div "£5.85 Beef Brisket Burger With salt & pepper wedges 584 kcal" at bounding box center [675, 484] width 213 height 416
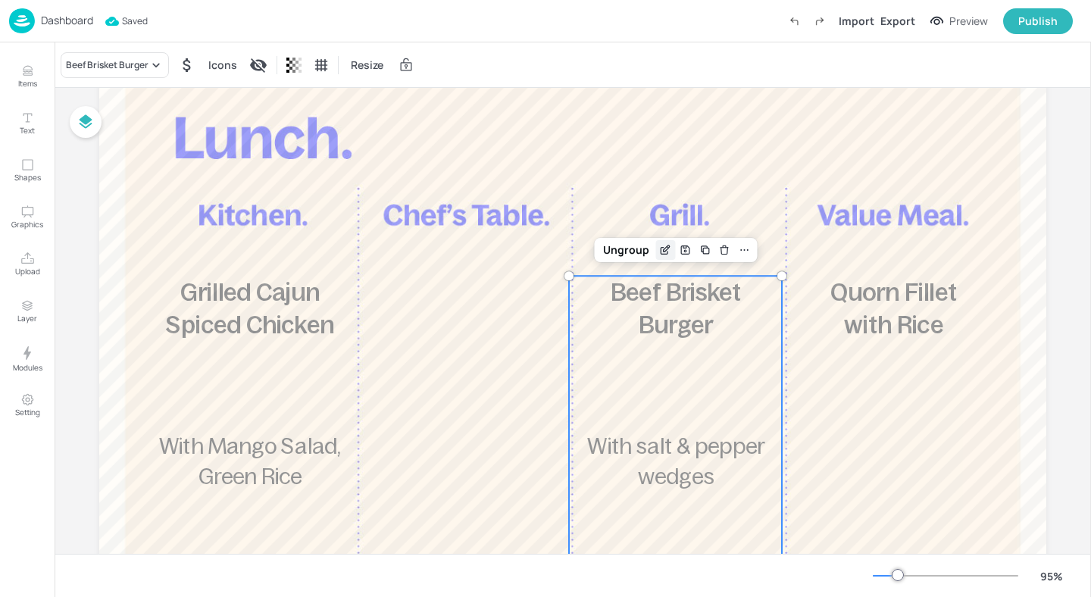
click at [663, 248] on icon "Edit Item" at bounding box center [665, 250] width 13 height 12
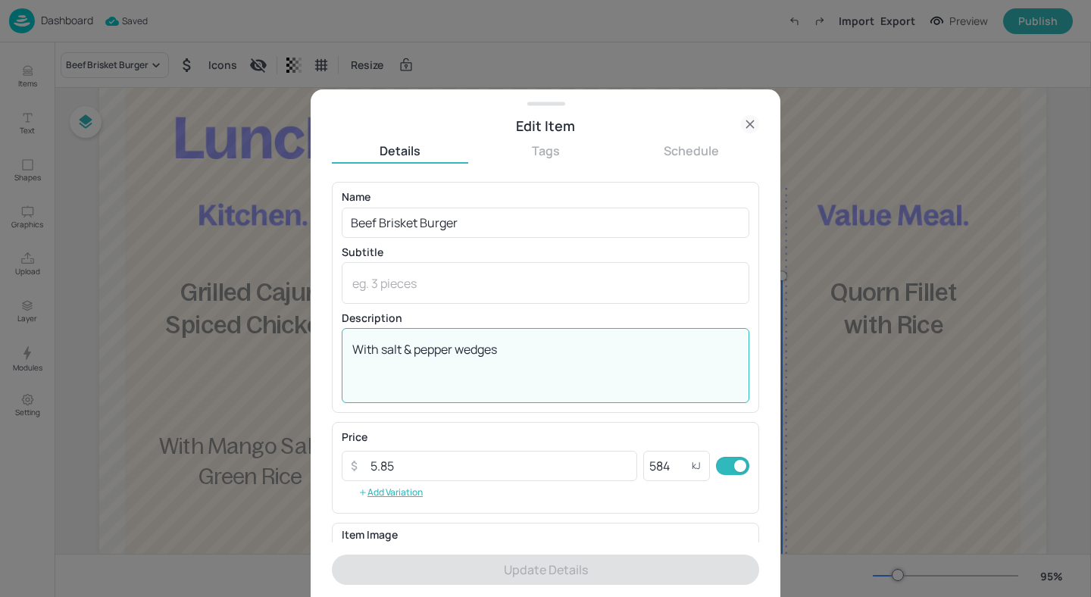
drag, startPoint x: 384, startPoint y: 349, endPoint x: 536, endPoint y: 348, distance: 152.2
click at [536, 348] on textarea "With salt & pepper wedges" at bounding box center [545, 366] width 386 height 50
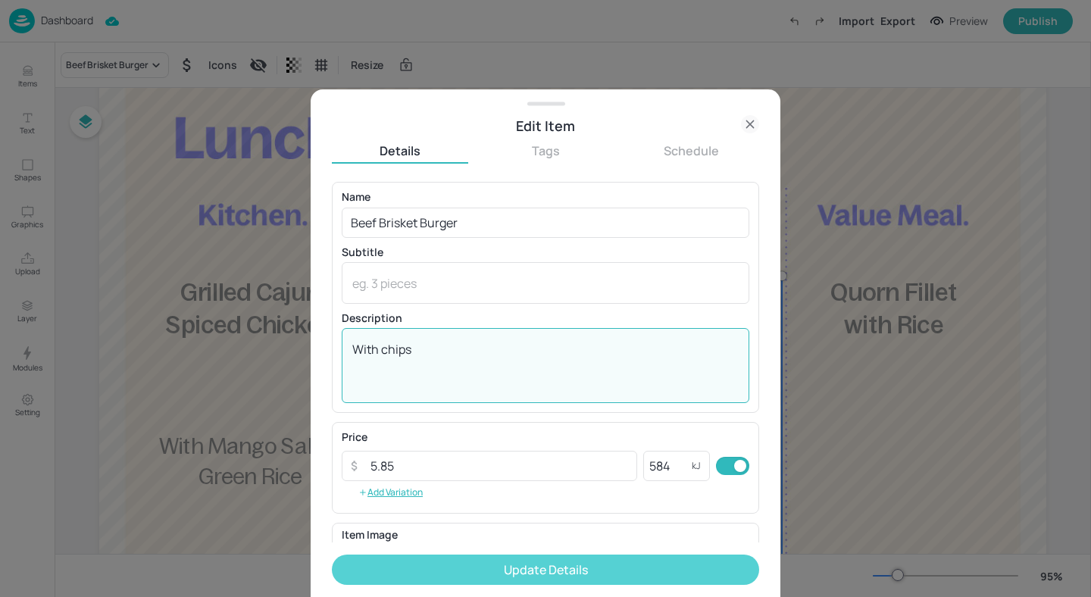
type textarea "With chips"
click at [554, 567] on button "Update Details" at bounding box center [545, 569] width 427 height 30
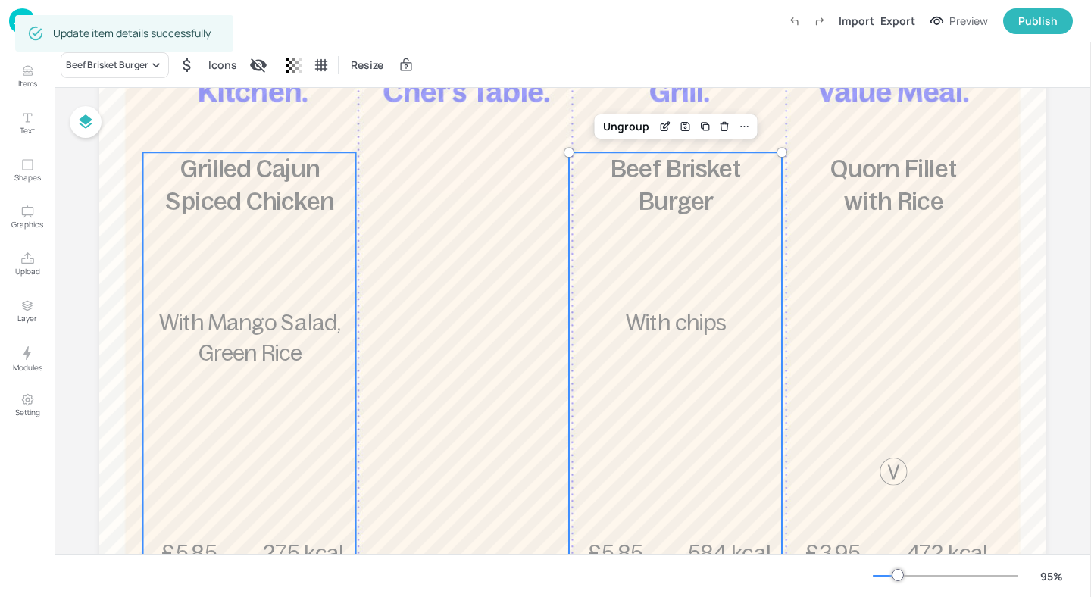
scroll to position [304, 0]
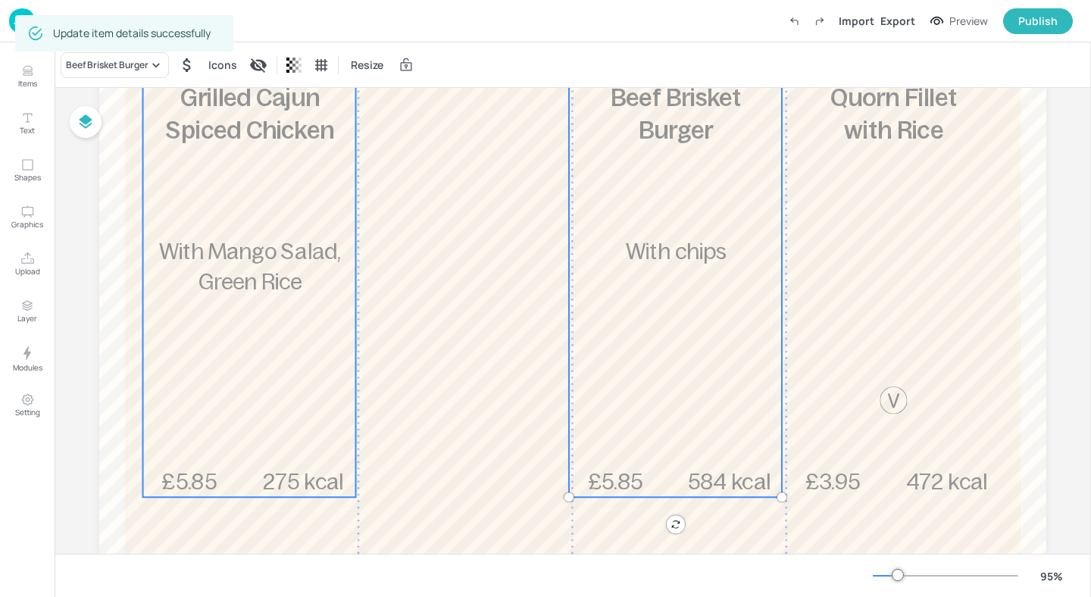
click at [293, 342] on div "£5.85 Grilled Cajun Spiced Chicken With Mango Salad, Green Rice 275 kcal" at bounding box center [249, 289] width 213 height 416
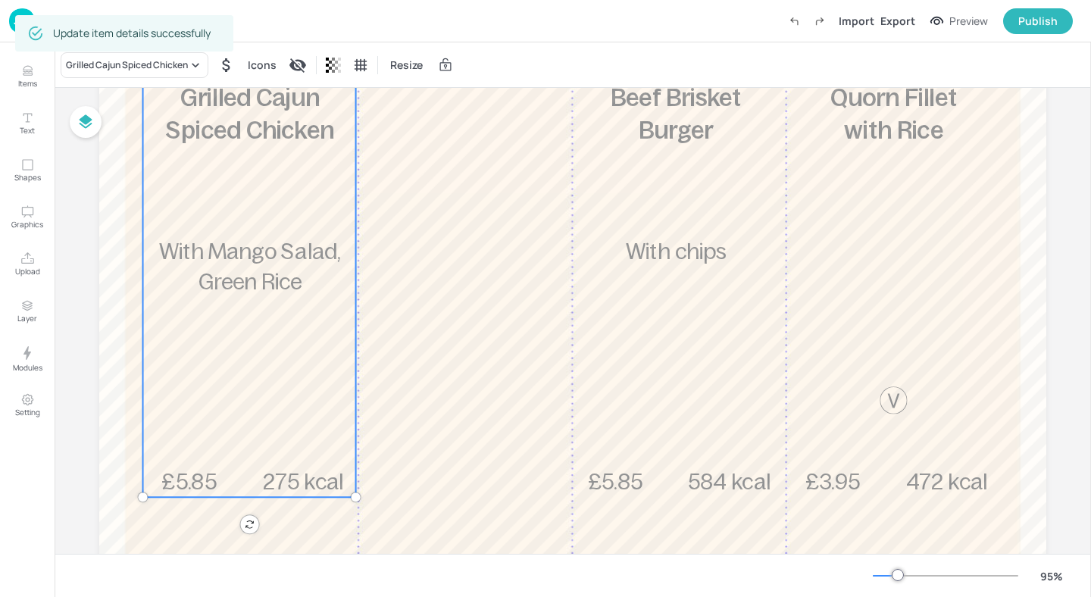
scroll to position [245, 0]
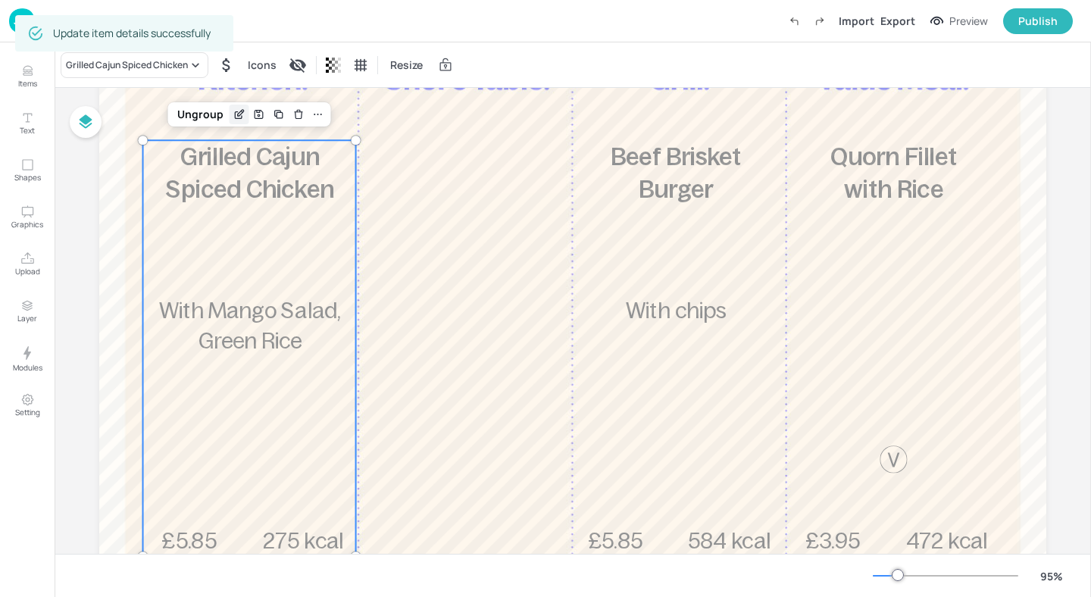
click at [234, 107] on div "Edit Item" at bounding box center [239, 115] width 20 height 20
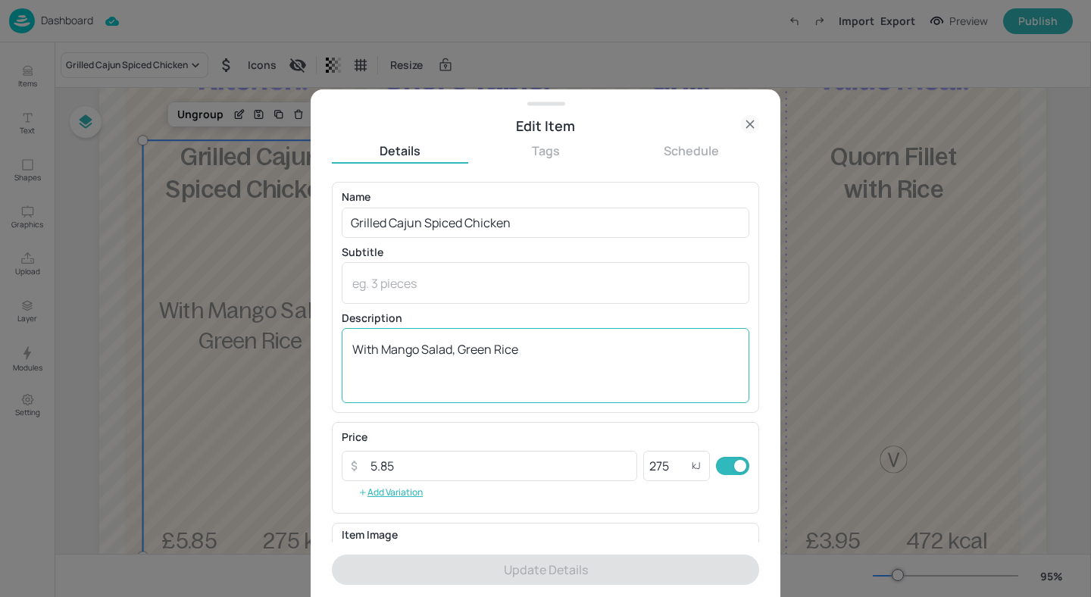
click at [488, 345] on textarea "With Mango Salad, Green Rice" at bounding box center [545, 366] width 386 height 50
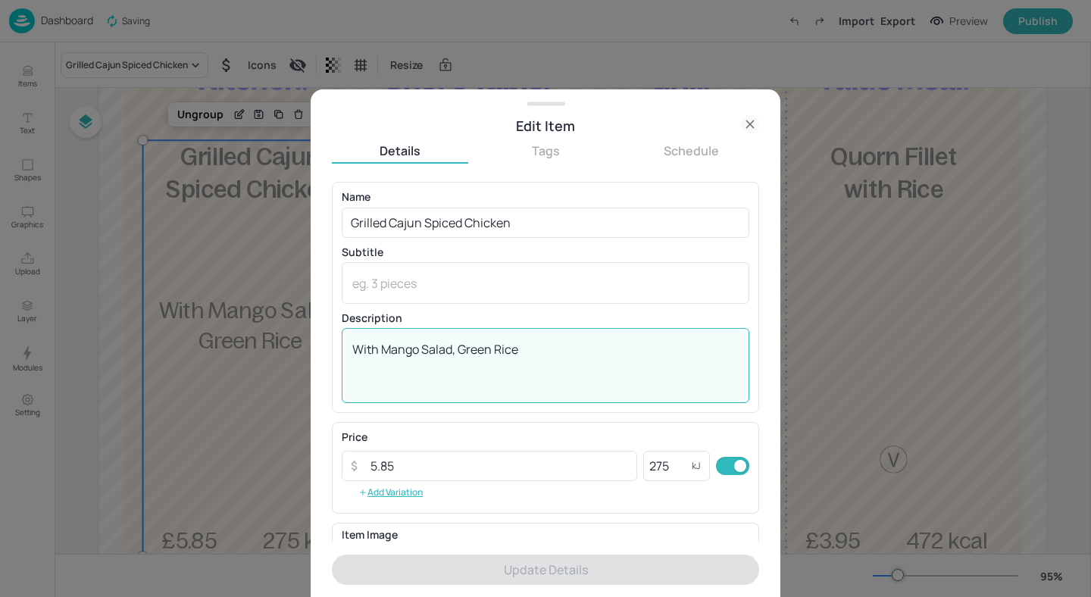
drag, startPoint x: 488, startPoint y: 345, endPoint x: 453, endPoint y: 343, distance: 35.7
click at [453, 343] on textarea "With Mango Salad, Green Rice" at bounding box center [545, 366] width 386 height 50
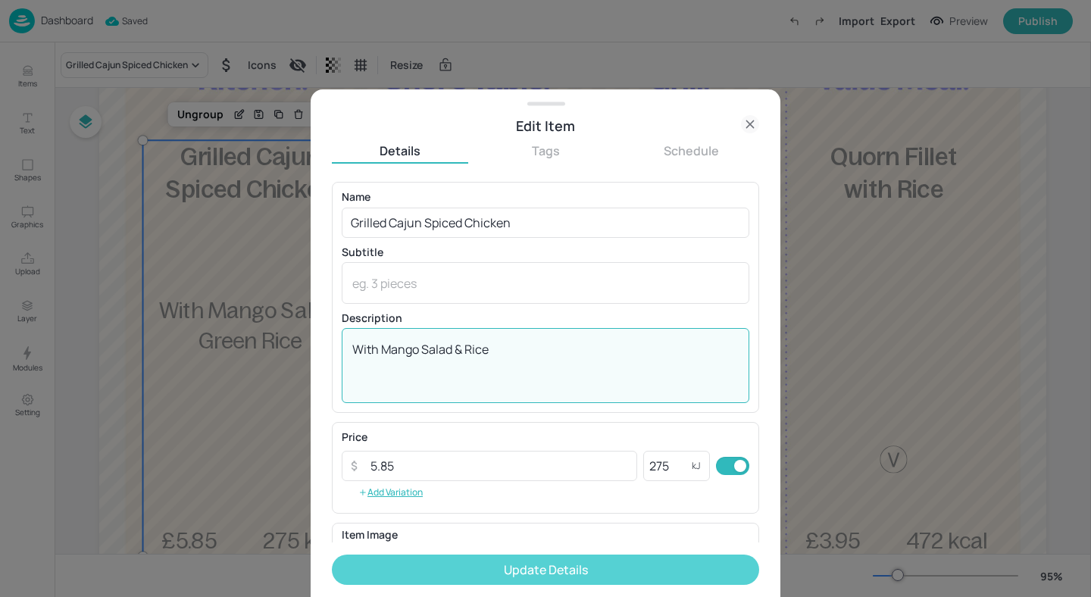
type textarea "With Mango Salad & Rice"
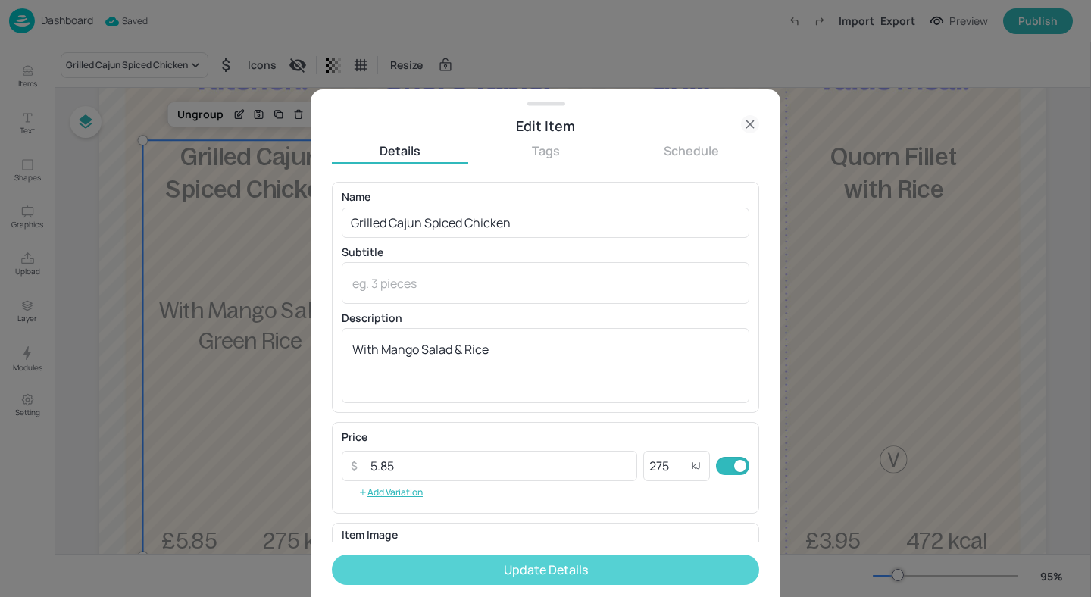
click at [529, 570] on button "Update Details" at bounding box center [545, 569] width 427 height 30
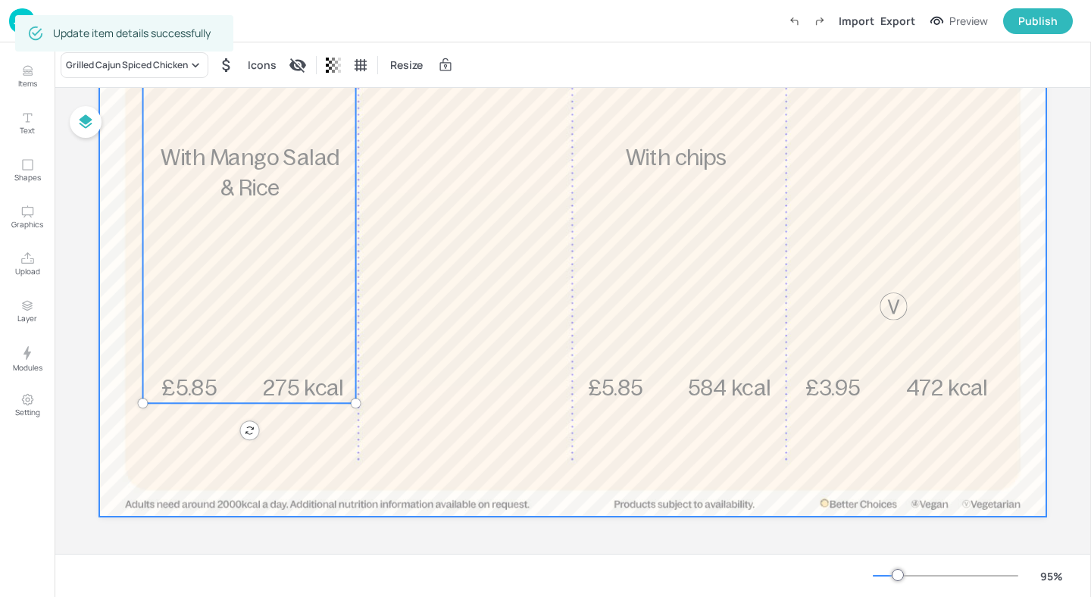
scroll to position [383, 0]
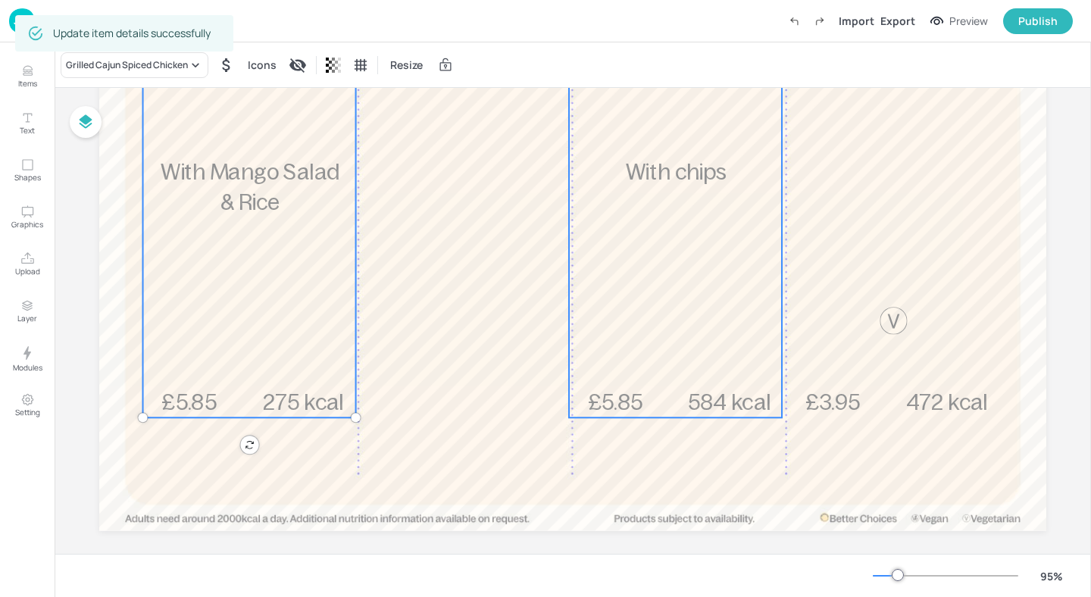
click at [681, 284] on div "£5.85 Beef Brisket Burger With chips 584 kcal" at bounding box center [675, 210] width 213 height 416
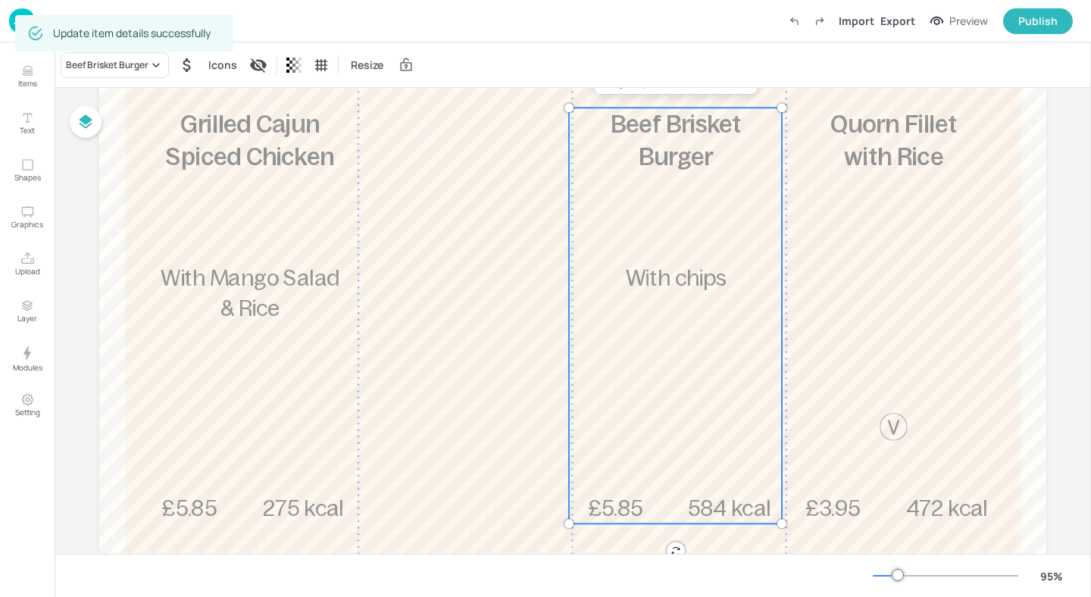
scroll to position [208, 0]
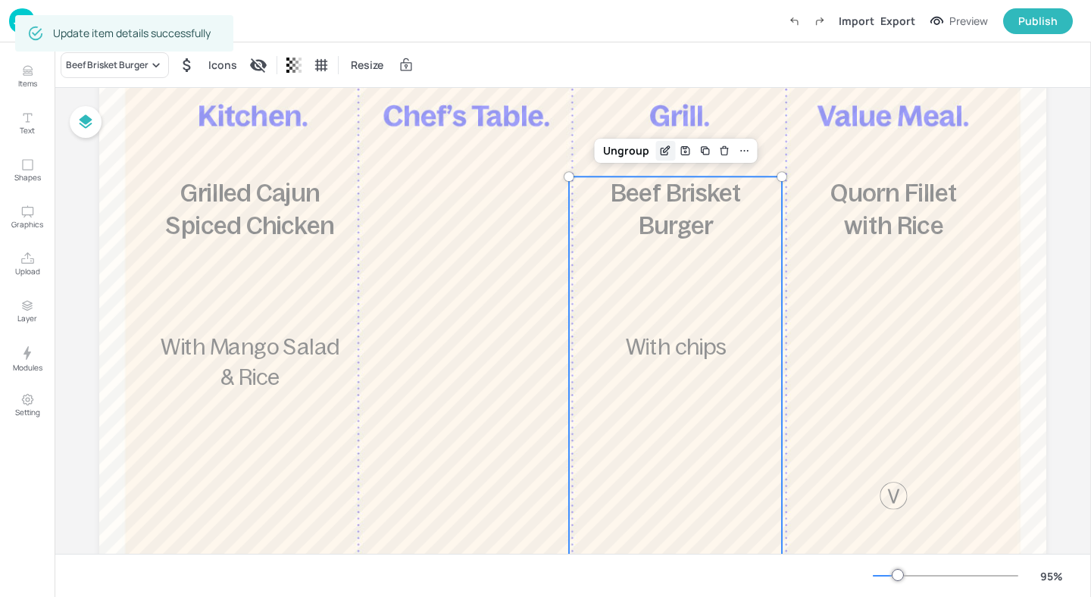
click at [659, 152] on icon "Edit Item" at bounding box center [665, 151] width 13 height 12
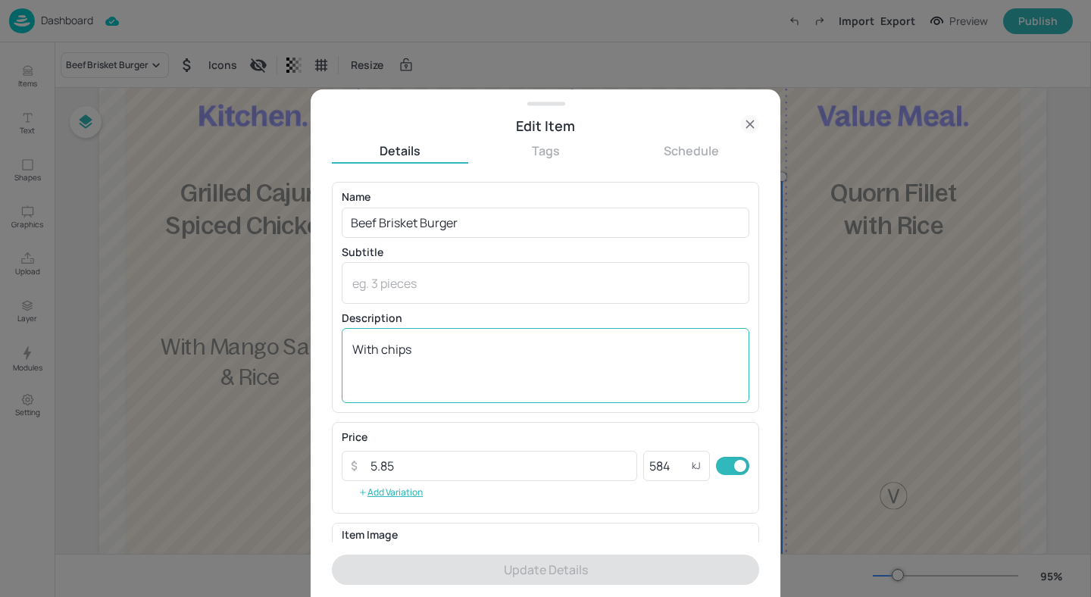
click at [382, 354] on textarea "With chips" at bounding box center [545, 366] width 386 height 50
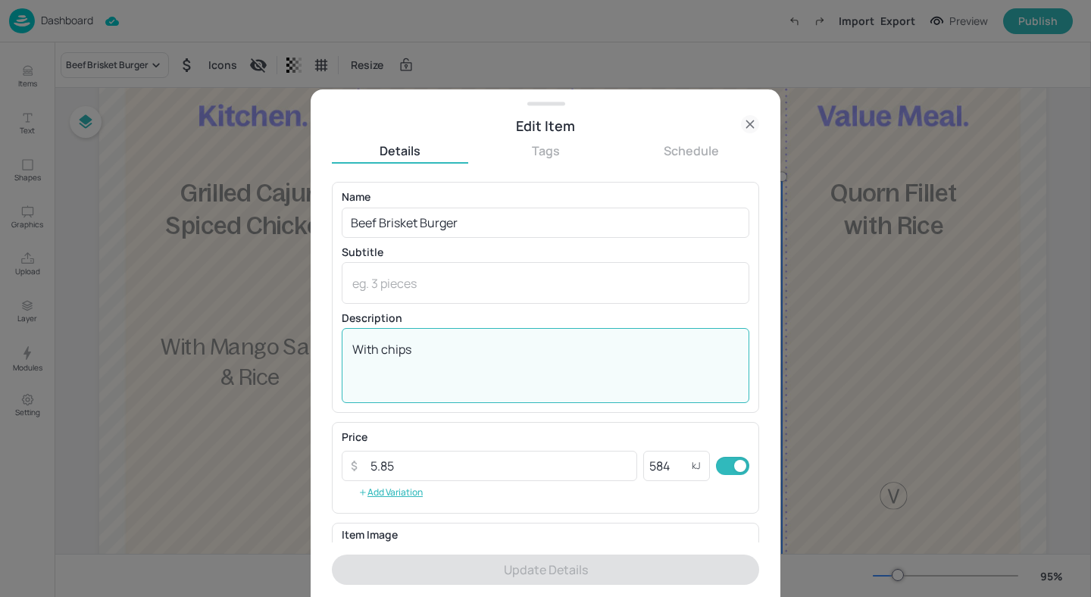
click at [385, 352] on textarea "With chips" at bounding box center [545, 366] width 386 height 50
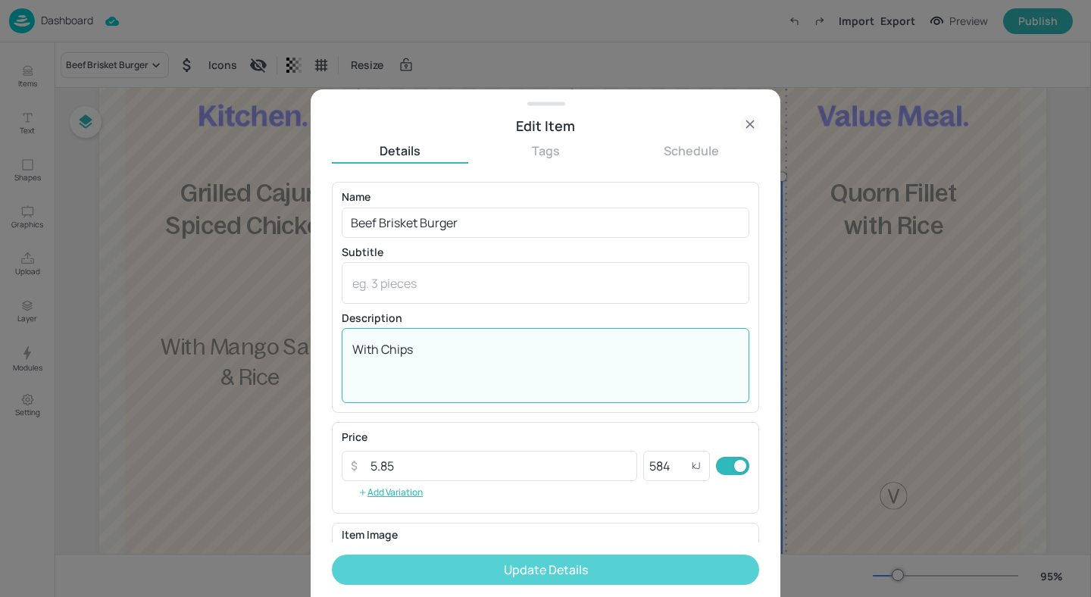
type textarea "With Chips"
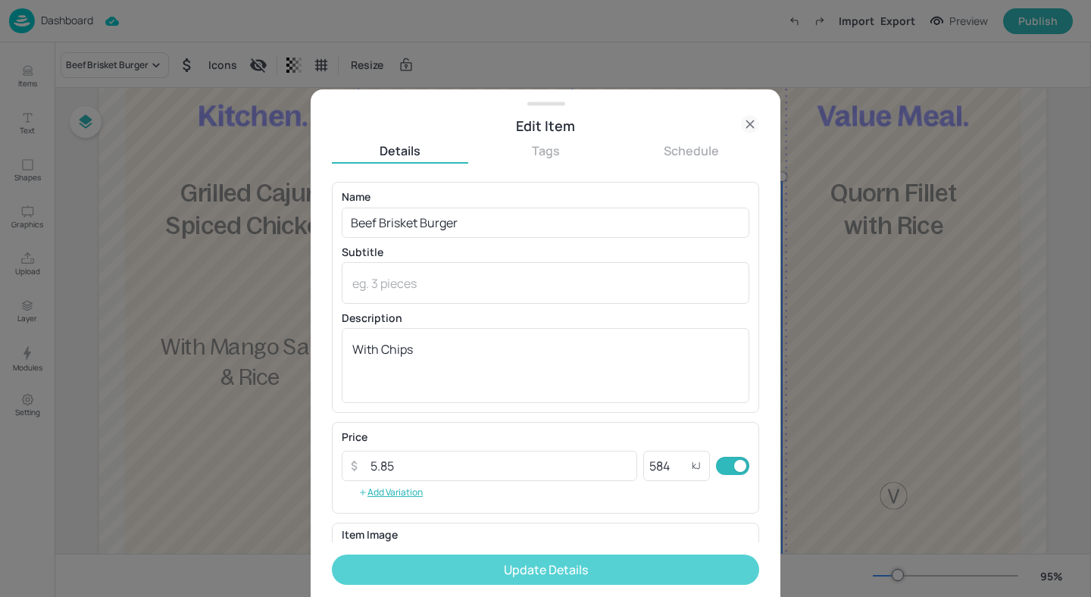
click at [432, 562] on button "Update Details" at bounding box center [545, 569] width 427 height 30
